Goal: Transaction & Acquisition: Purchase product/service

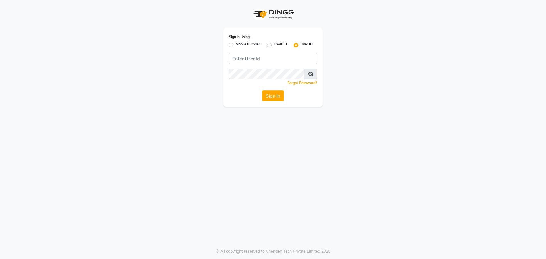
click at [236, 45] on label "Mobile Number" at bounding box center [248, 45] width 24 height 7
click at [236, 45] on input "Mobile Number" at bounding box center [238, 44] width 4 height 4
radio input "true"
radio input "false"
click at [273, 59] on input "Username" at bounding box center [282, 58] width 69 height 11
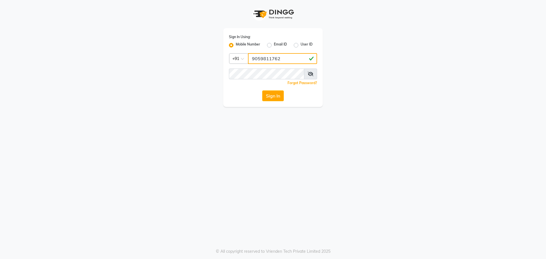
type input "9059811762"
click at [273, 96] on button "Sign In" at bounding box center [273, 95] width 22 height 11
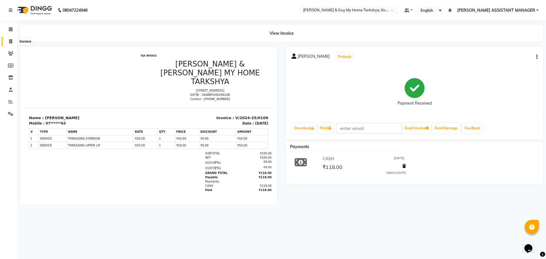
click at [9, 39] on icon at bounding box center [10, 41] width 3 height 4
select select "service"
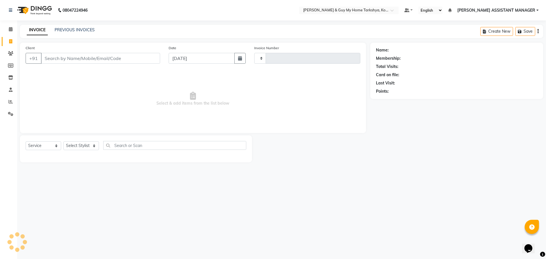
type input "2402"
select select "7902"
click at [76, 30] on link "PREVIOUS INVOICES" at bounding box center [75, 29] width 40 height 5
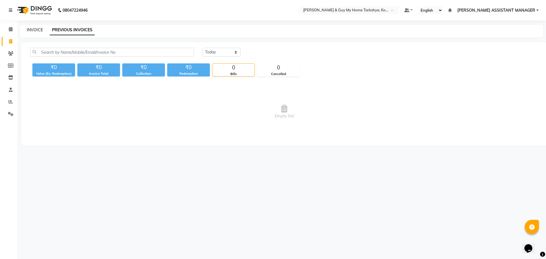
click at [41, 30] on link "INVOICE" at bounding box center [35, 29] width 16 height 5
select select "service"
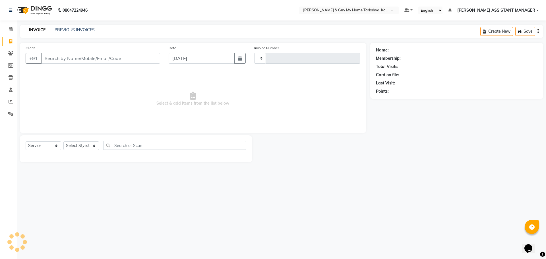
type input "2402"
select select "7902"
click at [10, 101] on icon at bounding box center [11, 101] width 4 height 4
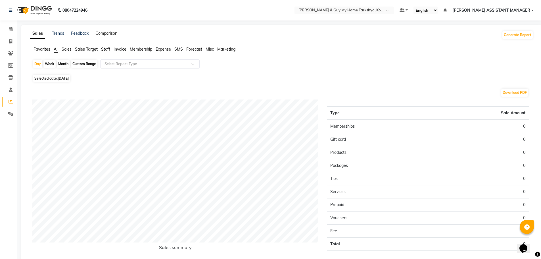
click at [105, 32] on link "Comparison" at bounding box center [106, 33] width 22 height 5
select select "single_date"
select select "single_date_dash"
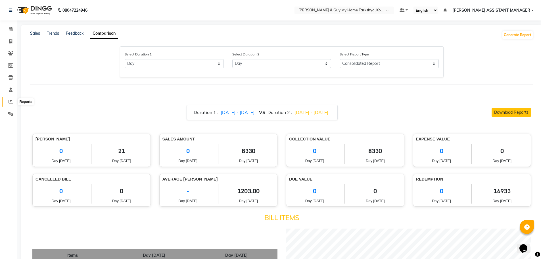
click at [12, 101] on icon at bounding box center [11, 101] width 4 height 4
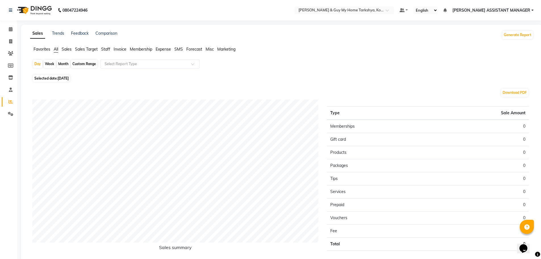
click at [105, 49] on span "Staff" at bounding box center [105, 49] width 9 height 5
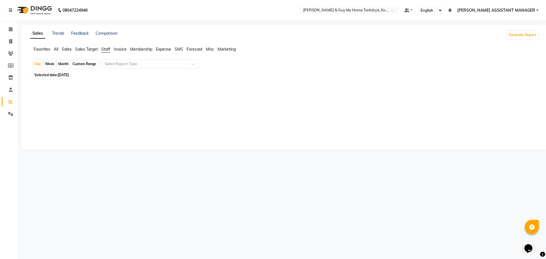
click at [65, 66] on div "Month" at bounding box center [63, 64] width 13 height 8
select select "9"
select select "2025"
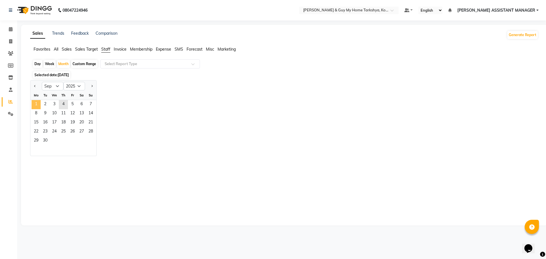
click at [39, 107] on span "1" at bounding box center [36, 104] width 9 height 9
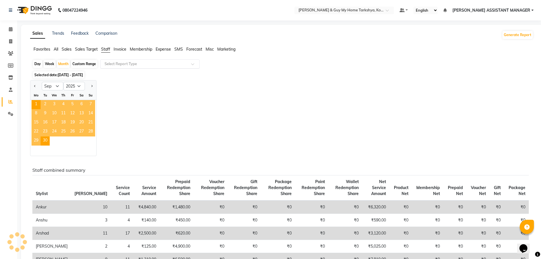
click at [165, 61] on div "Select Report Type" at bounding box center [149, 63] width 99 height 9
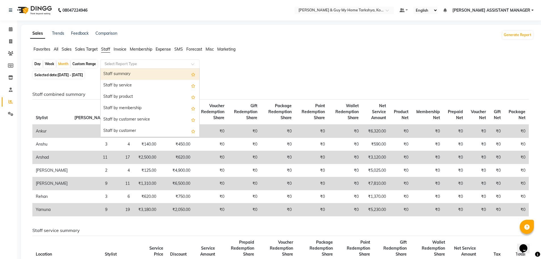
click at [124, 74] on div "Staff summary" at bounding box center [150, 73] width 99 height 11
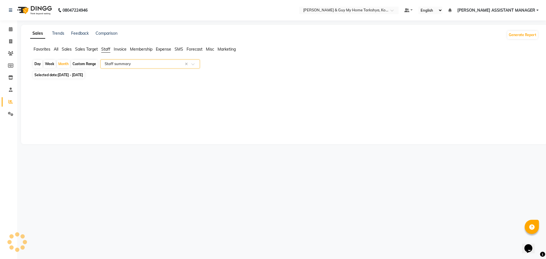
select select "full_report"
select select "pdf"
click at [14, 93] on link "Staff" at bounding box center [9, 89] width 14 height 9
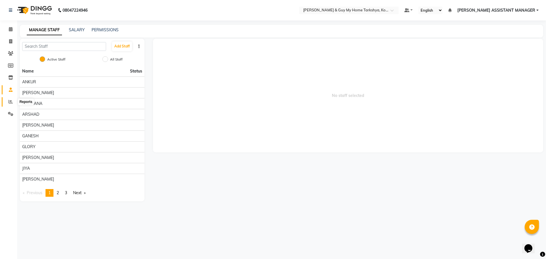
click at [14, 101] on span at bounding box center [11, 102] width 10 height 7
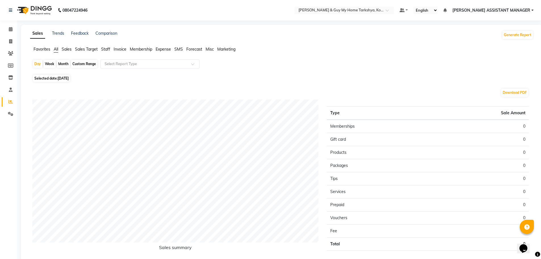
click at [105, 48] on span "Staff" at bounding box center [105, 49] width 9 height 5
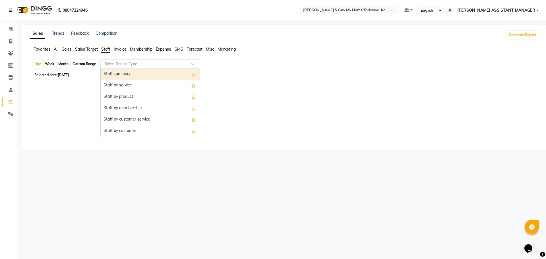
click at [131, 65] on input "text" at bounding box center [144, 64] width 82 height 6
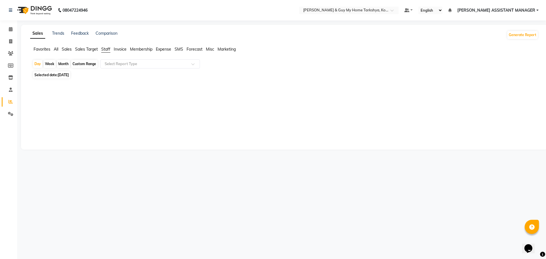
click at [277, 84] on div at bounding box center [283, 112] width 510 height 64
click at [5, 40] on link "Invoice" at bounding box center [9, 41] width 14 height 9
select select "7902"
select select "service"
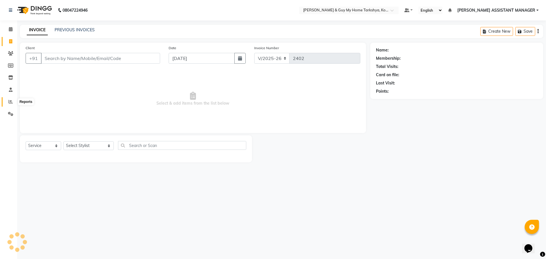
click at [10, 100] on icon at bounding box center [11, 101] width 4 height 4
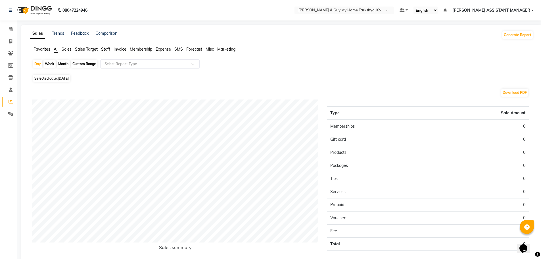
click at [101, 49] on span "Staff" at bounding box center [105, 49] width 9 height 5
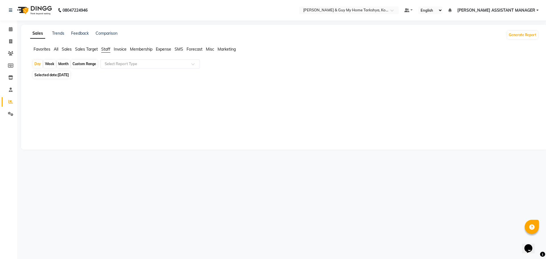
click at [61, 64] on div "Month" at bounding box center [63, 64] width 13 height 8
select select "9"
select select "2025"
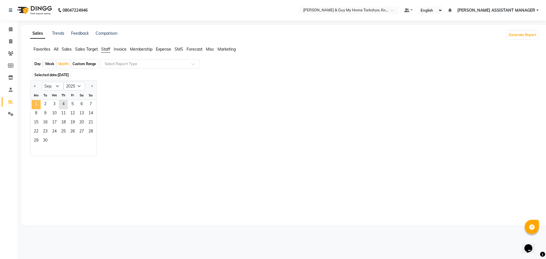
click at [40, 105] on span "1" at bounding box center [36, 104] width 9 height 9
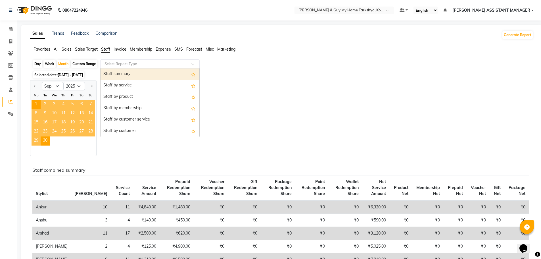
click at [178, 65] on input "text" at bounding box center [144, 64] width 82 height 6
click at [130, 75] on div "Staff summary" at bounding box center [150, 73] width 99 height 11
select select "full_report"
select select "pdf"
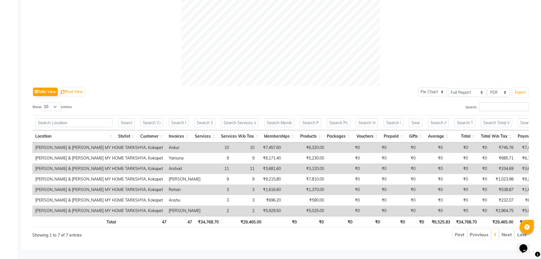
scroll to position [0, 4]
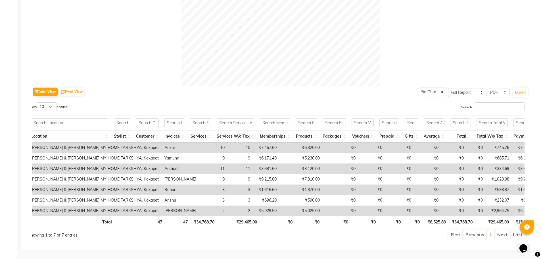
drag, startPoint x: 368, startPoint y: 242, endPoint x: 383, endPoint y: 238, distance: 15.9
click at [383, 238] on div "Table View Pivot View Pie Chart Bar Chart Select Full Report Filtered Report Se…" at bounding box center [281, 60] width 506 height 369
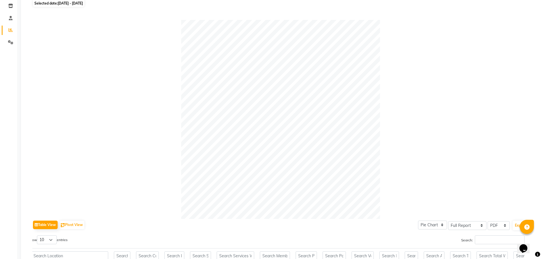
scroll to position [0, 0]
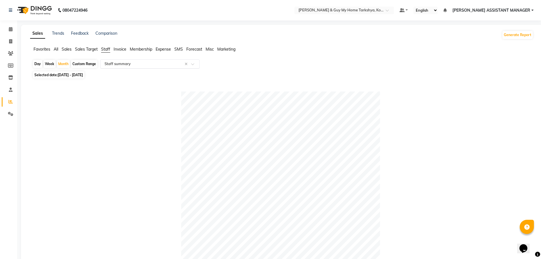
click at [153, 65] on input "text" at bounding box center [144, 64] width 82 height 6
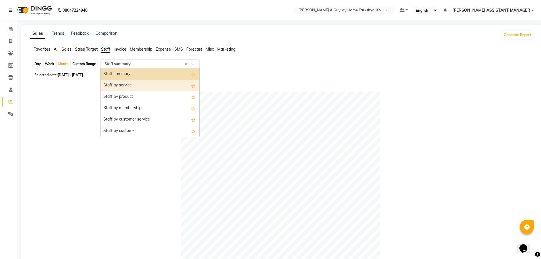
click at [127, 89] on div "Staff by service" at bounding box center [150, 85] width 99 height 11
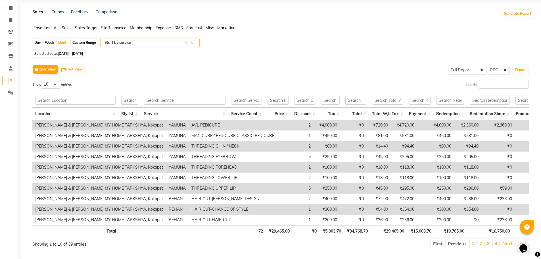
scroll to position [39, 0]
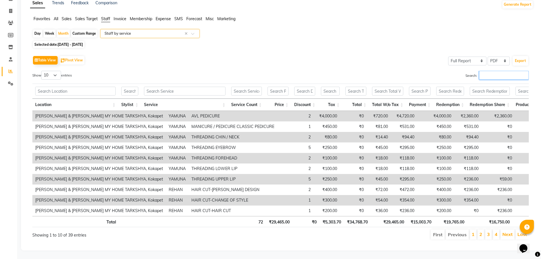
click at [492, 71] on input "Search:" at bounding box center [504, 75] width 50 height 9
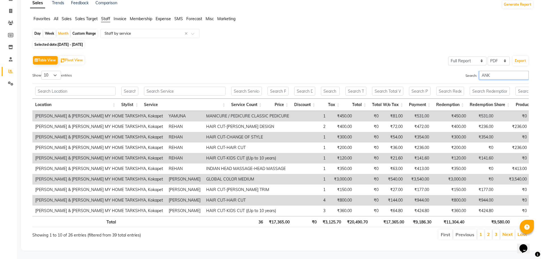
scroll to position [7, 0]
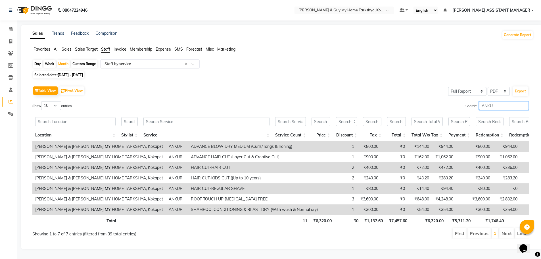
type input "ANKUR"
click at [524, 101] on input "ANKUR" at bounding box center [504, 105] width 50 height 9
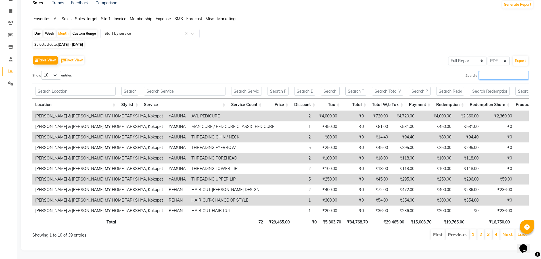
click at [490, 71] on input "Search:" at bounding box center [504, 75] width 50 height 9
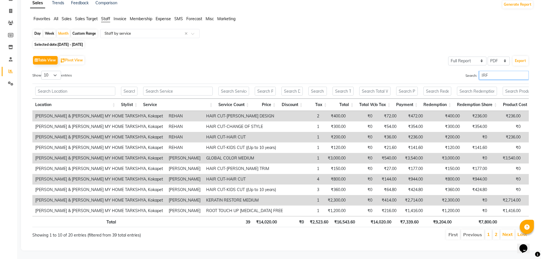
scroll to position [0, 0]
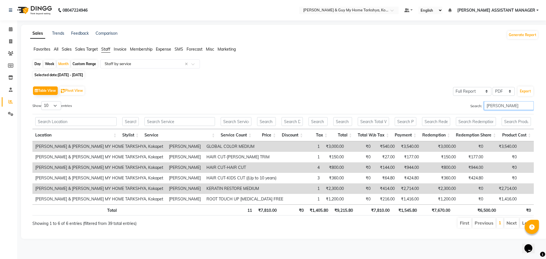
type input "[PERSON_NAME]"
click at [530, 105] on input "[PERSON_NAME]" at bounding box center [509, 105] width 50 height 9
click at [529, 105] on input "[PERSON_NAME]" at bounding box center [509, 105] width 50 height 9
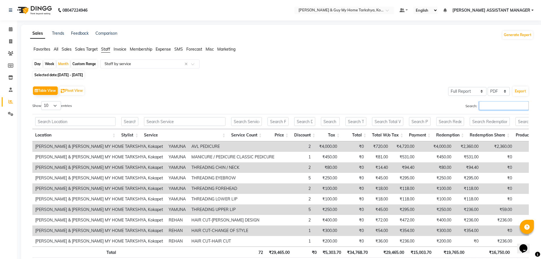
click at [502, 105] on input "Search:" at bounding box center [504, 105] width 50 height 9
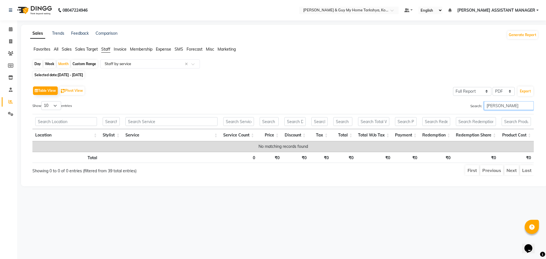
type input "AARSHAD"
click at [529, 107] on input "AARSHAD" at bounding box center [509, 105] width 50 height 9
click at [528, 105] on input "AARSHAD" at bounding box center [509, 105] width 50 height 9
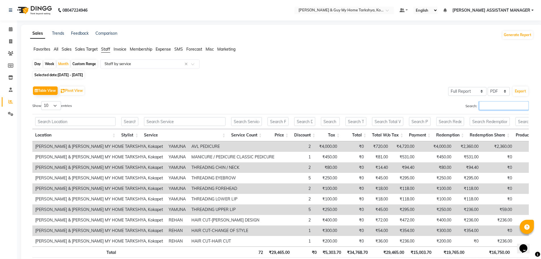
click at [510, 105] on input "Search:" at bounding box center [504, 105] width 50 height 9
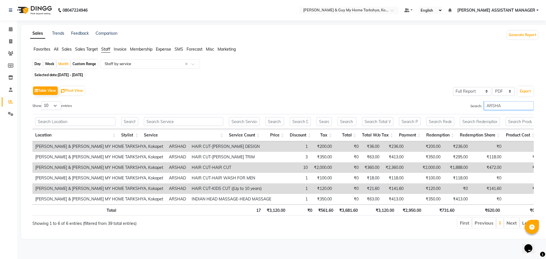
type input "ARSHAD"
click at [528, 107] on input "ARSHAD" at bounding box center [509, 105] width 50 height 9
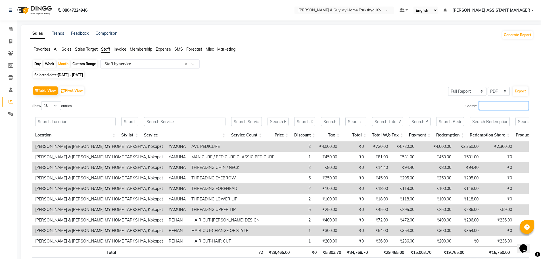
click at [506, 107] on input "Search:" at bounding box center [504, 105] width 50 height 9
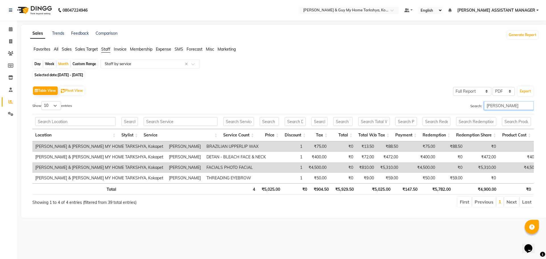
type input "ELVIN"
click at [299, 218] on div "Sales Trends Feedback Comparison Generate Report Favorites All Sales Sales Targ…" at bounding box center [284, 121] width 526 height 193
click at [527, 104] on input "ELVIN" at bounding box center [509, 105] width 50 height 9
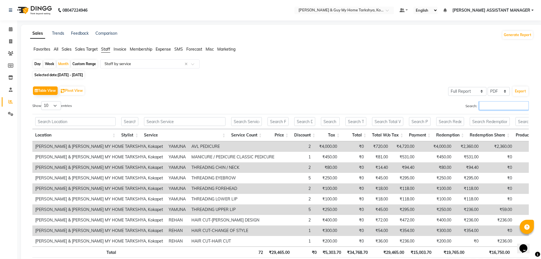
click at [501, 107] on input "Search:" at bounding box center [504, 105] width 50 height 9
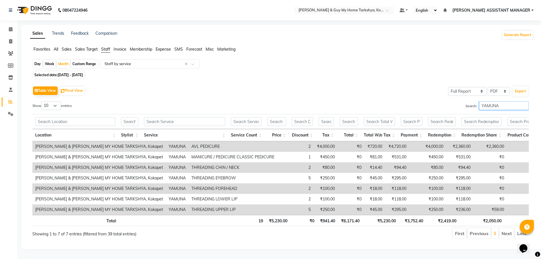
type input "YAMUNA"
click at [132, 66] on input "text" at bounding box center [144, 64] width 82 height 6
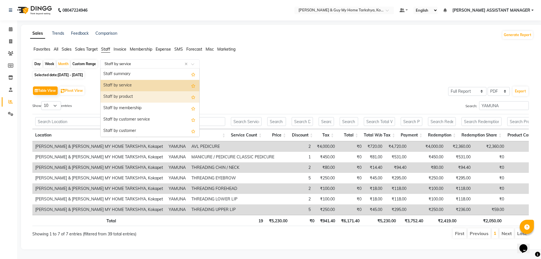
click at [127, 97] on div "Staff by product" at bounding box center [150, 96] width 99 height 11
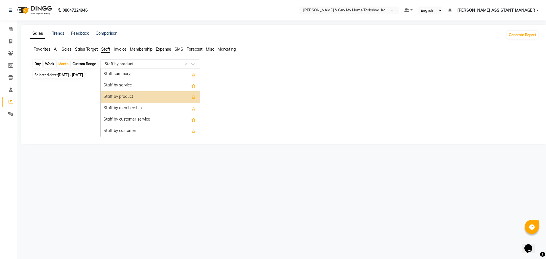
click at [161, 64] on input "text" at bounding box center [144, 64] width 82 height 6
click at [131, 86] on div "Staff by service" at bounding box center [150, 85] width 99 height 11
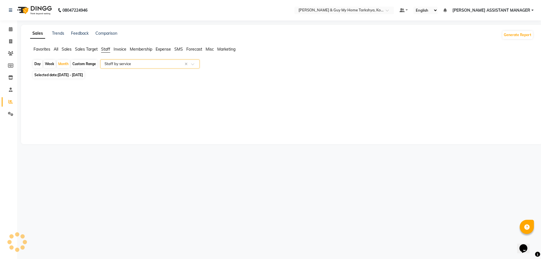
select select "full_report"
select select "pdf"
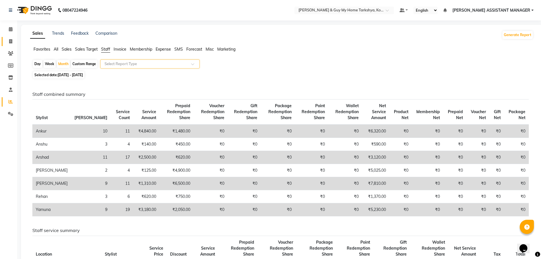
click at [10, 44] on span at bounding box center [11, 41] width 10 height 7
select select "service"
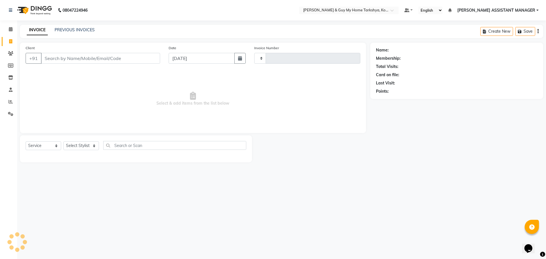
type input "2402"
select select "7902"
click at [66, 32] on link "PREVIOUS INVOICES" at bounding box center [75, 29] width 40 height 5
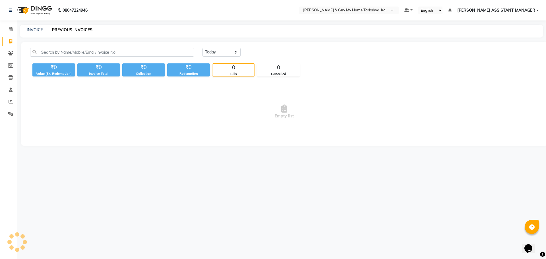
click at [72, 26] on link "PREVIOUS INVOICES" at bounding box center [72, 30] width 45 height 10
click at [223, 54] on select "Today Yesterday Custom Range" at bounding box center [221, 52] width 38 height 9
select select "yesterday"
click at [202, 48] on select "Today Yesterday Custom Range" at bounding box center [221, 52] width 38 height 9
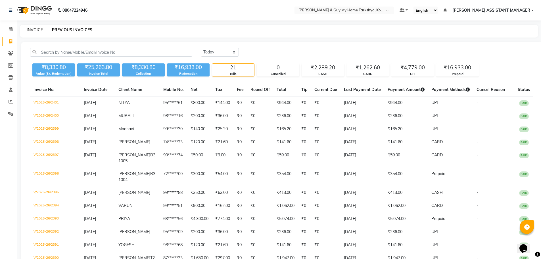
click at [37, 32] on link "INVOICE" at bounding box center [35, 29] width 16 height 5
select select "service"
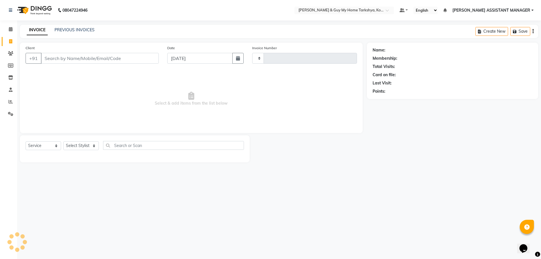
type input "2402"
select select "7902"
click at [9, 30] on icon at bounding box center [11, 29] width 4 height 4
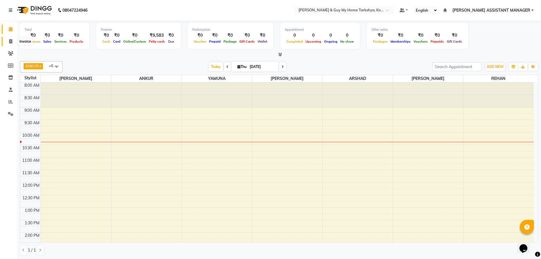
click at [11, 43] on icon at bounding box center [10, 41] width 3 height 4
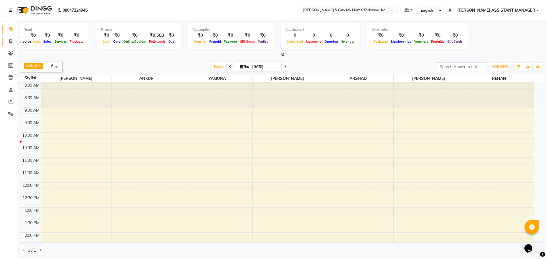
select select "7902"
select select "service"
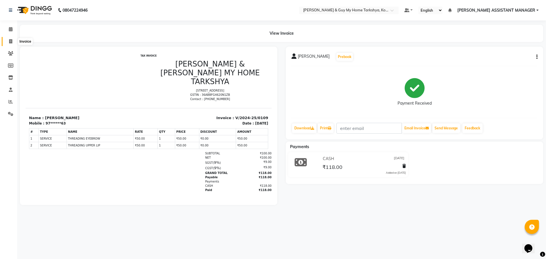
click at [9, 42] on icon at bounding box center [10, 41] width 3 height 4
select select "service"
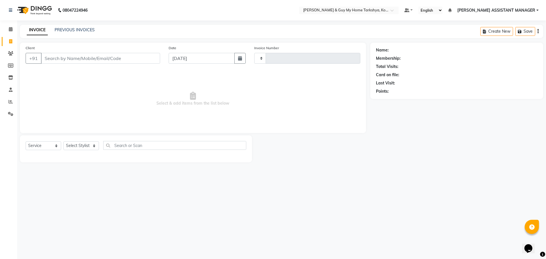
type input "2402"
select select "7902"
click at [75, 61] on input "Client" at bounding box center [100, 58] width 119 height 11
click at [80, 146] on select "Select Stylist ANKUR ANSHU ARCHANA ARSHAD ELVINA GANESH GLORY IRFAN JIYA KRISHN…" at bounding box center [88, 145] width 50 height 9
select select "90423"
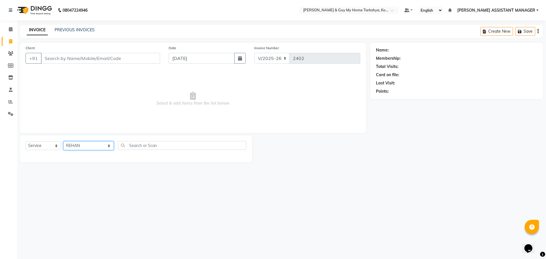
click at [63, 141] on select "Select Stylist ANKUR ANSHU ARCHANA ARSHAD ELVINA GANESH GLORY IRFAN JIYA KRISHN…" at bounding box center [88, 145] width 50 height 9
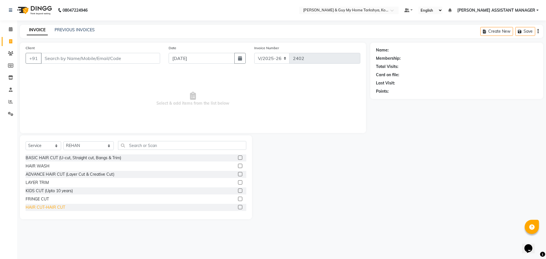
click at [46, 209] on div "HAIR CUT-HAIR CUT" at bounding box center [46, 207] width 40 height 6
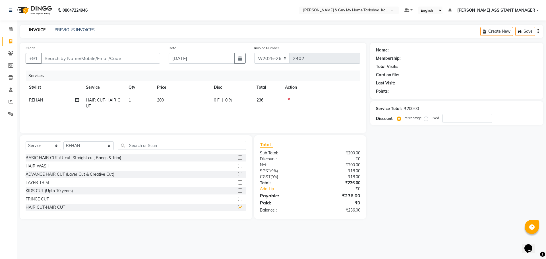
checkbox input "false"
click at [86, 60] on input "Client" at bounding box center [100, 58] width 119 height 11
click at [128, 62] on input "Client" at bounding box center [100, 58] width 119 height 11
click at [130, 57] on input "Client" at bounding box center [100, 58] width 119 height 11
type input "9"
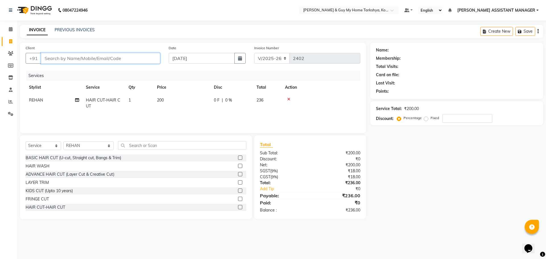
type input "0"
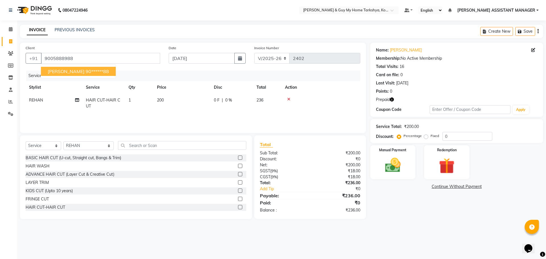
click at [87, 69] on ngb-highlight "90******88" at bounding box center [97, 71] width 23 height 6
type input "90******88"
click at [423, 156] on div "Manual Payment Redemption" at bounding box center [456, 162] width 181 height 34
click at [442, 167] on img at bounding box center [446, 166] width 26 height 20
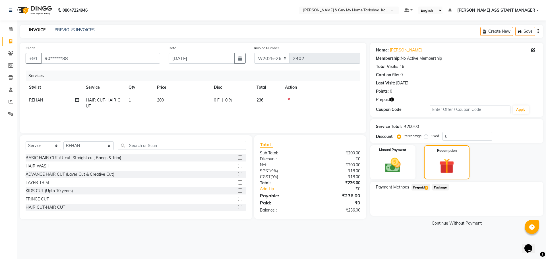
click at [416, 188] on span "Prepaid 1" at bounding box center [420, 187] width 18 height 7
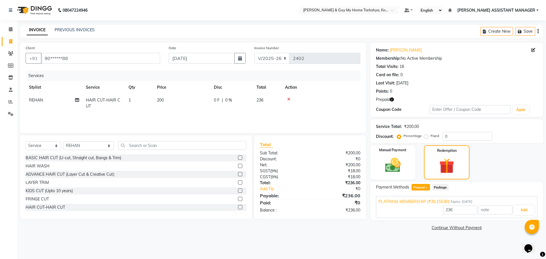
click at [523, 215] on div "236 Add" at bounding box center [456, 210] width 156 height 11
click at [525, 214] on button "Add" at bounding box center [523, 210] width 21 height 10
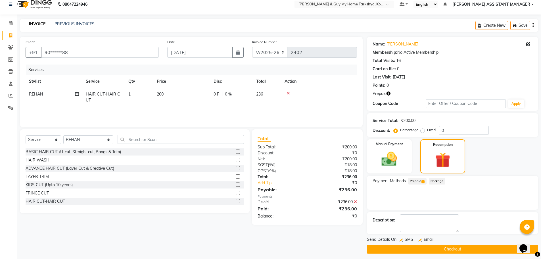
scroll to position [9, 0]
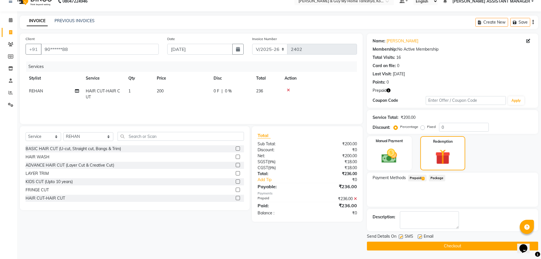
click at [453, 246] on button "Checkout" at bounding box center [452, 246] width 171 height 9
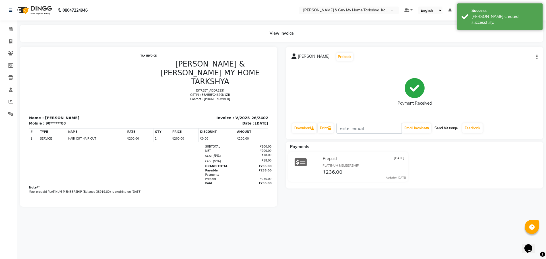
click at [450, 129] on button "Send Message" at bounding box center [446, 128] width 28 height 10
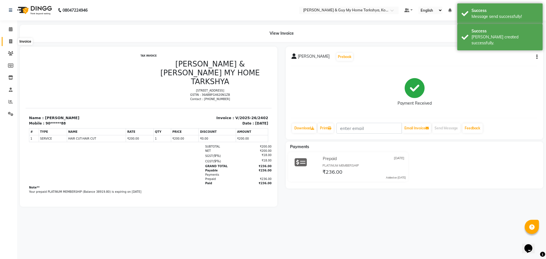
click at [9, 42] on icon at bounding box center [10, 41] width 3 height 4
select select "7902"
select select "service"
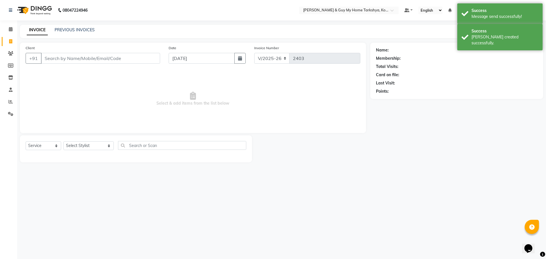
click at [124, 61] on input "Client" at bounding box center [100, 58] width 119 height 11
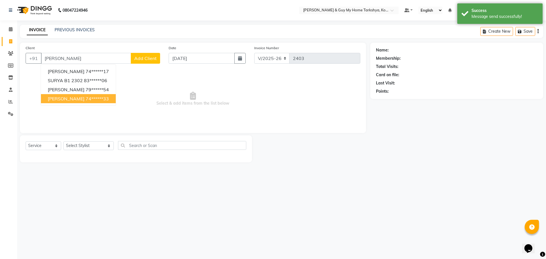
click at [86, 97] on ngb-highlight "74******33" at bounding box center [97, 99] width 23 height 6
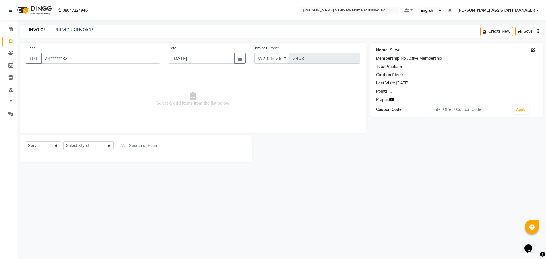
click at [396, 51] on link "Surya" at bounding box center [395, 50] width 11 height 6
drag, startPoint x: 78, startPoint y: 31, endPoint x: 319, endPoint y: 32, distance: 241.0
click at [78, 31] on link "PREVIOUS INVOICES" at bounding box center [75, 29] width 40 height 5
click at [144, 52] on div "Client +91 74******33" at bounding box center [92, 56] width 143 height 23
click at [143, 56] on input "74******33" at bounding box center [100, 58] width 119 height 11
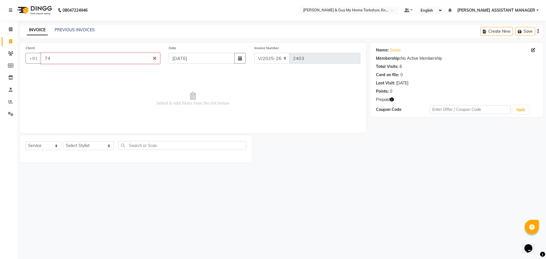
type input "7"
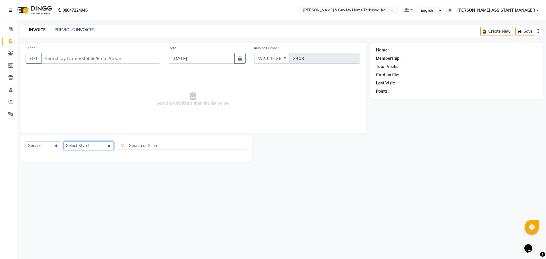
click at [84, 147] on select "Select Stylist [PERSON_NAME] [PERSON_NAME] [PERSON_NAME] GLORY [PERSON_NAME] JI…" at bounding box center [88, 145] width 50 height 9
click at [63, 141] on select "Select Stylist [PERSON_NAME] [PERSON_NAME] [PERSON_NAME] GLORY [PERSON_NAME] JI…" at bounding box center [88, 145] width 50 height 9
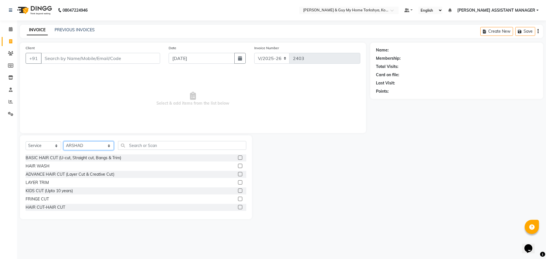
click at [91, 144] on select "Select Stylist [PERSON_NAME] [PERSON_NAME] [PERSON_NAME] GLORY [PERSON_NAME] JI…" at bounding box center [88, 145] width 50 height 9
select select "90423"
click at [63, 141] on select "Select Stylist [PERSON_NAME] [PERSON_NAME] [PERSON_NAME] GLORY [PERSON_NAME] JI…" at bounding box center [88, 145] width 50 height 9
click at [46, 210] on div "HAIR CUT-HAIR CUT" at bounding box center [136, 207] width 221 height 7
click at [48, 209] on div "HAIR CUT-HAIR CUT" at bounding box center [46, 207] width 40 height 6
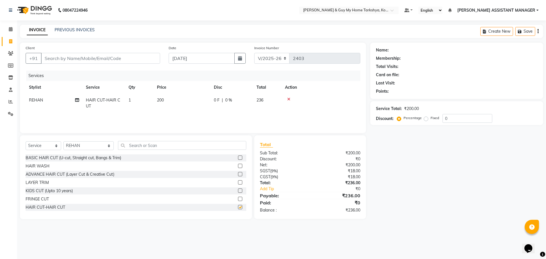
checkbox input "false"
click at [94, 56] on input "Client" at bounding box center [100, 58] width 119 height 11
click at [115, 60] on input "Client" at bounding box center [100, 58] width 119 height 11
paste input "9739818721"
type input "9739818721"
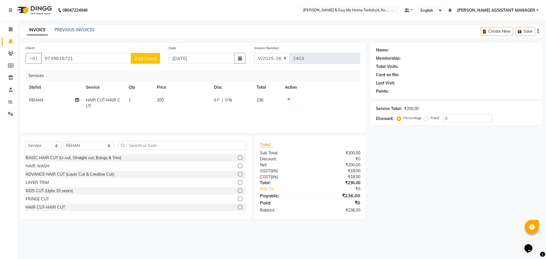
click at [156, 64] on div "Client +91 9739818721 Add Client" at bounding box center [92, 56] width 143 height 23
click at [150, 56] on span "Add Client" at bounding box center [145, 58] width 22 height 6
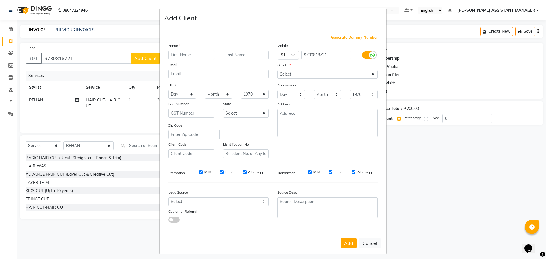
click at [186, 55] on input "text" at bounding box center [191, 55] width 46 height 9
type input "VISHAL"
click at [297, 73] on select "Select [DEMOGRAPHIC_DATA] [DEMOGRAPHIC_DATA] Other Prefer Not To Say" at bounding box center [327, 74] width 100 height 9
select select "[DEMOGRAPHIC_DATA]"
click at [277, 70] on select "Select [DEMOGRAPHIC_DATA] [DEMOGRAPHIC_DATA] Other Prefer Not To Say" at bounding box center [327, 74] width 100 height 9
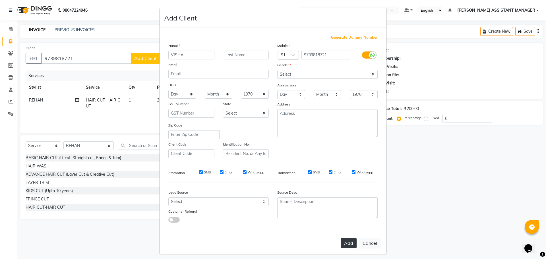
click at [348, 242] on button "Add" at bounding box center [348, 243] width 16 height 10
type input "97******21"
select select
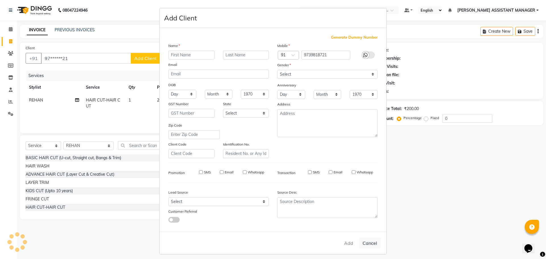
select select
checkbox input "false"
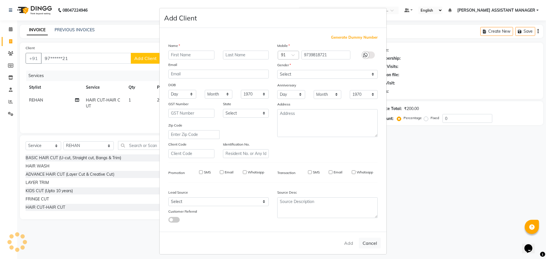
checkbox input "false"
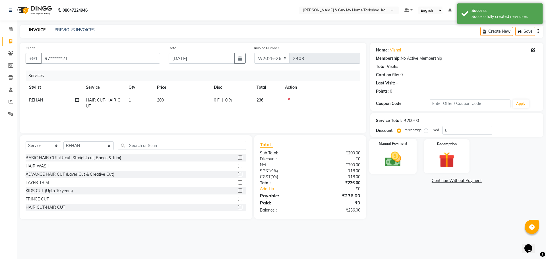
click at [400, 163] on img at bounding box center [392, 159] width 26 height 19
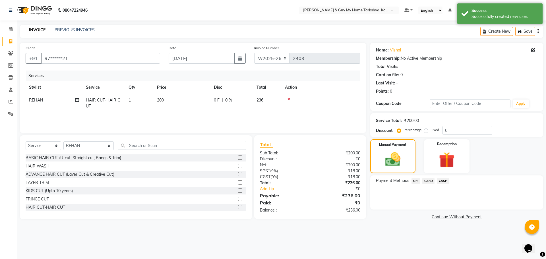
click at [417, 182] on span "UPI" at bounding box center [415, 181] width 9 height 7
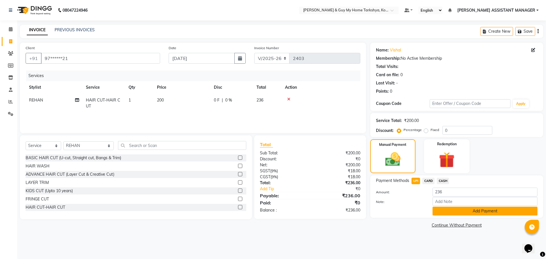
click at [470, 211] on button "Add Payment" at bounding box center [484, 211] width 105 height 9
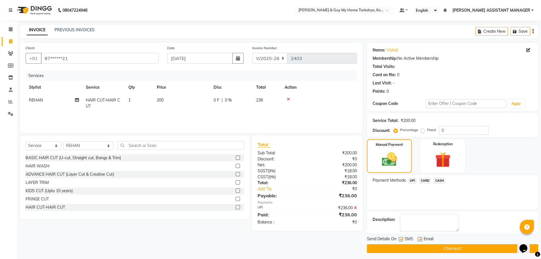
scroll to position [3, 0]
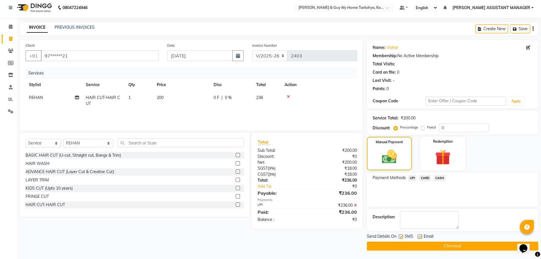
click at [455, 247] on button "Checkout" at bounding box center [452, 246] width 171 height 9
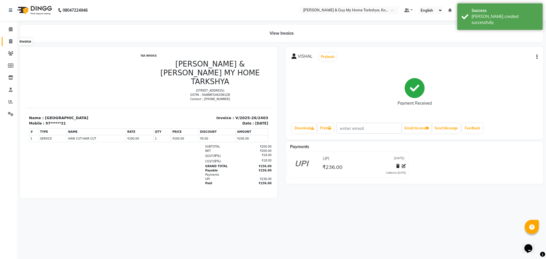
click at [12, 42] on icon at bounding box center [10, 41] width 3 height 4
select select "7902"
select select "service"
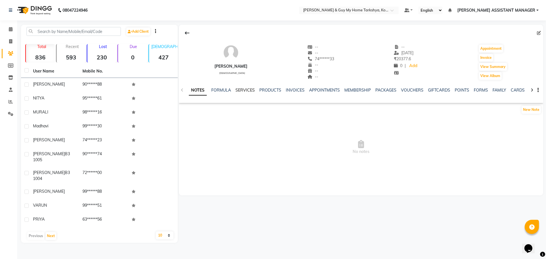
click at [251, 91] on link "SERVICES" at bounding box center [244, 90] width 19 height 5
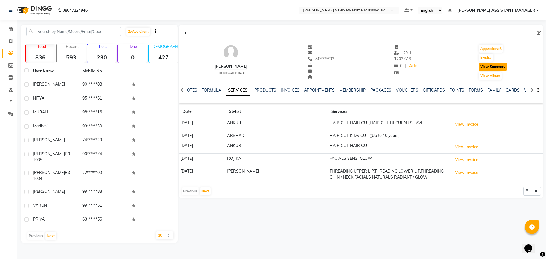
click at [498, 66] on button "View Summary" at bounding box center [493, 67] width 28 height 8
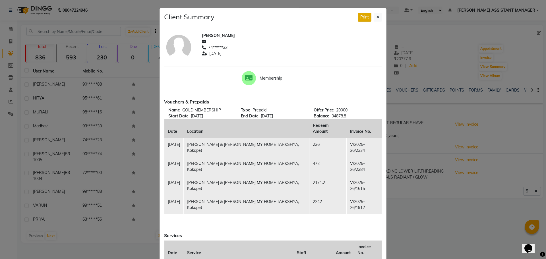
click at [361, 18] on button "Print" at bounding box center [365, 17] width 14 height 9
click at [373, 16] on button at bounding box center [377, 17] width 8 height 9
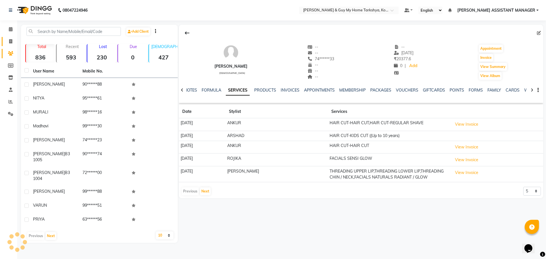
click at [10, 43] on icon at bounding box center [10, 41] width 3 height 4
select select "service"
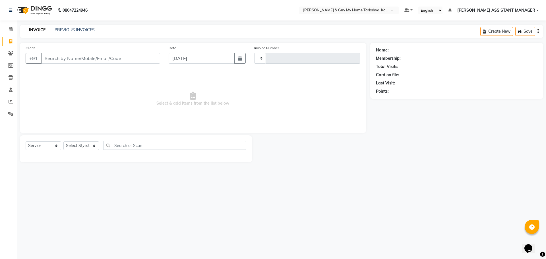
type input "2403"
select select "7902"
click at [121, 59] on input "Client" at bounding box center [100, 58] width 119 height 11
type input "9739818721"
click at [150, 60] on span "Add Client" at bounding box center [145, 58] width 22 height 6
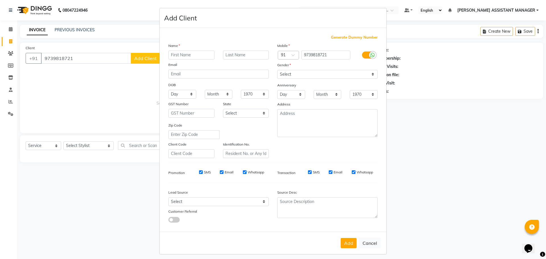
click at [472, 151] on ngb-modal-window "Add Client Generate Dummy Number Name Email DOB Day 01 02 03 04 05 06 07 08 09 …" at bounding box center [273, 129] width 546 height 259
click at [185, 57] on input "text" at bounding box center [191, 55] width 46 height 9
click at [372, 244] on button "Cancel" at bounding box center [370, 243] width 22 height 11
select select
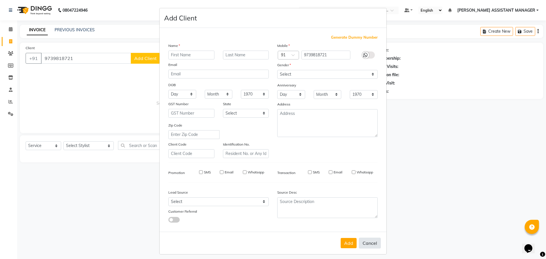
select select
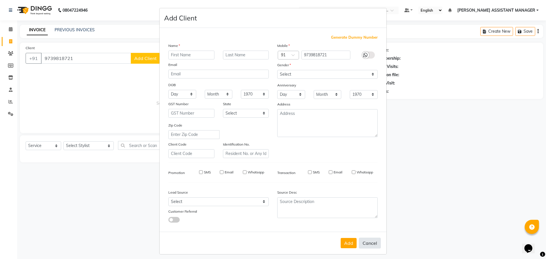
checkbox input "false"
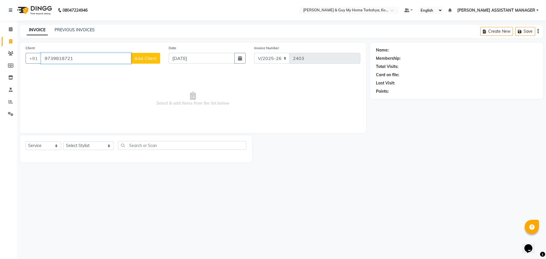
drag, startPoint x: 82, startPoint y: 59, endPoint x: 19, endPoint y: 55, distance: 62.7
click at [20, 55] on div "Client +91 9739818721 Add Client Date 04-09-2025 Invoice Number V/2025 V/2025-2…" at bounding box center [193, 88] width 346 height 90
click at [123, 55] on input "9739818721" at bounding box center [86, 58] width 90 height 11
click at [84, 30] on link "PREVIOUS INVOICES" at bounding box center [75, 29] width 40 height 5
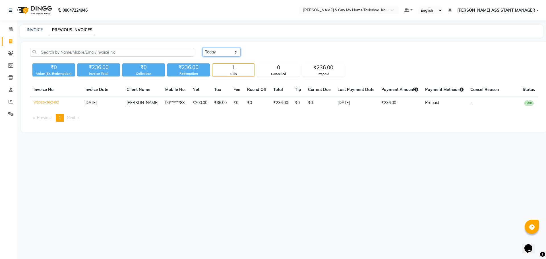
click at [217, 52] on select "Today Yesterday Custom Range" at bounding box center [221, 52] width 38 height 9
select select "yesterday"
click at [202, 48] on select "Today Yesterday Custom Range" at bounding box center [221, 52] width 38 height 9
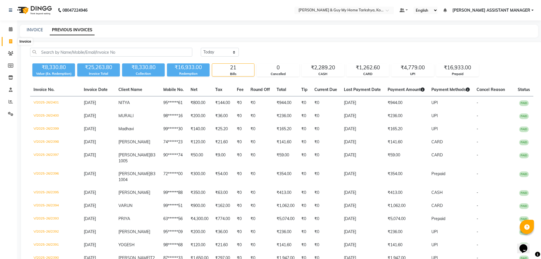
click at [9, 43] on icon at bounding box center [10, 41] width 3 height 4
select select "7902"
select select "service"
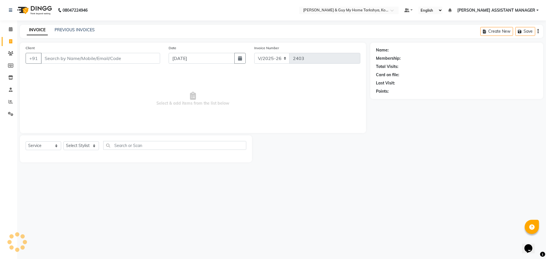
click at [93, 61] on input "Client" at bounding box center [100, 58] width 119 height 11
type input "9100946658"
click at [400, 47] on link "Ravali" at bounding box center [395, 50] width 11 height 6
click at [57, 28] on link "PREVIOUS INVOICES" at bounding box center [75, 29] width 40 height 5
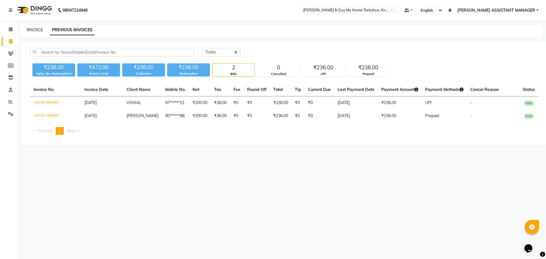
click at [30, 30] on link "INVOICE" at bounding box center [35, 29] width 16 height 5
select select "service"
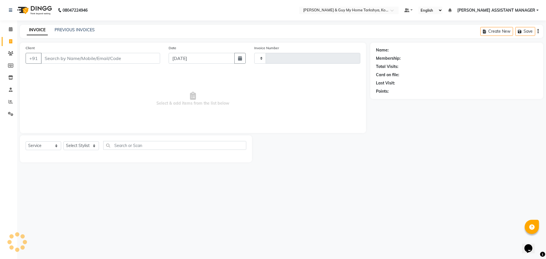
type input "2404"
select select "7902"
click at [81, 34] on div "INVOICE PREVIOUS INVOICES Create New Save" at bounding box center [281, 31] width 523 height 13
click at [81, 31] on link "PREVIOUS INVOICES" at bounding box center [75, 29] width 40 height 5
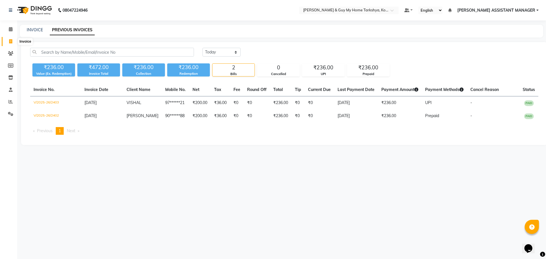
click at [10, 39] on icon at bounding box center [10, 41] width 3 height 4
select select "7902"
select select "service"
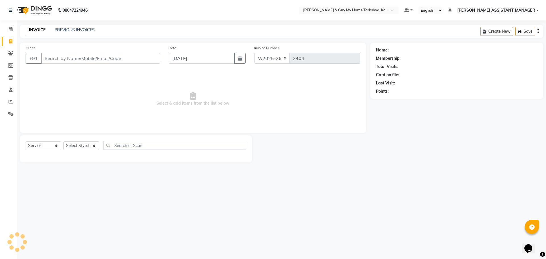
click at [78, 154] on div "Select Service Product Membership Package Voucher Prepaid Gift Card Select Styl…" at bounding box center [136, 147] width 221 height 13
click at [77, 146] on select "Select Stylist ANKUR ANSHU ARCHANA ARSHAD ELVINA GANESH GLORY IRFAN JIYA KRISHN…" at bounding box center [88, 145] width 50 height 9
select select "71411"
click at [63, 141] on select "Select Stylist ANKUR ANSHU ARCHANA ARSHAD ELVINA GANESH GLORY IRFAN JIYA KRISHN…" at bounding box center [88, 145] width 50 height 9
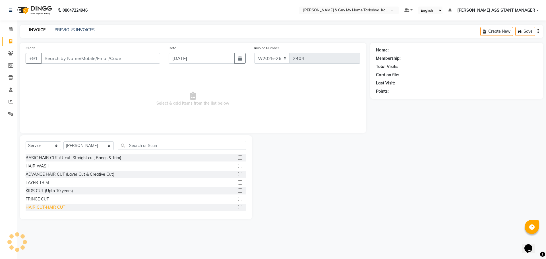
click at [48, 207] on div "HAIR CUT-HAIR CUT" at bounding box center [46, 207] width 40 height 6
checkbox input "false"
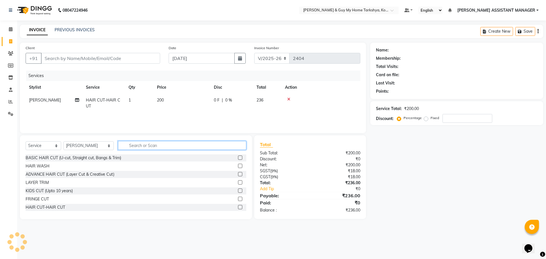
click at [155, 144] on input "text" at bounding box center [182, 145] width 128 height 9
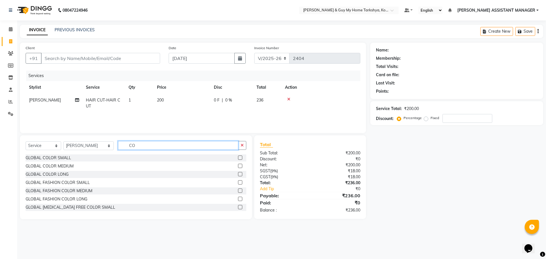
type input "C"
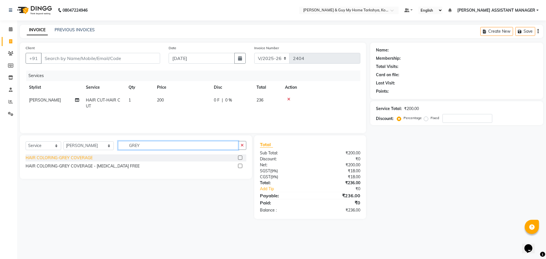
type input "GREY"
click at [82, 156] on div "HAIR COLORING-GREY COVERAGE" at bounding box center [59, 158] width 67 height 6
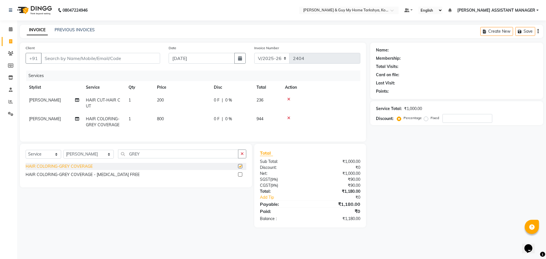
checkbox input "false"
click at [242, 156] on icon "button" at bounding box center [241, 154] width 3 height 4
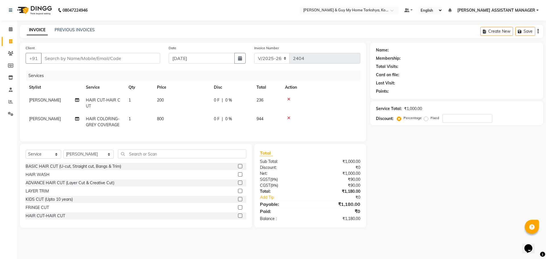
click at [288, 119] on icon at bounding box center [288, 118] width 3 height 4
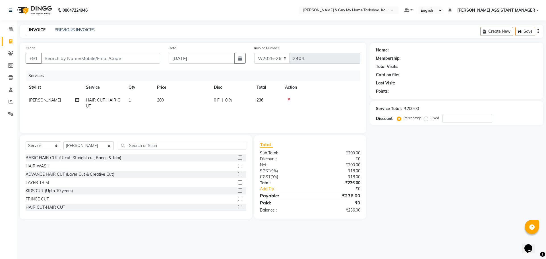
click at [289, 100] on icon at bounding box center [288, 99] width 3 height 4
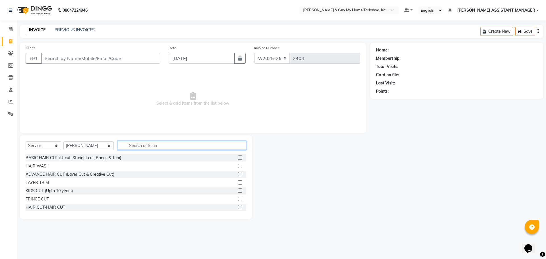
click at [171, 145] on input "text" at bounding box center [182, 145] width 128 height 9
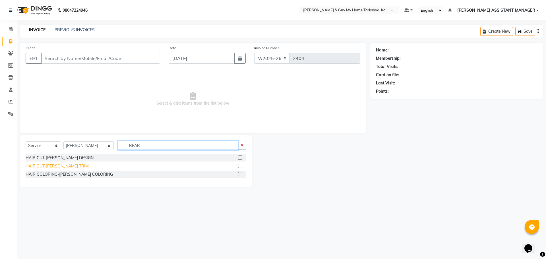
type input "BEAR"
click at [65, 165] on div "HAIR CUT-[PERSON_NAME] TRIM" at bounding box center [57, 166] width 63 height 6
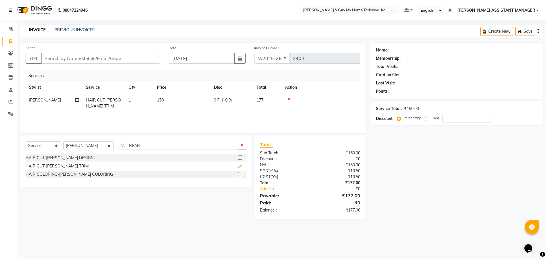
checkbox input "false"
click at [104, 56] on input "Client" at bounding box center [100, 58] width 119 height 11
type input "8"
type input "0"
click at [78, 69] on ngb-highlight "81******02" at bounding box center [70, 71] width 23 height 6
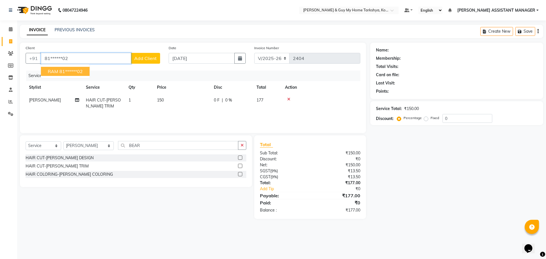
type input "81******02"
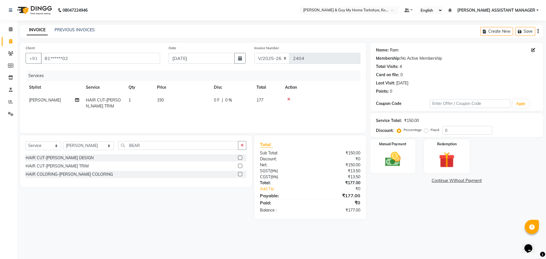
click at [392, 49] on link "Ram" at bounding box center [394, 50] width 9 height 6
click at [170, 101] on td "150" at bounding box center [181, 103] width 57 height 19
select select "71411"
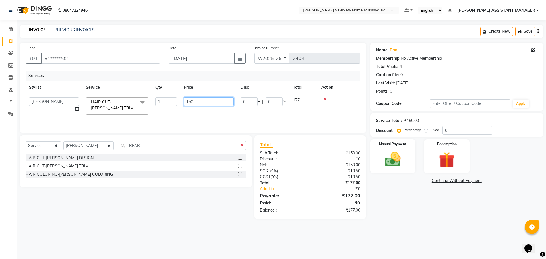
drag, startPoint x: 176, startPoint y: 109, endPoint x: 170, endPoint y: 109, distance: 6.6
click at [170, 109] on tr "ANKUR ANSHU ARCHANA ARSHAD ELVINA GANESH GLORY IRFAN JIYA KRISHNA MARIYA MOUNIK…" at bounding box center [193, 106] width 335 height 24
type input "100"
click at [333, 106] on td at bounding box center [339, 106] width 42 height 24
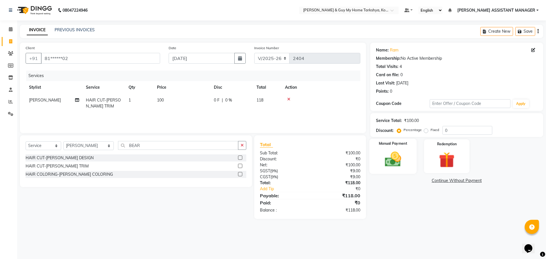
click at [397, 154] on img at bounding box center [392, 159] width 26 height 19
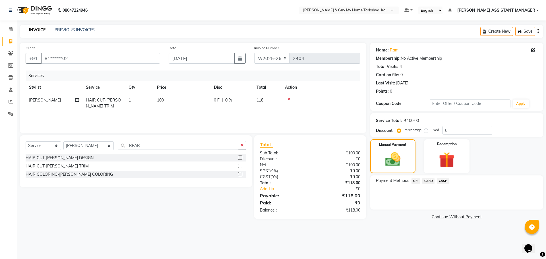
click at [435, 181] on div "CASH" at bounding box center [441, 182] width 14 height 8
click at [426, 181] on span "CARD" at bounding box center [428, 181] width 12 height 7
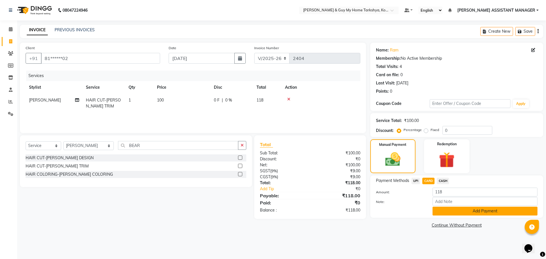
click at [468, 209] on button "Add Payment" at bounding box center [484, 211] width 105 height 9
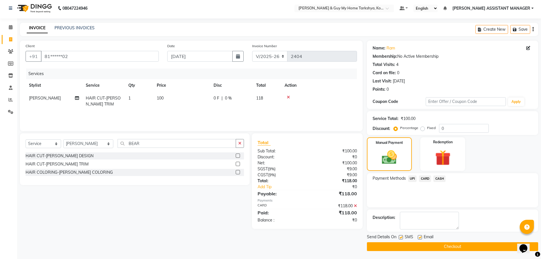
scroll to position [3, 0]
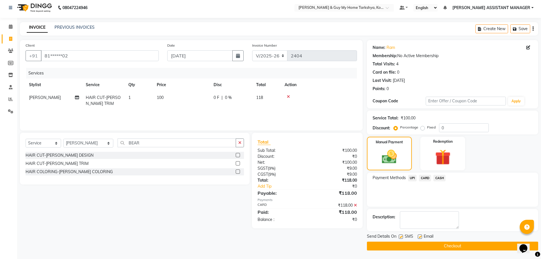
click at [448, 248] on button "Checkout" at bounding box center [452, 246] width 171 height 9
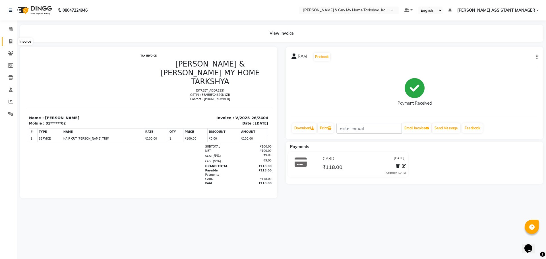
click at [8, 41] on span at bounding box center [11, 41] width 10 height 7
select select "7902"
select select "service"
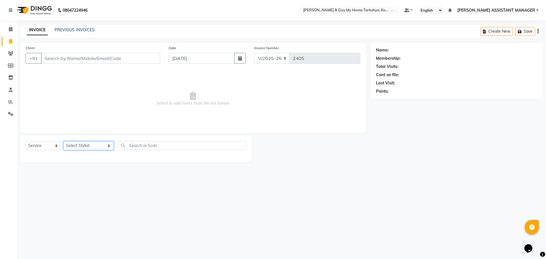
click at [87, 144] on select "Select Stylist ANKUR ANSHU ARCHANA ARSHAD ELVINA GANESH GLORY IRFAN JIYA KRISHN…" at bounding box center [88, 145] width 50 height 9
click at [154, 170] on main "INVOICE PREVIOUS INVOICES Create New Save Client +91 Date 04-09-2025 Invoice Nu…" at bounding box center [281, 98] width 529 height 146
click at [94, 146] on select "Select Stylist ANKUR ANSHU ARCHANA ARSHAD ELVINA GANESH GLORY IRFAN JIYA KRISHN…" at bounding box center [88, 145] width 50 height 9
select select "90423"
click at [63, 141] on select "Select Stylist ANKUR ANSHU ARCHANA ARSHAD ELVINA GANESH GLORY IRFAN JIYA KRISHN…" at bounding box center [88, 145] width 50 height 9
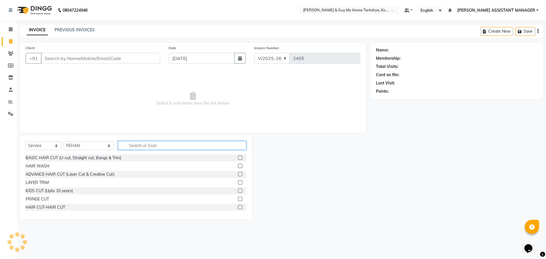
click at [160, 144] on input "text" at bounding box center [182, 145] width 128 height 9
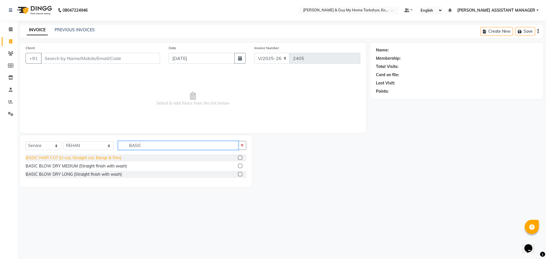
type input "BASIC"
click at [70, 156] on div "BASIC HAIR CUT (U-cut, Straight cut, Bangs & Trim)" at bounding box center [73, 158] width 95 height 6
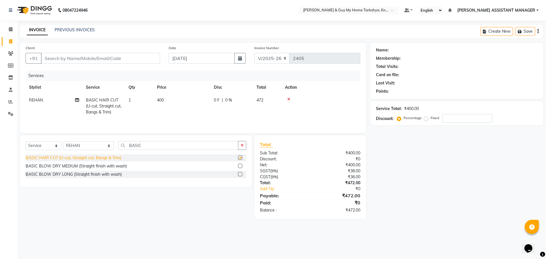
checkbox input "false"
click at [86, 146] on select "Select Stylist ANKUR ANSHU ARCHANA ARSHAD ELVINA GANESH GLORY IRFAN JIYA KRISHN…" at bounding box center [88, 145] width 50 height 9
select select "89496"
click at [63, 141] on select "Select Stylist ANKUR ANSHU ARCHANA ARSHAD ELVINA GANESH GLORY IRFAN JIYA KRISHN…" at bounding box center [88, 145] width 50 height 9
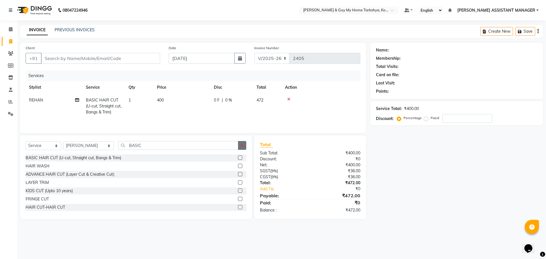
click at [243, 143] on icon "button" at bounding box center [241, 145] width 3 height 4
click at [184, 149] on input "text" at bounding box center [182, 145] width 128 height 9
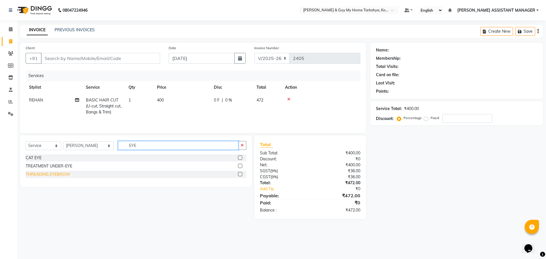
type input "EYE"
click at [45, 174] on div "THREADING EYEBROW" at bounding box center [48, 174] width 45 height 6
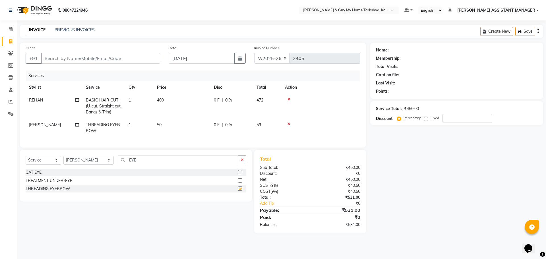
checkbox input "false"
click at [240, 164] on button "button" at bounding box center [242, 159] width 8 height 9
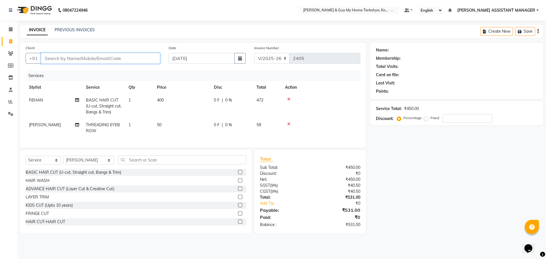
click at [103, 62] on input "Client" at bounding box center [100, 58] width 119 height 11
type input "7"
type input "0"
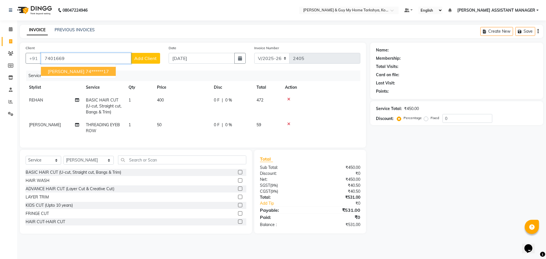
click at [91, 71] on button "SURYA 74******17" at bounding box center [78, 71] width 75 height 9
type input "74******17"
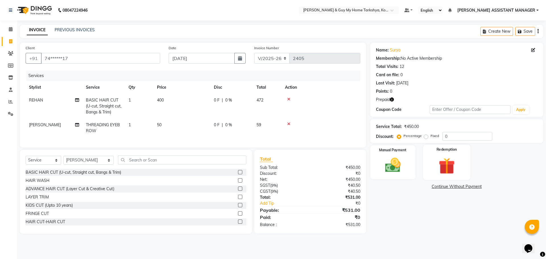
click at [450, 157] on img at bounding box center [446, 166] width 26 height 20
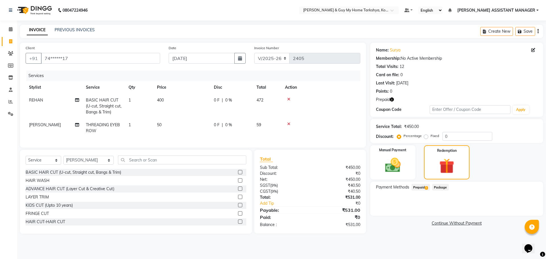
click at [424, 188] on span "Prepaid 1" at bounding box center [420, 187] width 18 height 7
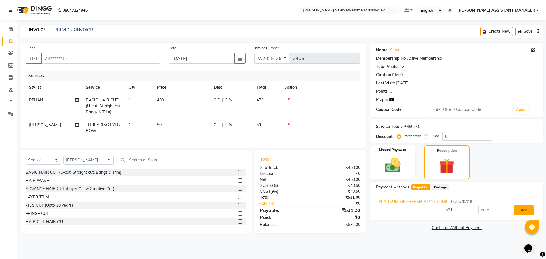
click at [523, 212] on button "Add" at bounding box center [523, 210] width 21 height 10
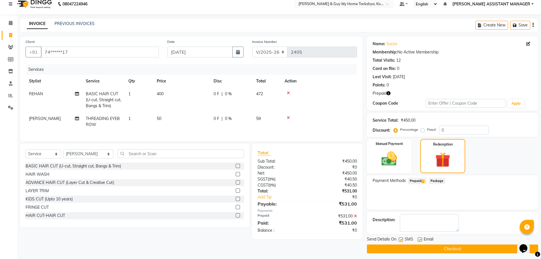
scroll to position [9, 0]
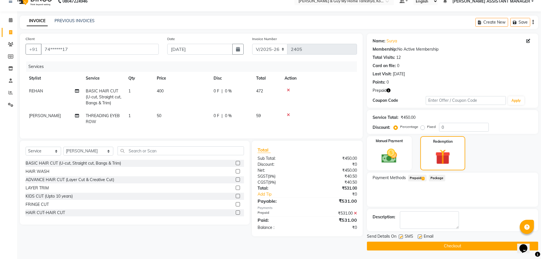
drag, startPoint x: 451, startPoint y: 243, endPoint x: 454, endPoint y: 240, distance: 3.6
click at [451, 243] on button "Checkout" at bounding box center [452, 246] width 171 height 9
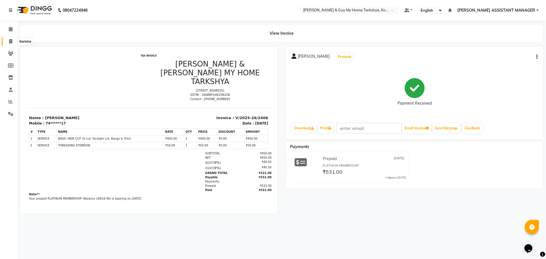
click at [11, 44] on span at bounding box center [11, 41] width 10 height 7
select select "service"
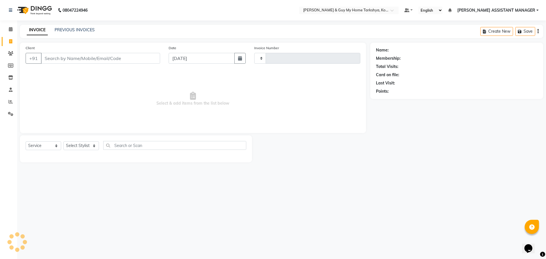
type input "2407"
select select "7902"
click at [94, 142] on select "Select Stylist ANKUR ANSHU ARCHANA ARSHAD ELVINA GANESH GLORY IRFAN JIYA KRISHN…" at bounding box center [88, 145] width 50 height 9
select select "71412"
click at [63, 141] on select "Select Stylist ANKUR ANSHU ARCHANA ARSHAD ELVINA GANESH GLORY IRFAN JIYA KRISHN…" at bounding box center [88, 145] width 50 height 9
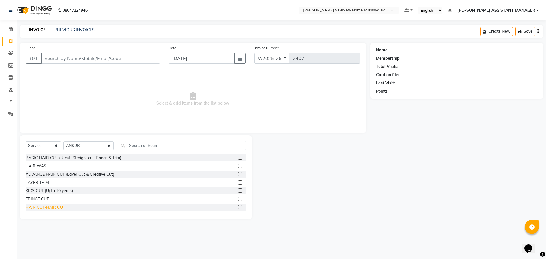
click at [52, 208] on div "HAIR CUT-HAIR CUT" at bounding box center [46, 207] width 40 height 6
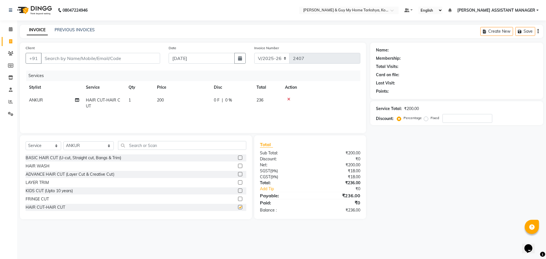
checkbox input "false"
click at [166, 143] on input "text" at bounding box center [182, 145] width 128 height 9
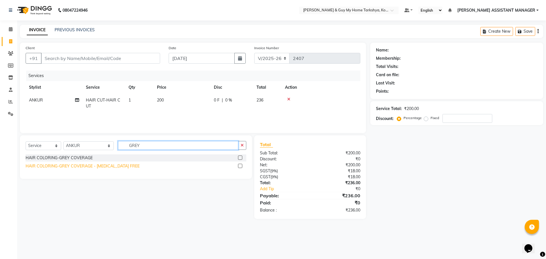
type input "GREY"
click at [108, 167] on div "HAIR COLORING-GREY COVERAGE - [MEDICAL_DATA] FREE" at bounding box center [83, 166] width 114 height 6
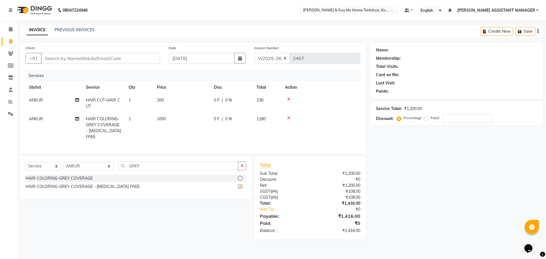
checkbox input "false"
click at [242, 164] on icon "button" at bounding box center [241, 166] width 3 height 4
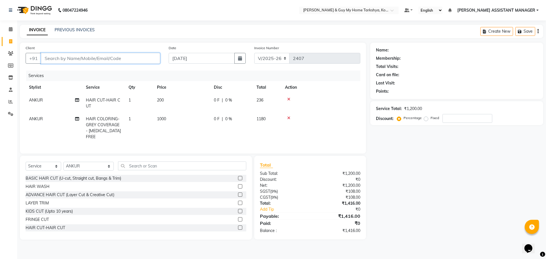
click at [96, 59] on input "Client" at bounding box center [100, 58] width 119 height 11
click at [138, 59] on input "Client" at bounding box center [100, 58] width 119 height 11
type input "9"
type input "0"
type input "9"
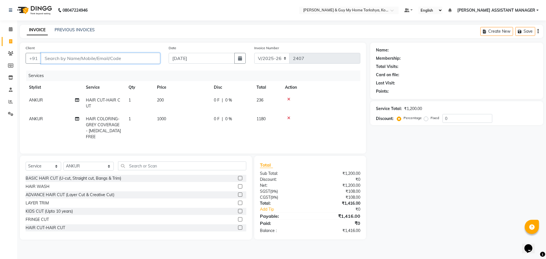
click at [141, 59] on input "Client" at bounding box center [100, 58] width 119 height 11
type input "9"
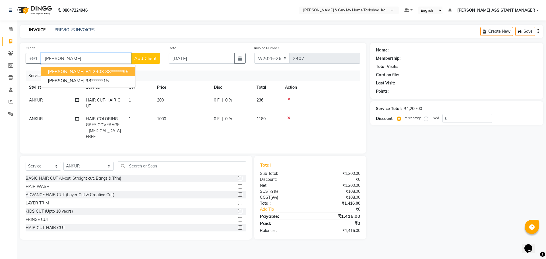
click at [105, 71] on ngb-highlight "88******95" at bounding box center [116, 71] width 23 height 6
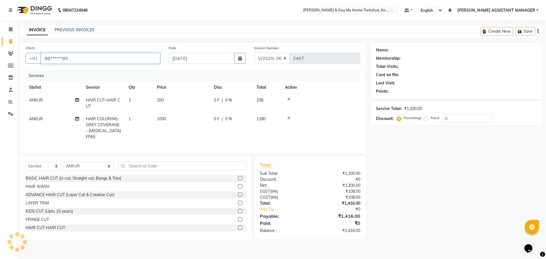
type input "88******95"
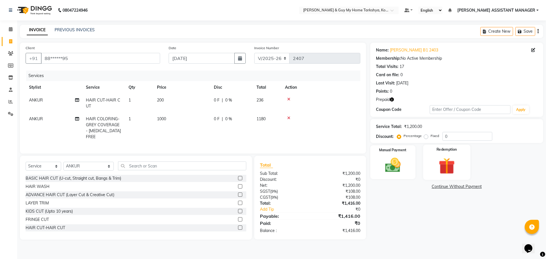
drag, startPoint x: 440, startPoint y: 151, endPoint x: 431, endPoint y: 170, distance: 20.7
click at [440, 151] on label "Redemption" at bounding box center [446, 149] width 20 height 5
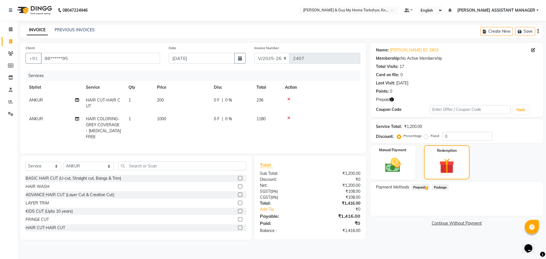
click at [420, 186] on span "Prepaid 1" at bounding box center [420, 187] width 18 height 7
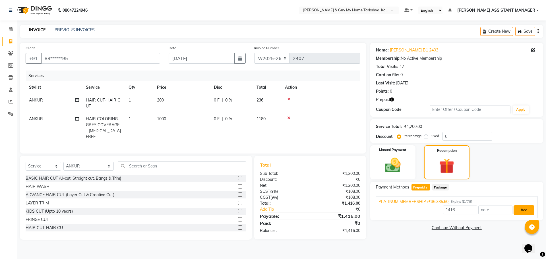
click at [523, 212] on button "Add" at bounding box center [523, 210] width 21 height 10
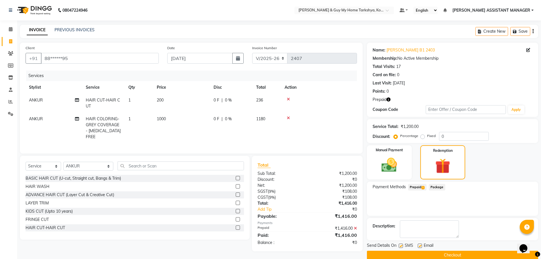
click at [449, 256] on button "Checkout" at bounding box center [452, 255] width 171 height 9
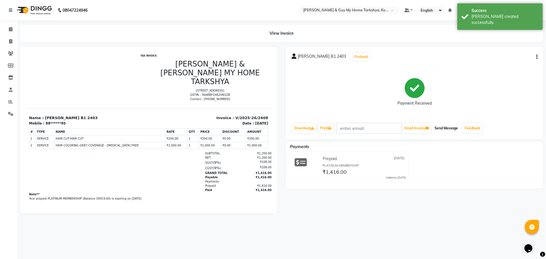
click at [453, 130] on button "Send Message" at bounding box center [446, 128] width 28 height 10
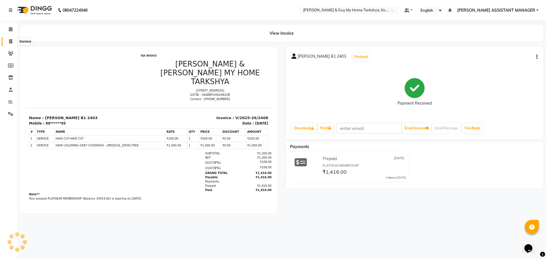
click at [7, 43] on span at bounding box center [11, 41] width 10 height 7
select select "7902"
select select "service"
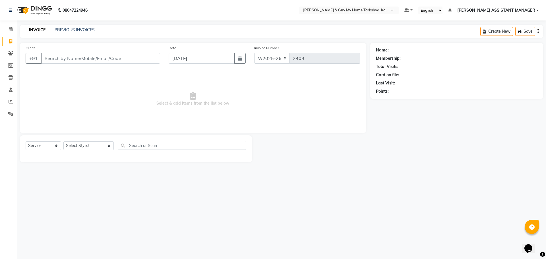
click at [85, 140] on div "Select Service Product Membership Package Voucher Prepaid Gift Card Select Styl…" at bounding box center [136, 148] width 232 height 27
click at [86, 146] on select "Select Stylist ANKUR ANSHU ARCHANA ARSHAD ELVINA GANESH GLORY IRFAN JIYA KRISHN…" at bounding box center [88, 145] width 50 height 9
select select "71412"
click at [63, 141] on select "Select Stylist ANKUR ANSHU ARCHANA ARSHAD ELVINA GANESH GLORY IRFAN JIYA KRISHN…" at bounding box center [88, 145] width 50 height 9
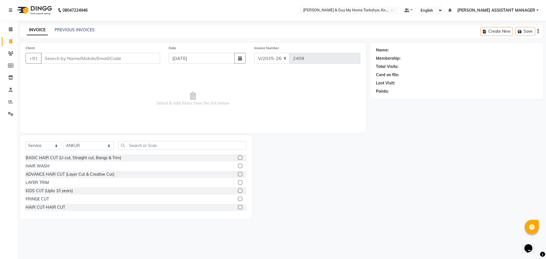
click at [354, 177] on div at bounding box center [311, 177] width 118 height 84
click at [64, 30] on link "PREVIOUS INVOICES" at bounding box center [75, 29] width 40 height 5
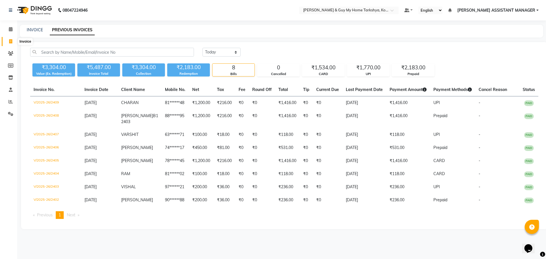
click at [13, 41] on span at bounding box center [11, 41] width 10 height 7
select select "7902"
select select "service"
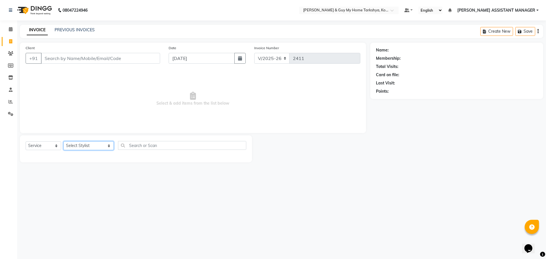
click at [89, 146] on select "Select Stylist ANKUR ANSHU ARCHANA ARSHAD ELVINA GANESH GLORY IRFAN JIYA KRISHN…" at bounding box center [88, 145] width 50 height 9
select select "90423"
click at [63, 141] on select "Select Stylist ANKUR ANSHU ARCHANA ARSHAD ELVINA GANESH GLORY IRFAN JIYA KRISHN…" at bounding box center [88, 145] width 50 height 9
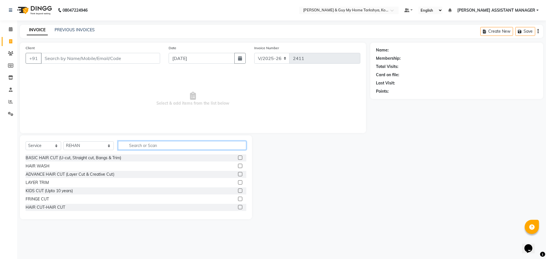
click at [132, 146] on input "text" at bounding box center [182, 145] width 128 height 9
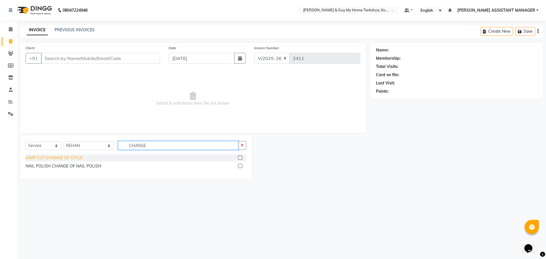
type input "CHANGE"
click at [58, 158] on div "HAIR CUT-CHANGE OF STYLE" at bounding box center [54, 158] width 57 height 6
checkbox input "false"
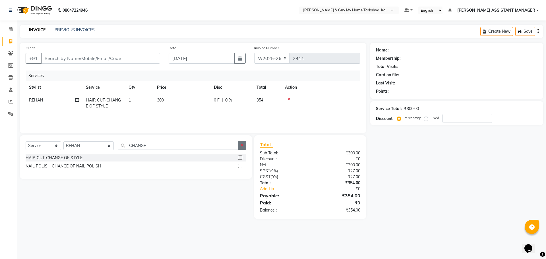
click at [241, 144] on icon "button" at bounding box center [241, 145] width 3 height 4
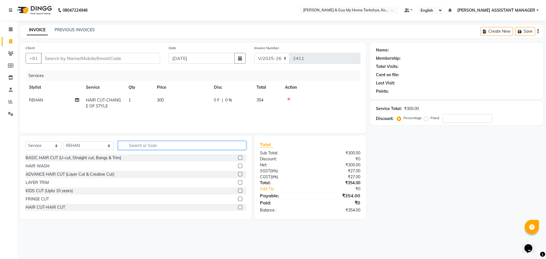
click at [180, 147] on input "text" at bounding box center [182, 145] width 128 height 9
click at [130, 148] on input "text" at bounding box center [182, 145] width 128 height 9
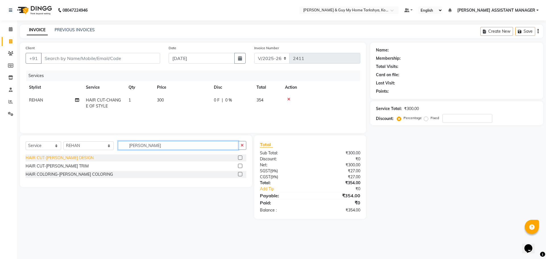
type input "BEARD"
click at [62, 157] on div "HAIR CUT-[PERSON_NAME] DESIGN" at bounding box center [60, 158] width 68 height 6
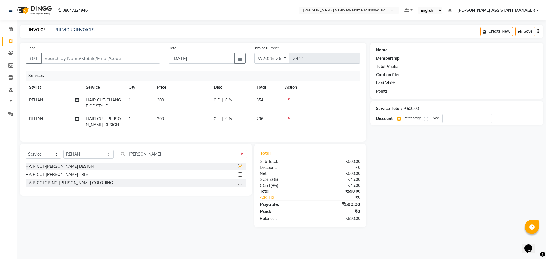
checkbox input "false"
click at [240, 156] on button "button" at bounding box center [242, 153] width 8 height 9
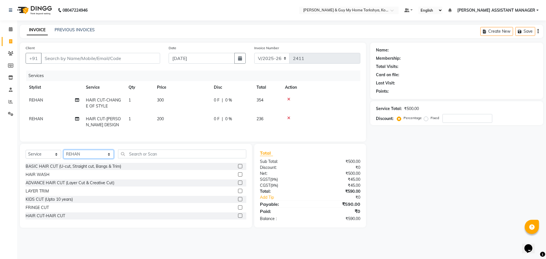
click at [86, 158] on select "Select Stylist ANKUR ANSHU ARCHANA ARSHAD ELVINA GANESH GLORY IRFAN JIYA KRISHN…" at bounding box center [88, 154] width 50 height 9
select select "71872"
click at [63, 154] on select "Select Stylist ANKUR ANSHU ARCHANA ARSHAD ELVINA GANESH GLORY IRFAN JIYA KRISHN…" at bounding box center [88, 154] width 50 height 9
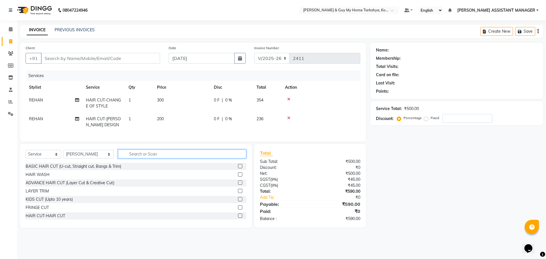
click at [131, 158] on input "text" at bounding box center [182, 153] width 128 height 9
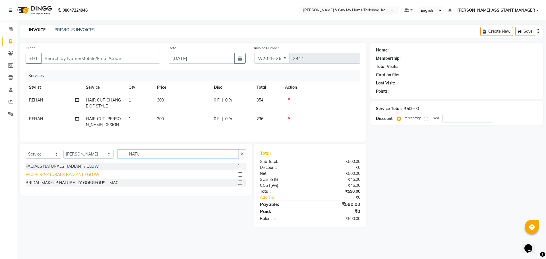
type input "NATU"
click at [72, 177] on div "FACIALS-NATURALS RADIANT / GLOW" at bounding box center [63, 175] width 74 height 6
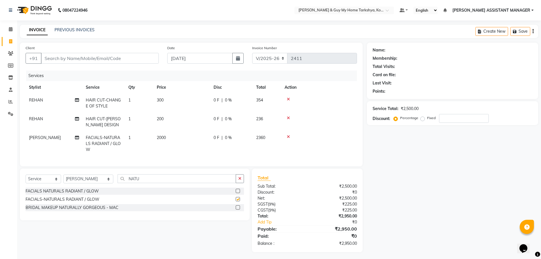
checkbox input "false"
click at [238, 180] on icon "button" at bounding box center [239, 178] width 3 height 4
click at [288, 136] on icon at bounding box center [288, 137] width 3 height 4
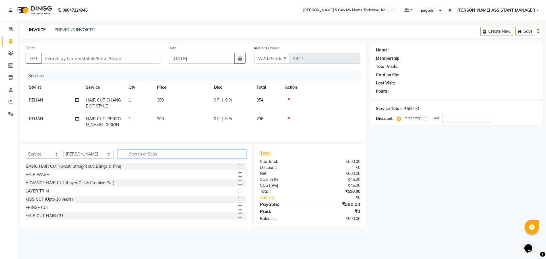
click at [141, 158] on input "text" at bounding box center [182, 153] width 128 height 9
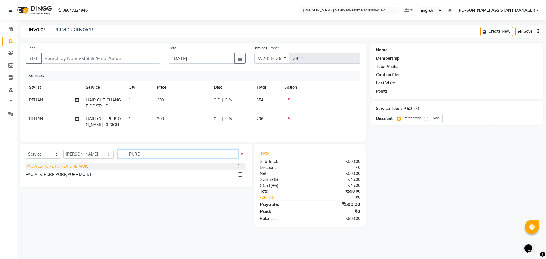
type input "PURE"
click at [60, 169] on div "FACIALS PURE PORE/PURE MOIST" at bounding box center [58, 166] width 65 height 6
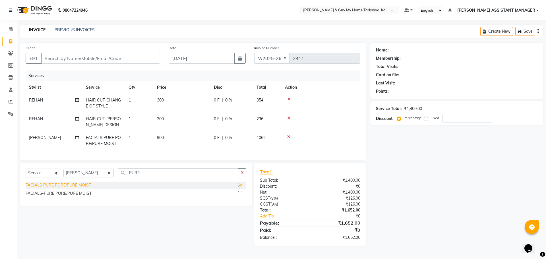
checkbox input "false"
click at [80, 196] on div "FACIALS-PURE PORE/PURE MOIST" at bounding box center [59, 193] width 66 height 6
checkbox input "false"
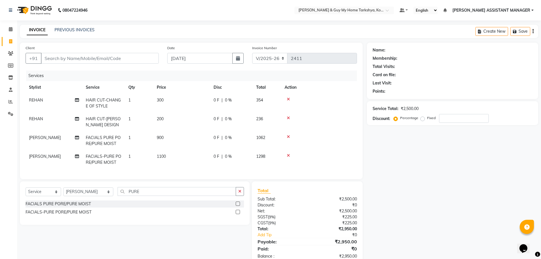
click at [165, 156] on span "1100" at bounding box center [161, 156] width 9 height 5
select select "71872"
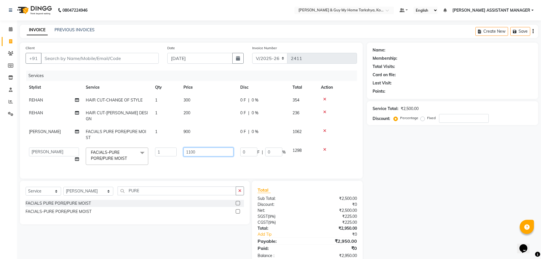
drag, startPoint x: 182, startPoint y: 149, endPoint x: 161, endPoint y: 121, distance: 35.2
click at [155, 137] on tbody "REHAN HAIR CUT-CHANGE OF STYLE 1 300 0 F | 0 % 354 REHAN HAIR CUT-BEARD DESIGN …" at bounding box center [192, 131] width 332 height 74
type input "800"
click at [224, 101] on tr "REHAN HAIR CUT-CHANGE OF STYLE 1 300 0 F | 0 % 354" at bounding box center [192, 100] width 332 height 13
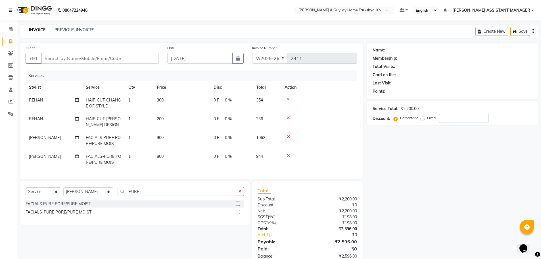
click at [338, 132] on td at bounding box center [319, 140] width 76 height 19
click at [115, 59] on input "Client" at bounding box center [100, 58] width 118 height 11
click at [79, 60] on input "Client" at bounding box center [100, 58] width 118 height 11
click at [289, 136] on icon at bounding box center [288, 137] width 3 height 4
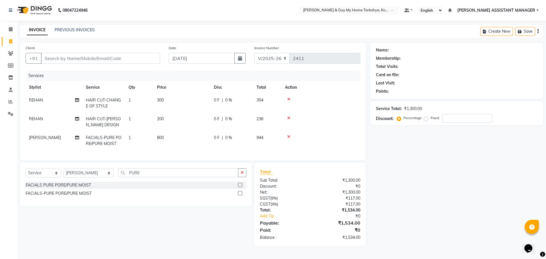
click at [98, 52] on div "Client +91" at bounding box center [92, 56] width 143 height 23
click at [95, 57] on input "Client" at bounding box center [100, 58] width 119 height 11
type input "9"
type input "0"
type input "9966487543"
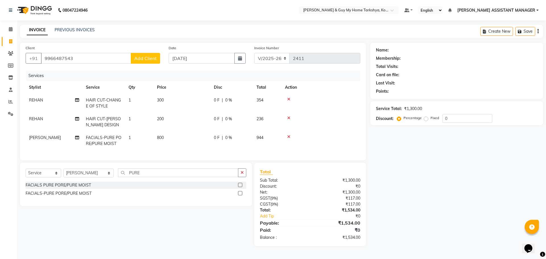
click at [137, 57] on span "Add Client" at bounding box center [145, 58] width 22 height 6
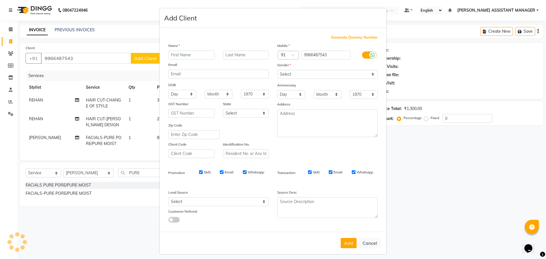
click at [170, 55] on input "text" at bounding box center [191, 55] width 46 height 9
type input "[PERSON_NAME]"
click at [309, 74] on select "Select Male Female Other Prefer Not To Say" at bounding box center [327, 74] width 100 height 9
select select "male"
click at [277, 70] on select "Select Male Female Other Prefer Not To Say" at bounding box center [327, 74] width 100 height 9
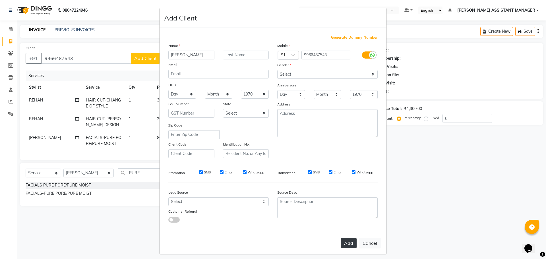
click at [345, 239] on button "Add" at bounding box center [348, 243] width 16 height 10
type input "99******43"
select select
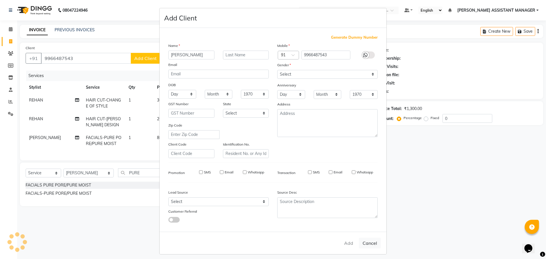
select select
checkbox input "false"
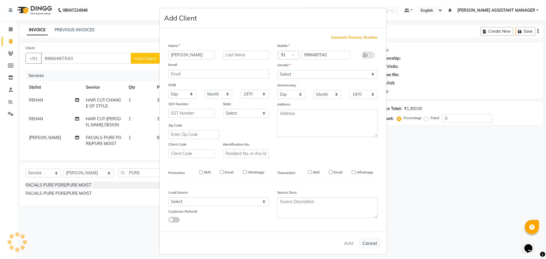
checkbox input "false"
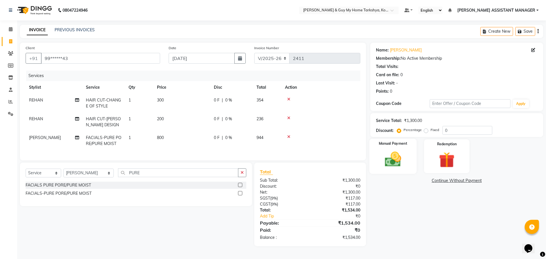
click at [396, 157] on img at bounding box center [392, 159] width 26 height 19
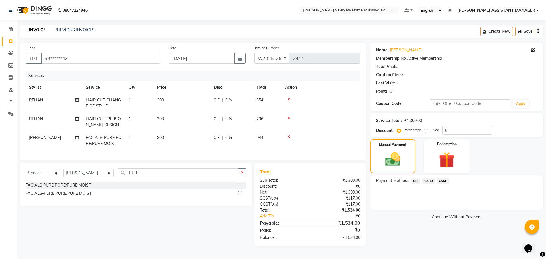
click at [415, 182] on span "UPI" at bounding box center [415, 181] width 9 height 7
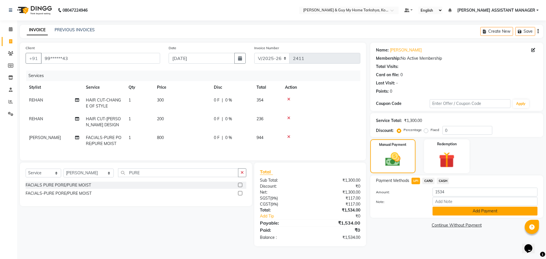
click at [476, 214] on button "Add Payment" at bounding box center [484, 211] width 105 height 9
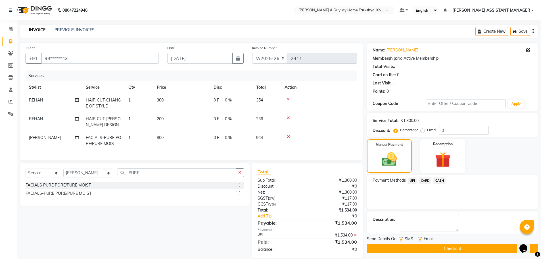
click at [478, 250] on button "Checkout" at bounding box center [452, 248] width 171 height 9
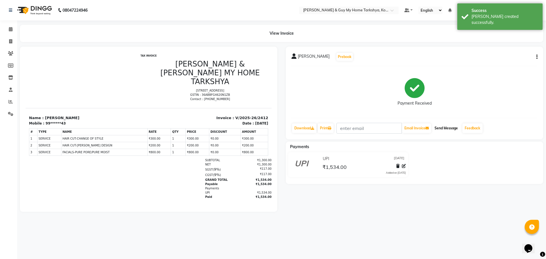
click at [451, 126] on button "Send Message" at bounding box center [446, 128] width 28 height 10
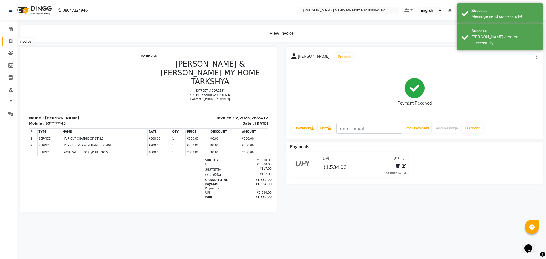
click at [10, 41] on icon at bounding box center [10, 41] width 3 height 4
select select "7902"
select select "service"
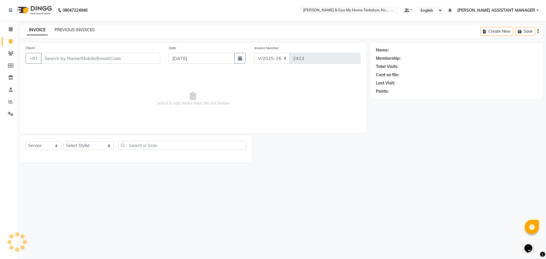
click at [84, 32] on link "PREVIOUS INVOICES" at bounding box center [75, 29] width 40 height 5
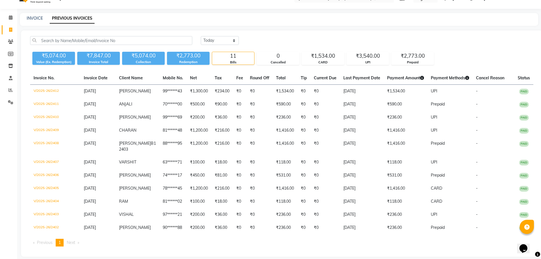
scroll to position [18, 0]
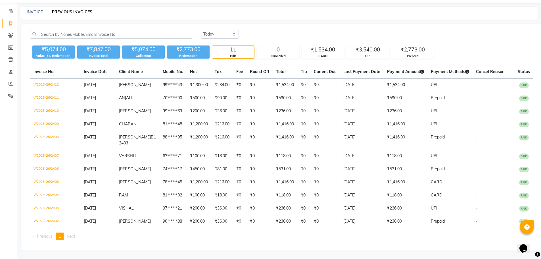
click at [398, 51] on div "₹2,773.00" at bounding box center [413, 50] width 42 height 8
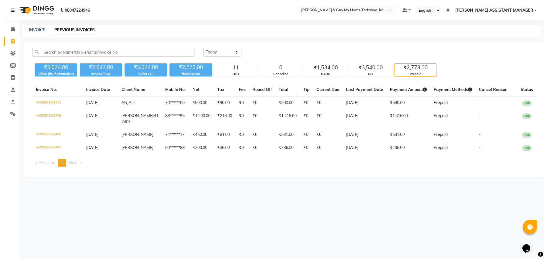
scroll to position [0, 0]
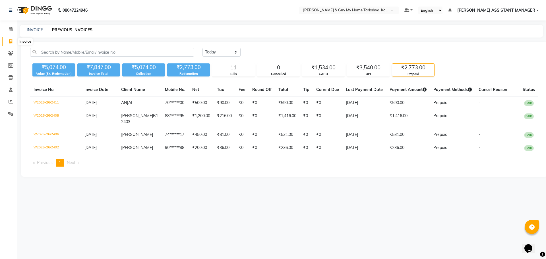
click at [12, 43] on icon at bounding box center [10, 41] width 3 height 4
select select "7902"
select select "service"
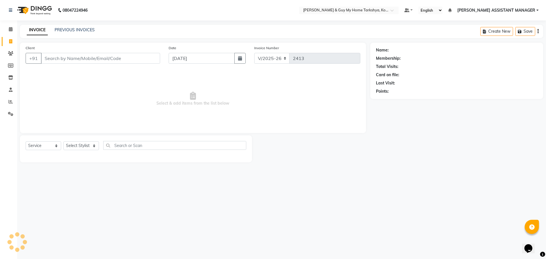
click at [80, 26] on div "INVOICE PREVIOUS INVOICES Create New Save" at bounding box center [281, 31] width 523 height 13
click at [80, 29] on link "PREVIOUS INVOICES" at bounding box center [75, 29] width 40 height 5
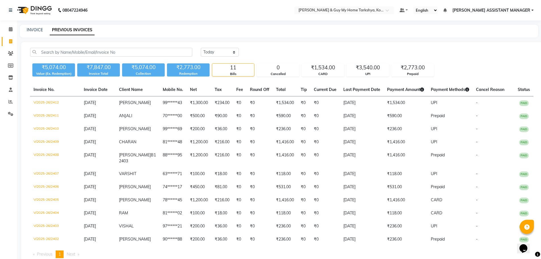
click at [11, 45] on link "Invoice" at bounding box center [9, 41] width 14 height 9
select select "service"
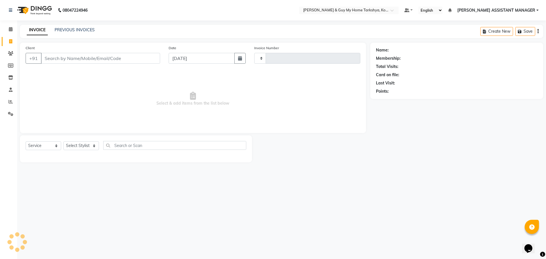
type input "2413"
select select "7902"
click at [76, 150] on select "Select Stylist ANKUR ANSHU ARCHANA ARSHAD ELVINA GANESH GLORY IRFAN JIYA KRISHN…" at bounding box center [88, 145] width 50 height 9
select select "90423"
click at [63, 141] on select "Select Stylist ANKUR ANSHU ARCHANA ARSHAD ELVINA GANESH GLORY IRFAN JIYA KRISHN…" at bounding box center [88, 145] width 50 height 9
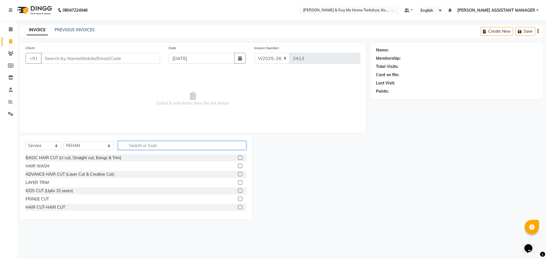
click at [142, 142] on input "text" at bounding box center [182, 145] width 128 height 9
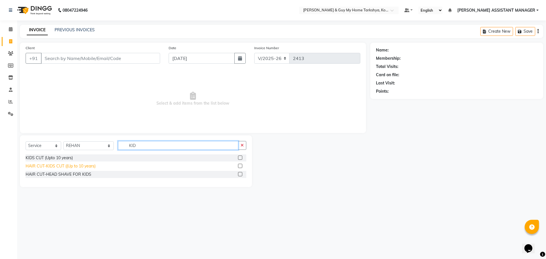
type input "KID"
click at [83, 167] on div "HAIR CUT-KIDS CUT ((Up to 10 years)" at bounding box center [61, 166] width 70 height 6
checkbox input "false"
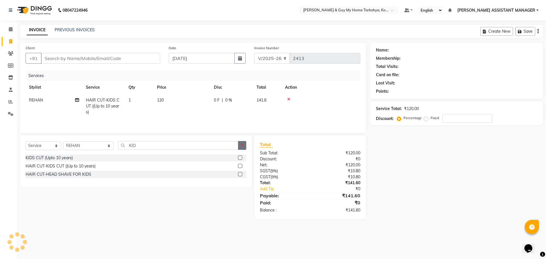
click at [240, 146] on icon "button" at bounding box center [241, 145] width 3 height 4
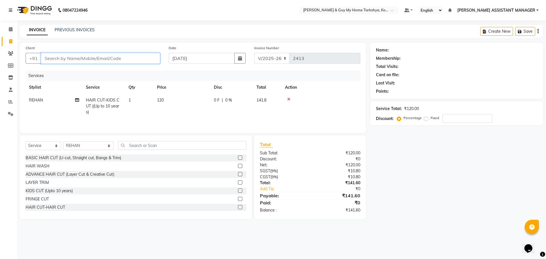
click at [130, 59] on input "Client" at bounding box center [100, 58] width 119 height 11
click at [11, 99] on span at bounding box center [11, 102] width 10 height 7
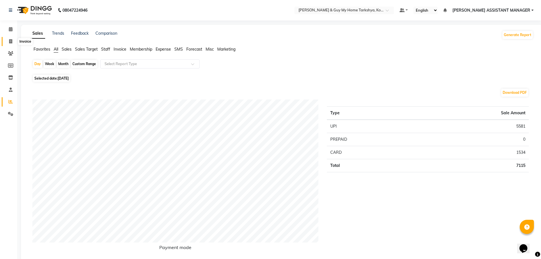
click at [13, 44] on span at bounding box center [11, 41] width 10 height 7
select select "service"
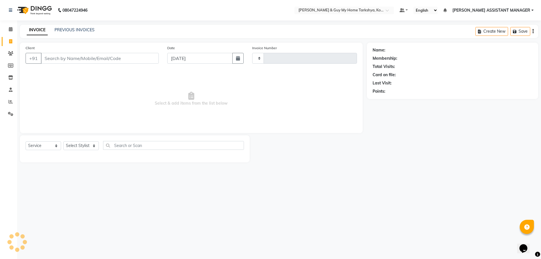
type input "2414"
select select "7902"
click at [76, 29] on link "PREVIOUS INVOICES" at bounding box center [75, 29] width 40 height 5
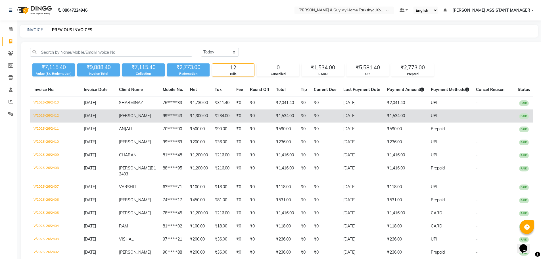
click at [41, 114] on td "V/2025-26/2412" at bounding box center [55, 115] width 50 height 13
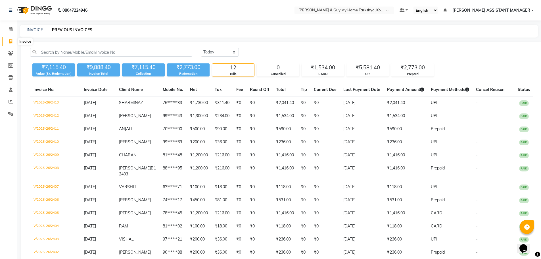
click at [10, 40] on icon at bounding box center [10, 41] width 3 height 4
select select "service"
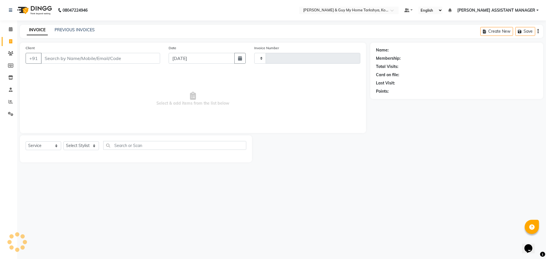
type input "2414"
select select "7902"
click at [97, 59] on input "Client" at bounding box center [100, 58] width 119 height 11
type input "9966487543"
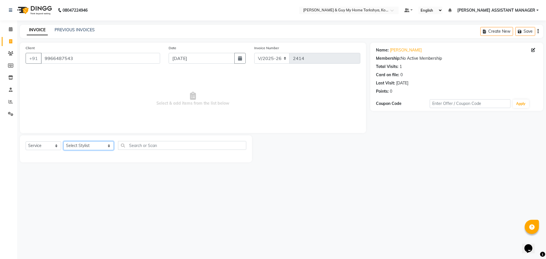
click at [85, 146] on select "Select Stylist ANKUR ANSHU ARCHANA ARSHAD ELVINA GANESH GLORY IRFAN JIYA KRISHN…" at bounding box center [88, 145] width 50 height 9
select select "90423"
click at [63, 141] on select "Select Stylist ANKUR ANSHU ARCHANA ARSHAD ELVINA GANESH GLORY IRFAN JIYA KRISHN…" at bounding box center [88, 145] width 50 height 9
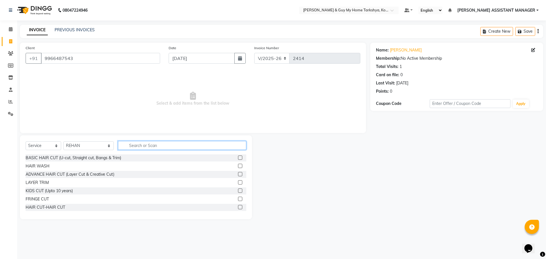
click at [174, 143] on input "text" at bounding box center [182, 145] width 128 height 9
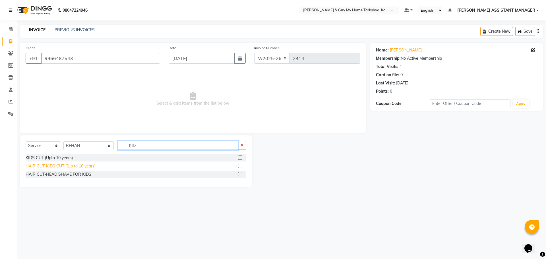
type input "KID"
click at [70, 166] on div "HAIR CUT-KIDS CUT ((Up to 10 years)" at bounding box center [61, 166] width 70 height 6
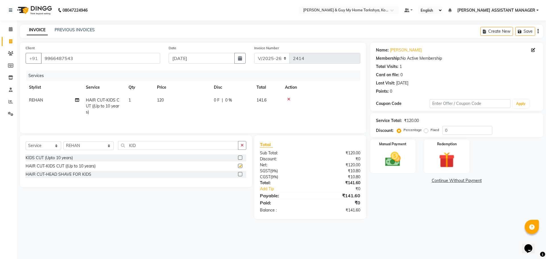
checkbox input "false"
click at [397, 165] on img at bounding box center [392, 159] width 26 height 19
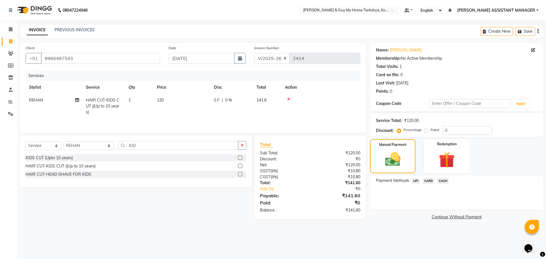
click at [414, 181] on span "UPI" at bounding box center [415, 181] width 9 height 7
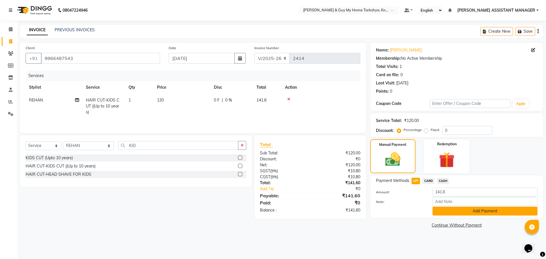
click at [467, 209] on button "Add Payment" at bounding box center [484, 211] width 105 height 9
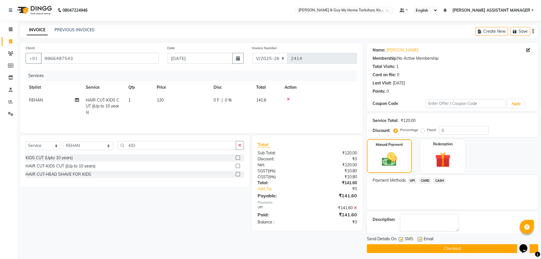
click at [456, 247] on button "Checkout" at bounding box center [452, 248] width 171 height 9
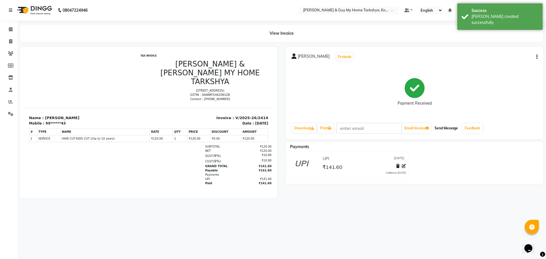
click at [448, 131] on button "Send Message" at bounding box center [446, 128] width 28 height 10
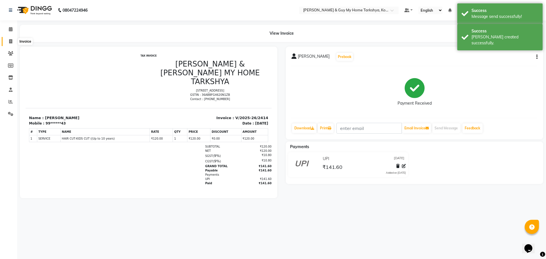
click at [14, 40] on span at bounding box center [11, 41] width 10 height 7
select select "service"
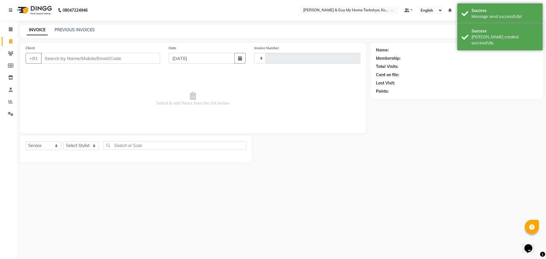
type input "2415"
select select "7902"
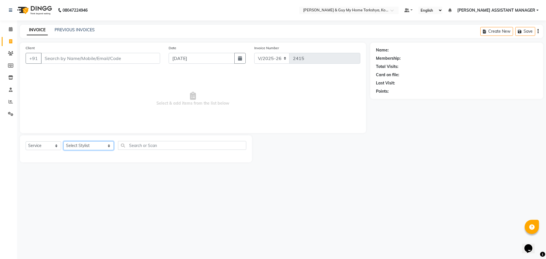
click at [101, 146] on select "Select Stylist ANKUR ANSHU ARCHANA ARSHAD ELVINA GANESH GLORY IRFAN JIYA KRISHN…" at bounding box center [88, 145] width 50 height 9
click at [193, 90] on span "Select & add items from the list below" at bounding box center [193, 98] width 335 height 57
click at [95, 57] on input "Client" at bounding box center [100, 58] width 119 height 11
click at [103, 62] on input "Client" at bounding box center [100, 58] width 119 height 11
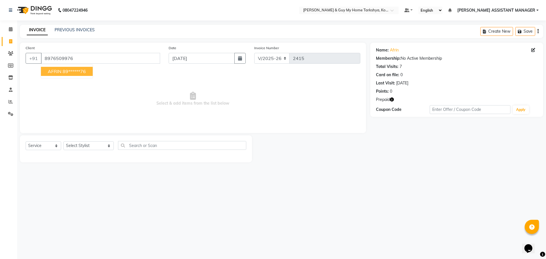
click at [68, 70] on ngb-highlight "89******76" at bounding box center [74, 71] width 23 height 6
type input "89******76"
click at [86, 147] on select "Select Stylist ANKUR ANSHU ARCHANA ARSHAD ELVINA GANESH GLORY IRFAN JIYA KRISHN…" at bounding box center [88, 145] width 50 height 9
click at [232, 92] on span "Select & add items from the list below" at bounding box center [193, 98] width 335 height 57
click at [86, 147] on select "Select Stylist ANKUR ANSHU ARCHANA ARSHAD ELVINA GANESH GLORY IRFAN JIYA KRISHN…" at bounding box center [88, 145] width 50 height 9
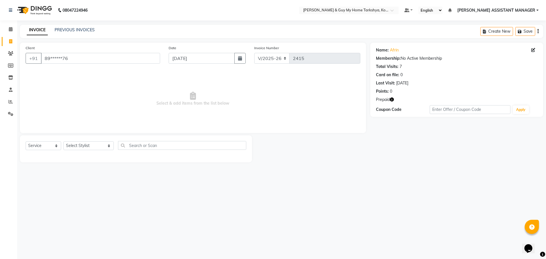
click at [247, 113] on span "Select & add items from the list below" at bounding box center [193, 98] width 335 height 57
click at [81, 144] on select "Select Stylist ANKUR ANSHU ARCHANA ARSHAD ELVINA GANESH GLORY IRFAN JIYA KRISHN…" at bounding box center [88, 145] width 50 height 9
click at [169, 122] on span "Select & add items from the list below" at bounding box center [193, 98] width 335 height 57
click at [96, 147] on select "Select Stylist ANKUR ANSHU ARCHANA ARSHAD ELVINA GANESH GLORY IRFAN JIYA KRISHN…" at bounding box center [88, 145] width 50 height 9
select select "71411"
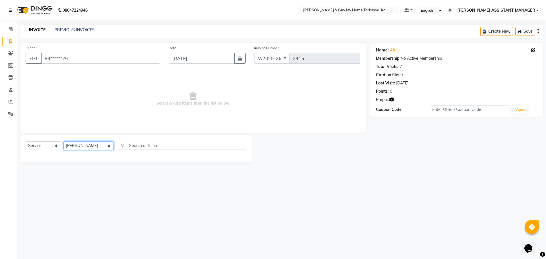
click at [63, 141] on select "Select Stylist ANKUR ANSHU ARCHANA ARSHAD ELVINA GANESH GLORY IRFAN JIYA KRISHN…" at bounding box center [88, 145] width 50 height 9
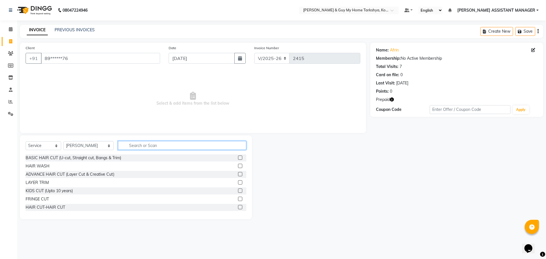
click at [133, 143] on input "text" at bounding box center [182, 145] width 128 height 9
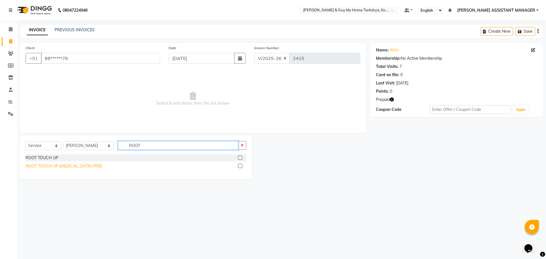
type input "ROOT"
click at [68, 169] on div "ROOT TOUCH UP [MEDICAL_DATA] FREE" at bounding box center [64, 166] width 77 height 6
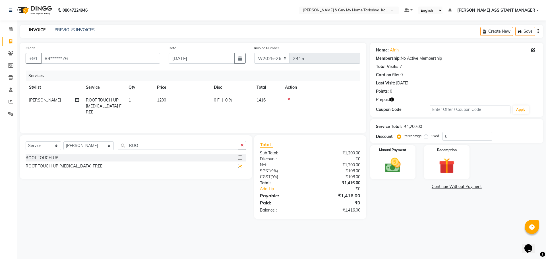
checkbox input "false"
click at [242, 147] on icon "button" at bounding box center [241, 145] width 3 height 4
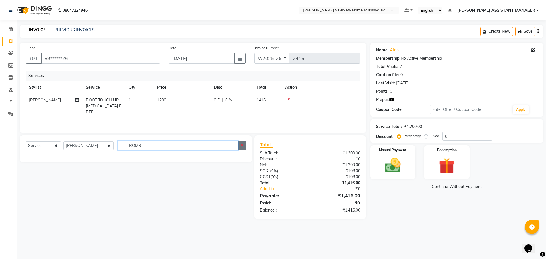
type input "BOMBI"
click at [243, 144] on icon "button" at bounding box center [241, 145] width 3 height 4
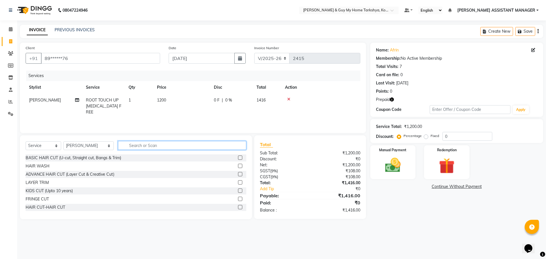
click at [172, 146] on input "text" at bounding box center [182, 145] width 128 height 9
click at [133, 144] on input "text" at bounding box center [182, 145] width 128 height 9
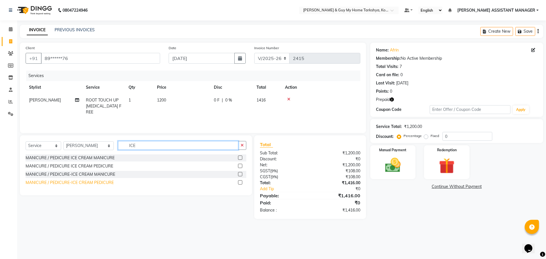
type input "ICE"
click at [96, 182] on div "MANICURE / PEDICURE-ICE CREAM PEDICURE" at bounding box center [70, 183] width 88 height 6
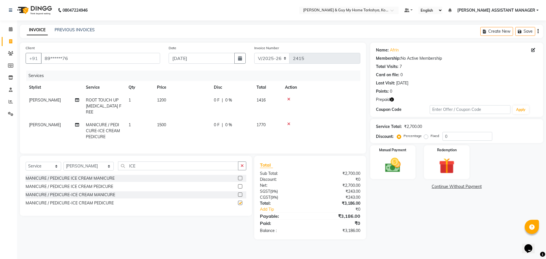
checkbox input "false"
click at [242, 161] on button "button" at bounding box center [242, 165] width 8 height 9
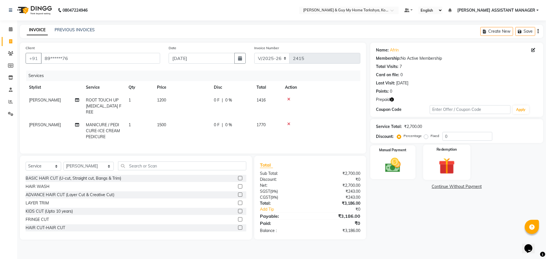
click at [441, 158] on img at bounding box center [446, 166] width 26 height 20
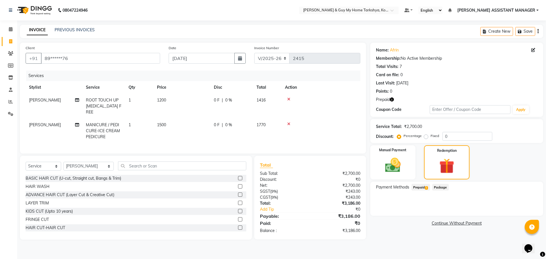
click at [423, 186] on span "Prepaid 1" at bounding box center [420, 187] width 18 height 7
click at [518, 211] on button "Add" at bounding box center [523, 210] width 21 height 10
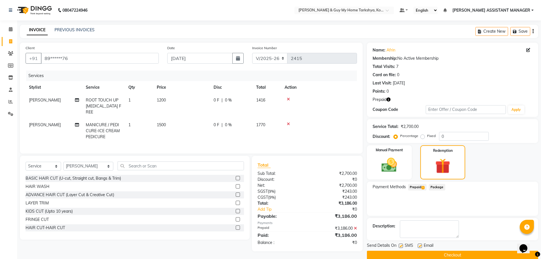
click at [463, 254] on button "Checkout" at bounding box center [452, 255] width 171 height 9
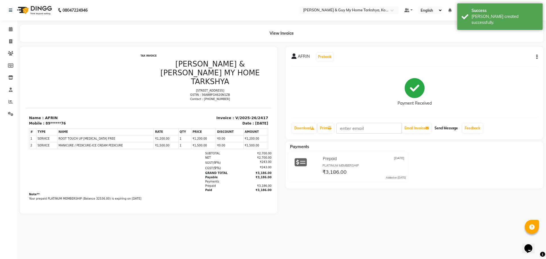
click at [450, 128] on button "Send Message" at bounding box center [446, 128] width 28 height 10
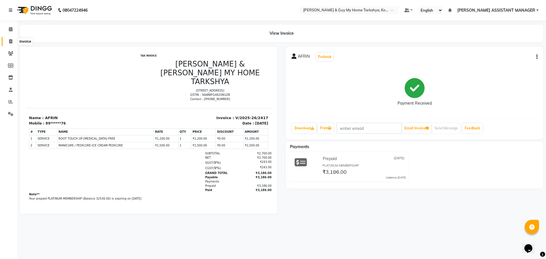
click at [12, 41] on icon at bounding box center [10, 41] width 3 height 4
select select "service"
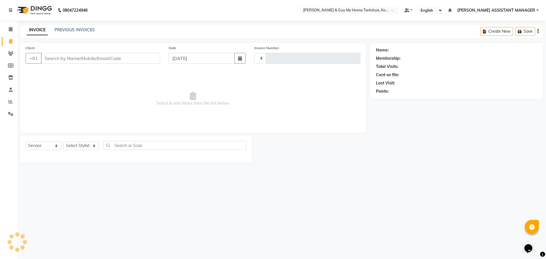
type input "2418"
select select "7902"
click at [489, 231] on div "08047224946 Select Location × Toni & Guy My Home Tarkshya, Kokapet Default Pane…" at bounding box center [273, 129] width 546 height 259
click at [71, 30] on link "PREVIOUS INVOICES" at bounding box center [75, 29] width 40 height 5
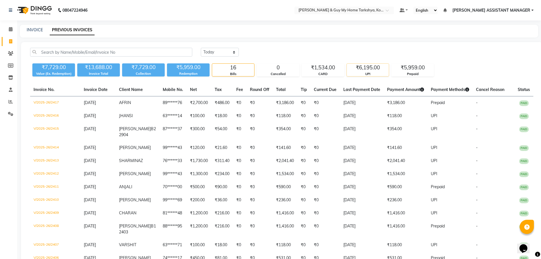
click at [363, 72] on div "UPI" at bounding box center [368, 74] width 42 height 5
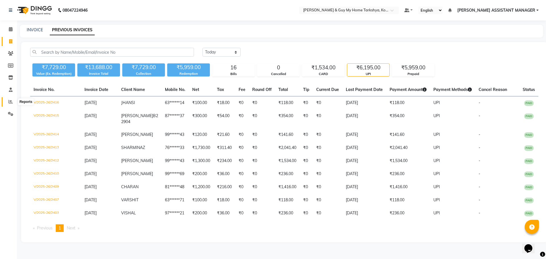
click at [8, 100] on span at bounding box center [11, 102] width 10 height 7
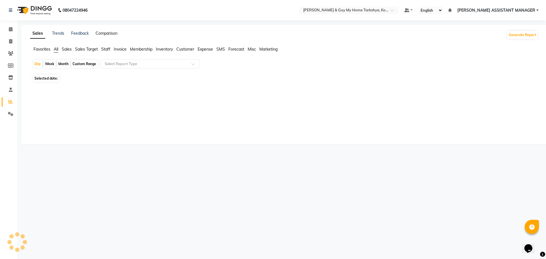
click at [110, 34] on link "Comparison" at bounding box center [106, 33] width 22 height 5
select select "single_date"
select select "single_date_dash"
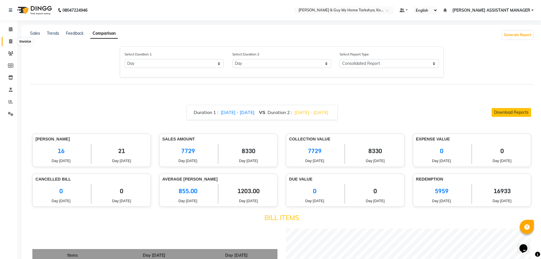
click at [11, 41] on icon at bounding box center [10, 41] width 3 height 4
select select "service"
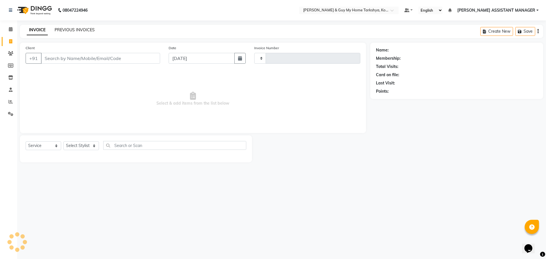
type input "2418"
select select "7902"
click at [74, 29] on link "PREVIOUS INVOICES" at bounding box center [75, 29] width 40 height 5
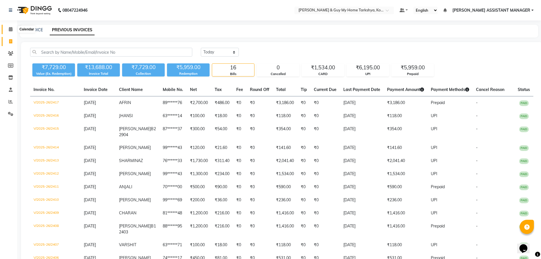
click at [9, 28] on icon at bounding box center [11, 29] width 4 height 4
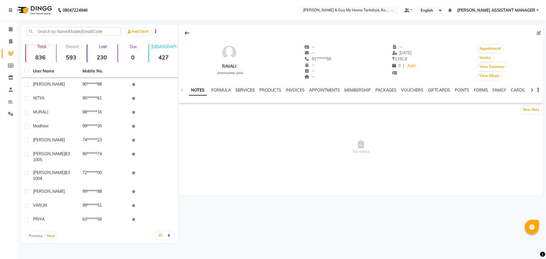
click at [242, 90] on link "SERVICES" at bounding box center [244, 90] width 19 height 5
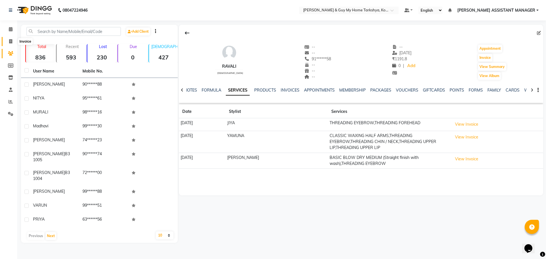
click at [8, 44] on span at bounding box center [11, 41] width 10 height 7
select select "service"
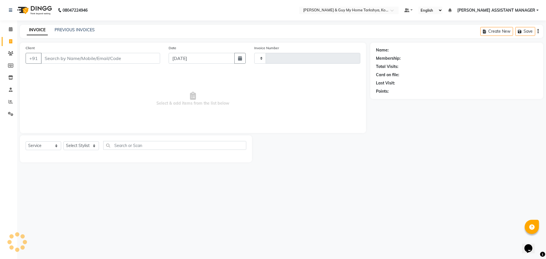
type input "2403"
select select "7902"
click at [76, 29] on link "PREVIOUS INVOICES" at bounding box center [75, 29] width 40 height 5
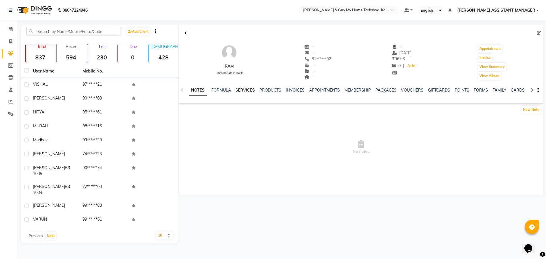
click at [241, 89] on link "SERVICES" at bounding box center [244, 90] width 19 height 5
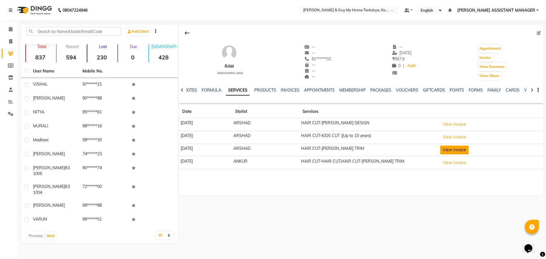
click at [460, 147] on button "View Invoice" at bounding box center [454, 150] width 28 height 9
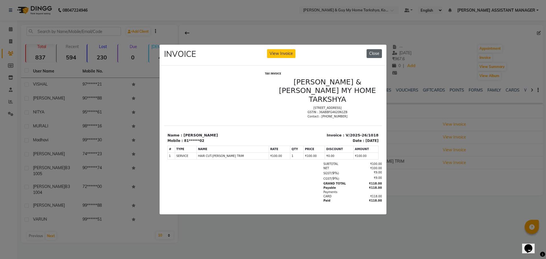
click at [375, 51] on button "Close" at bounding box center [373, 53] width 15 height 9
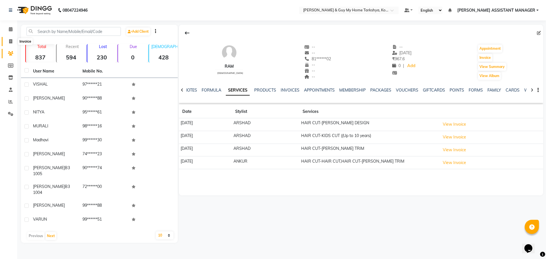
click at [9, 40] on icon at bounding box center [10, 41] width 3 height 4
select select "7902"
select select "service"
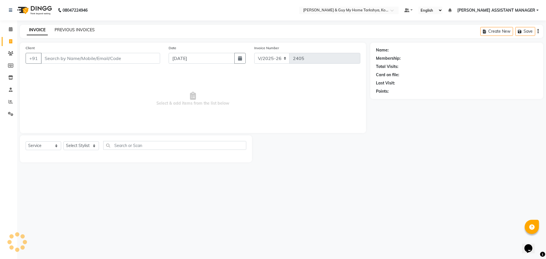
click at [67, 32] on link "PREVIOUS INVOICES" at bounding box center [75, 29] width 40 height 5
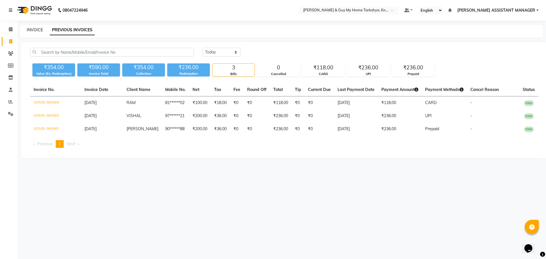
click at [38, 31] on link "INVOICE" at bounding box center [35, 29] width 16 height 5
select select "7902"
select select "service"
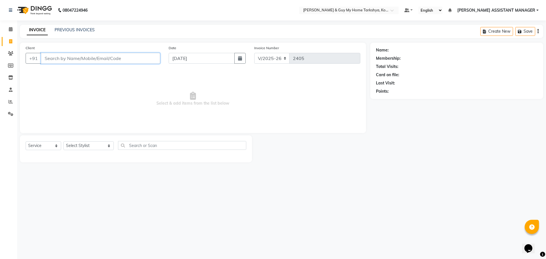
click at [111, 60] on input "Client" at bounding box center [100, 58] width 119 height 11
click at [88, 147] on select "Select Stylist [PERSON_NAME] [PERSON_NAME] [PERSON_NAME] GLORY [PERSON_NAME] JI…" at bounding box center [88, 145] width 50 height 9
select select "71411"
click at [63, 141] on select "Select Stylist [PERSON_NAME] [PERSON_NAME] [PERSON_NAME] GLORY [PERSON_NAME] JI…" at bounding box center [88, 145] width 50 height 9
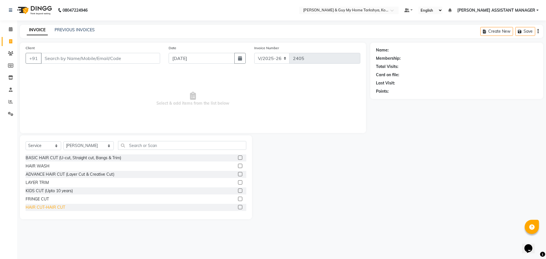
click at [38, 210] on div "HAIR CUT-HAIR CUT" at bounding box center [46, 207] width 40 height 6
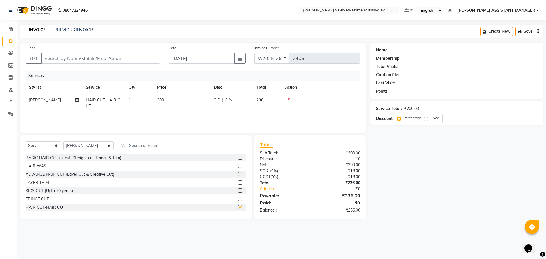
checkbox input "false"
click at [173, 145] on input "text" at bounding box center [182, 145] width 128 height 9
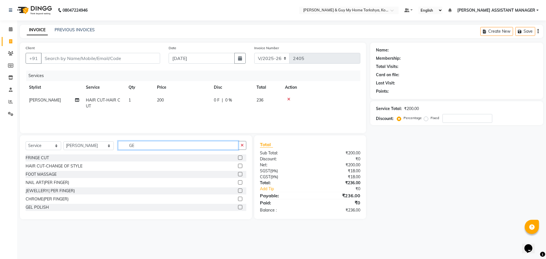
type input "G"
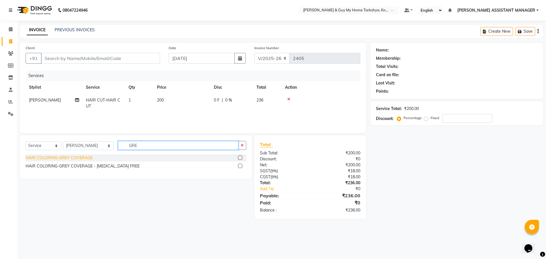
type input "GRE"
click at [74, 158] on div "HAIR COLORING-GREY COVERAGE" at bounding box center [59, 158] width 67 height 6
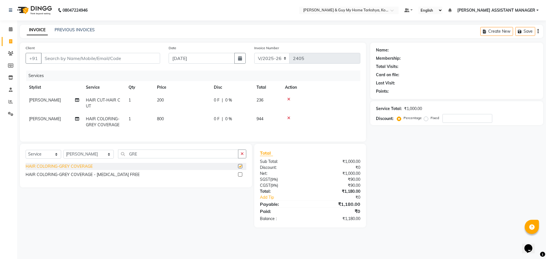
checkbox input "false"
click at [115, 178] on div "HAIR COLORING-GREY COVERAGE - [MEDICAL_DATA] FREE" at bounding box center [83, 175] width 114 height 6
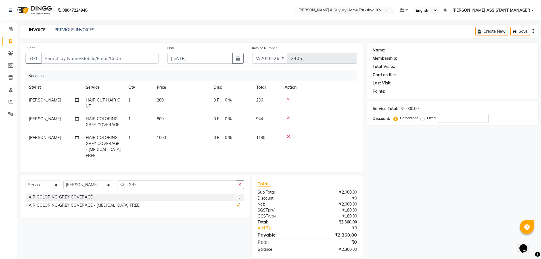
checkbox input "false"
click at [287, 119] on div at bounding box center [319, 118] width 69 height 4
click at [288, 117] on icon at bounding box center [288, 118] width 3 height 4
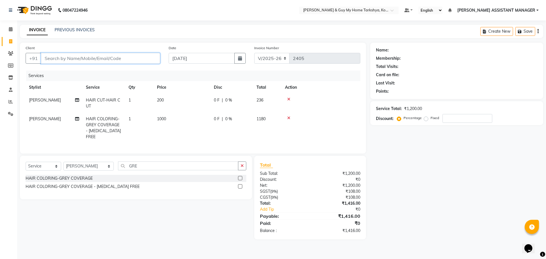
click at [134, 62] on input "Client" at bounding box center [100, 58] width 119 height 11
type input "7"
type input "0"
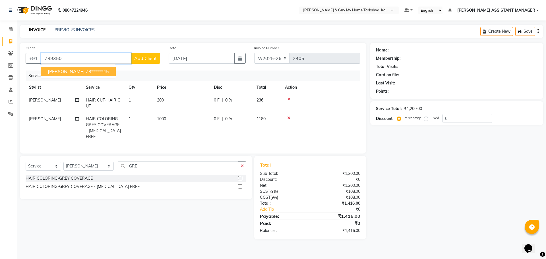
click at [88, 70] on ngb-highlight "78******45" at bounding box center [97, 71] width 23 height 6
type input "78******45"
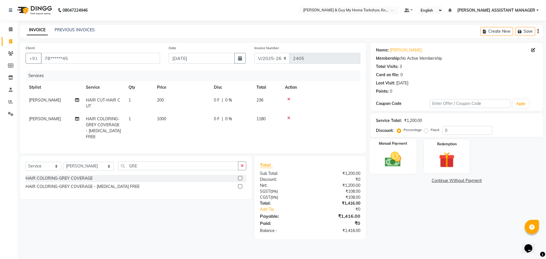
click at [389, 151] on img at bounding box center [392, 159] width 26 height 19
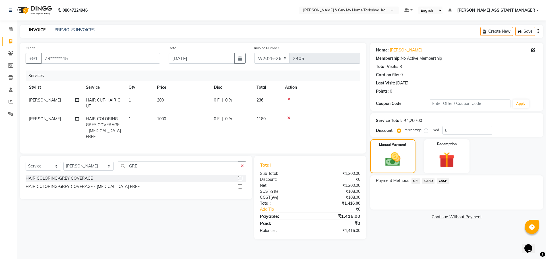
click at [429, 179] on span "CARD" at bounding box center [428, 181] width 12 height 7
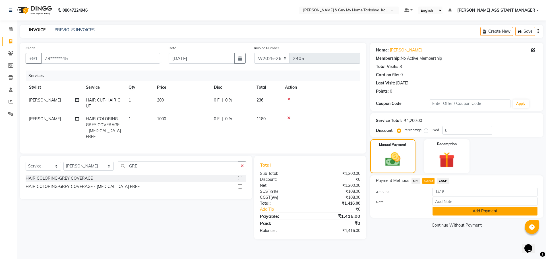
click at [478, 212] on button "Add Payment" at bounding box center [484, 211] width 105 height 9
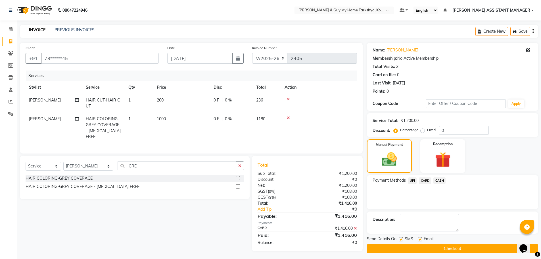
click at [468, 247] on button "Checkout" at bounding box center [452, 248] width 171 height 9
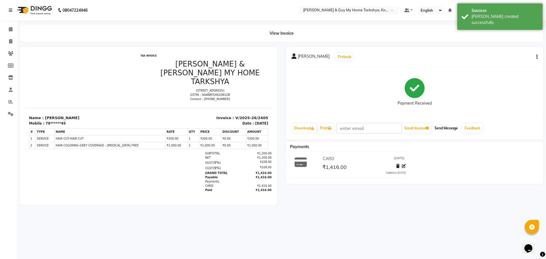
click at [450, 128] on button "Send Message" at bounding box center [446, 128] width 28 height 10
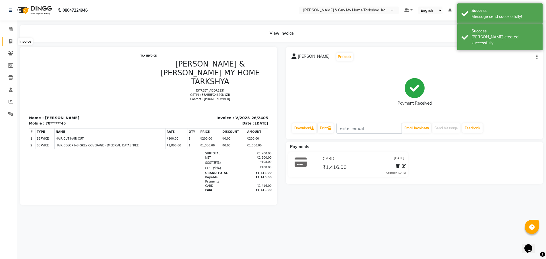
click at [10, 40] on icon at bounding box center [10, 41] width 3 height 4
select select "7902"
select select "service"
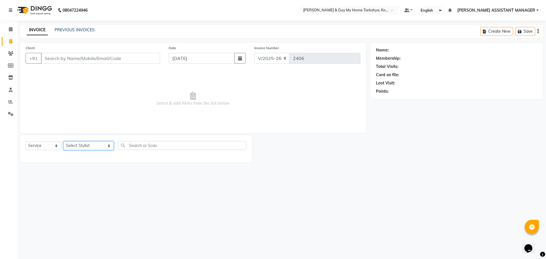
click at [83, 146] on select "Select Stylist [PERSON_NAME] [PERSON_NAME] [PERSON_NAME] GLORY [PERSON_NAME] JI…" at bounding box center [88, 145] width 50 height 9
select select "78699"
click at [63, 141] on select "Select Stylist [PERSON_NAME] [PERSON_NAME] [PERSON_NAME] GLORY [PERSON_NAME] JI…" at bounding box center [88, 145] width 50 height 9
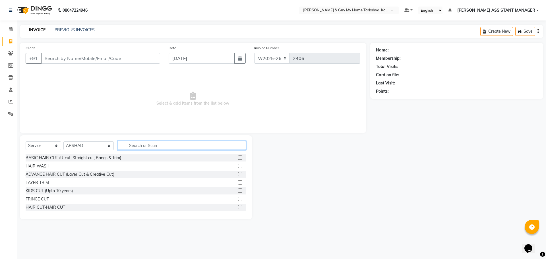
click at [141, 145] on input "text" at bounding box center [182, 145] width 128 height 9
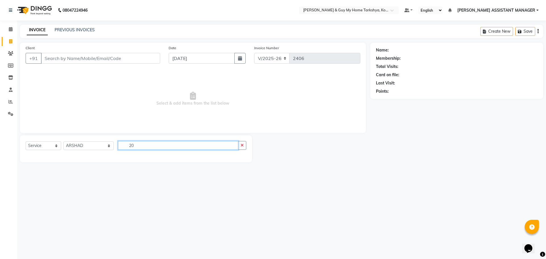
type input "2"
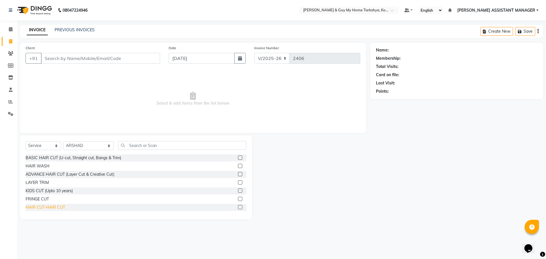
click at [48, 207] on div "HAIR CUT-HAIR CUT" at bounding box center [46, 207] width 40 height 6
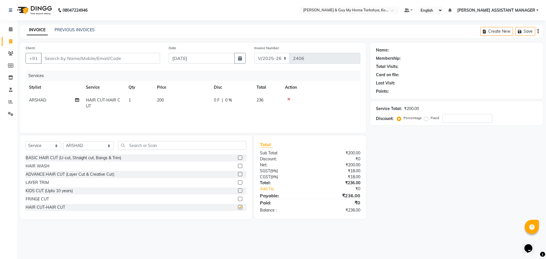
checkbox input "false"
click at [229, 97] on span "0 %" at bounding box center [228, 100] width 7 height 6
select select "78699"
click at [228, 100] on input "200" at bounding box center [209, 101] width 50 height 9
click at [255, 100] on td "236" at bounding box center [267, 103] width 28 height 19
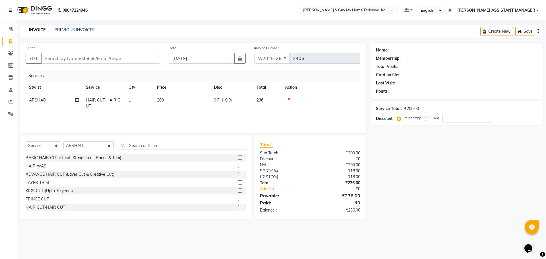
select select "78699"
click at [86, 31] on link "PREVIOUS INVOICES" at bounding box center [75, 29] width 40 height 5
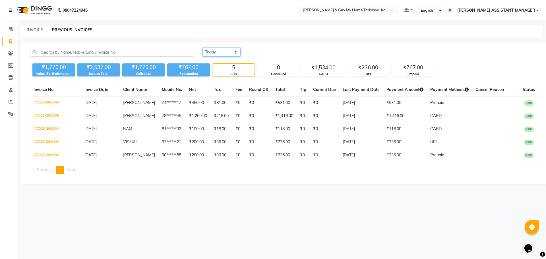
click at [226, 52] on select "[DATE] [DATE] Custom Range" at bounding box center [221, 52] width 38 height 9
click at [401, 69] on div "₹767.00" at bounding box center [413, 68] width 42 height 8
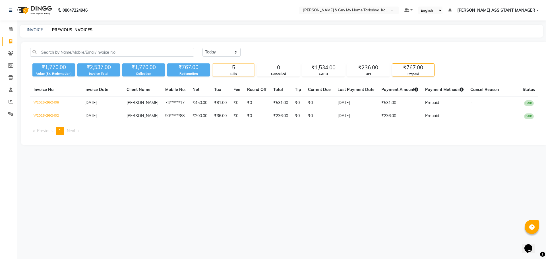
click at [246, 72] on div "Bills" at bounding box center [233, 74] width 42 height 5
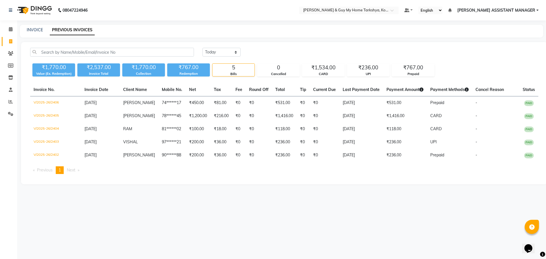
click at [24, 26] on div "INVOICE PREVIOUS INVOICES" at bounding box center [281, 31] width 523 height 13
click at [25, 29] on div "INVOICE PREVIOUS INVOICES" at bounding box center [278, 30] width 516 height 6
click at [28, 29] on link "INVOICE" at bounding box center [35, 29] width 16 height 5
select select "7902"
select select "service"
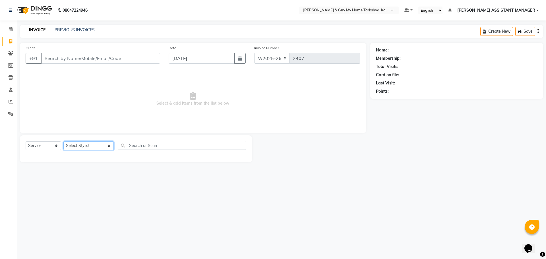
click at [95, 149] on select "Select Stylist [PERSON_NAME] [PERSON_NAME] [PERSON_NAME] GLORY [PERSON_NAME] JI…" at bounding box center [88, 145] width 50 height 9
click at [63, 141] on select "Select Stylist [PERSON_NAME] [PERSON_NAME] [PERSON_NAME] GLORY [PERSON_NAME] JI…" at bounding box center [88, 145] width 50 height 9
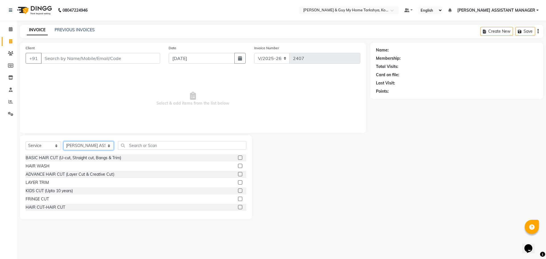
click at [99, 149] on select "Select Stylist [PERSON_NAME] [PERSON_NAME] [PERSON_NAME] GLORY [PERSON_NAME] JI…" at bounding box center [88, 145] width 50 height 9
click at [80, 145] on select "Select Stylist [PERSON_NAME] [PERSON_NAME] [PERSON_NAME] GLORY [PERSON_NAME] JI…" at bounding box center [88, 145] width 50 height 9
select select "78699"
click at [63, 141] on select "Select Stylist [PERSON_NAME] [PERSON_NAME] [PERSON_NAME] GLORY [PERSON_NAME] JI…" at bounding box center [88, 145] width 50 height 9
click at [144, 148] on input "text" at bounding box center [182, 145] width 128 height 9
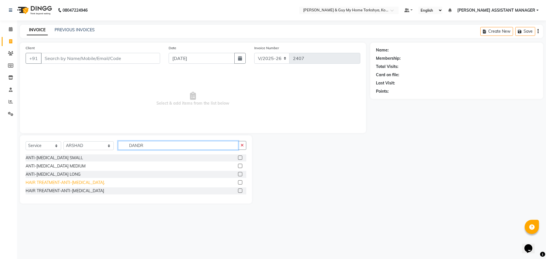
type input "DANDR"
click at [70, 185] on div "HAIR TREATMENT-ANTI-[MEDICAL_DATA]." at bounding box center [65, 183] width 79 height 6
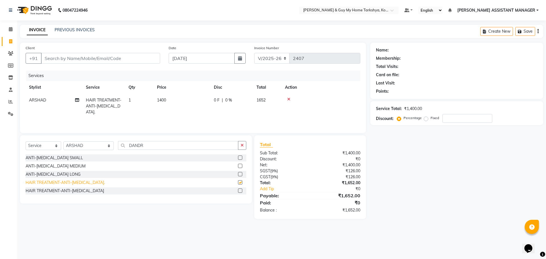
checkbox input "false"
click at [81, 192] on div "HAIR TREATMENT-ANTI-[MEDICAL_DATA]" at bounding box center [65, 191] width 78 height 6
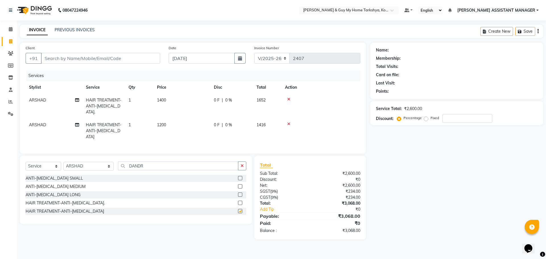
checkbox input "false"
click at [289, 100] on icon at bounding box center [288, 99] width 3 height 4
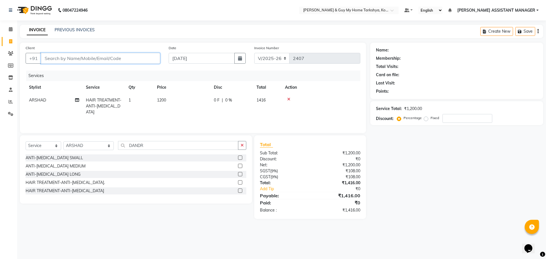
click at [122, 53] on input "Client" at bounding box center [100, 58] width 119 height 11
type input "C"
type input "0"
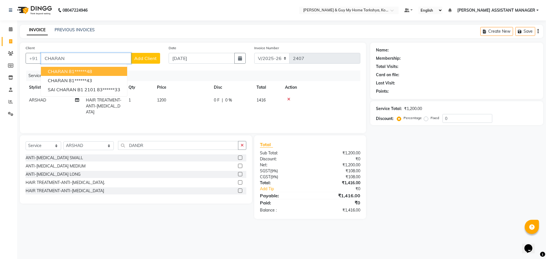
click at [96, 58] on input "CHARAN" at bounding box center [86, 58] width 90 height 11
type input "C"
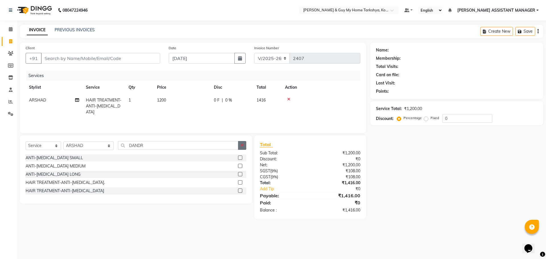
click at [240, 147] on button "button" at bounding box center [242, 145] width 8 height 9
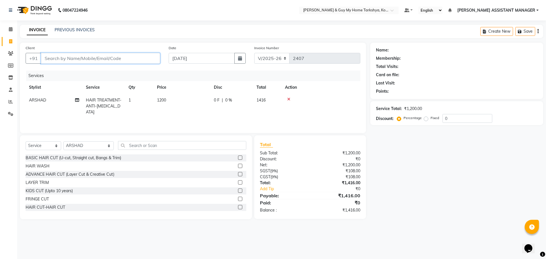
click at [144, 59] on input "Client" at bounding box center [100, 58] width 119 height 11
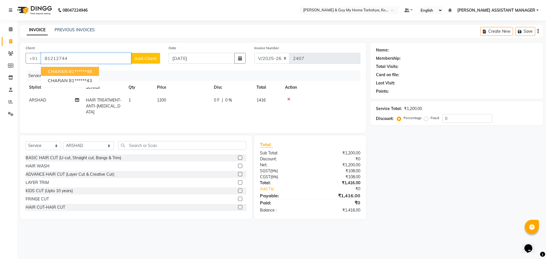
click at [81, 71] on ngb-highlight "81******48" at bounding box center [80, 71] width 23 height 6
type input "81******48"
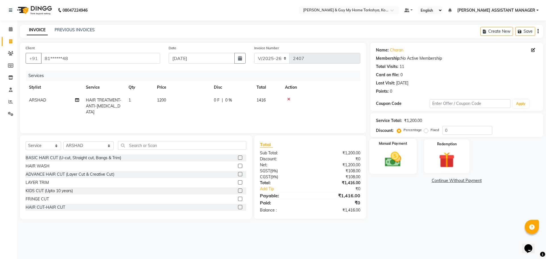
click at [388, 155] on img at bounding box center [392, 159] width 26 height 19
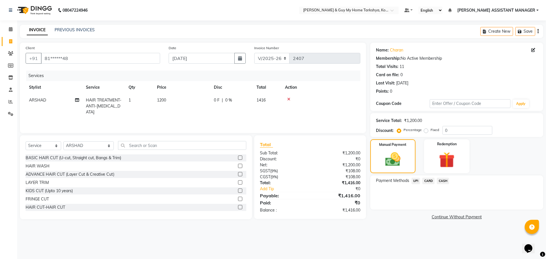
click at [416, 181] on span "UPI" at bounding box center [415, 181] width 9 height 7
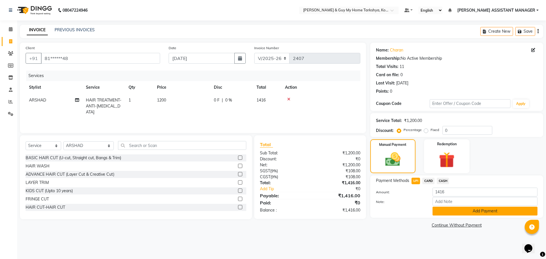
click at [462, 212] on button "Add Payment" at bounding box center [484, 211] width 105 height 9
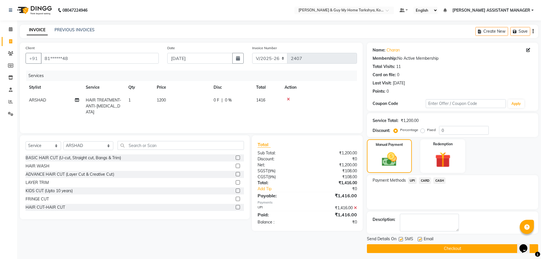
click at [451, 248] on button "Checkout" at bounding box center [452, 248] width 171 height 9
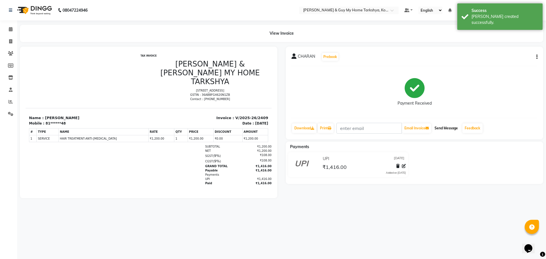
click at [439, 129] on button "Send Message" at bounding box center [446, 128] width 28 height 10
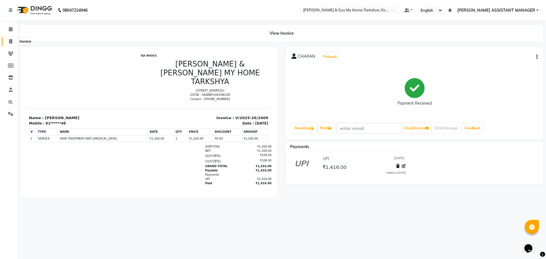
drag, startPoint x: 9, startPoint y: 41, endPoint x: 13, endPoint y: 40, distance: 4.3
click at [9, 41] on icon at bounding box center [10, 41] width 3 height 4
select select "service"
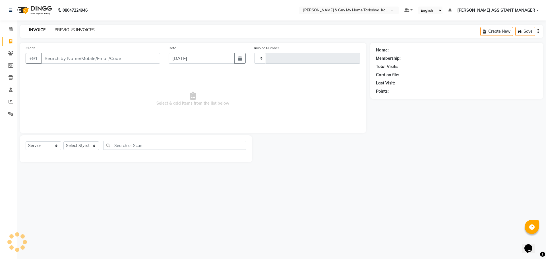
click at [80, 32] on link "PREVIOUS INVOICES" at bounding box center [75, 29] width 40 height 5
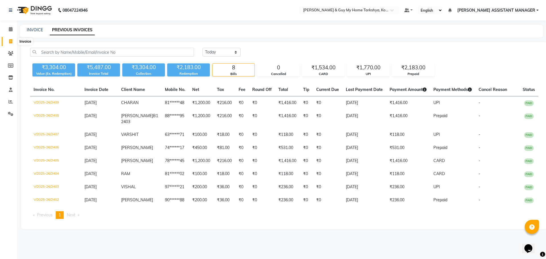
click at [11, 41] on icon at bounding box center [10, 41] width 3 height 4
select select "service"
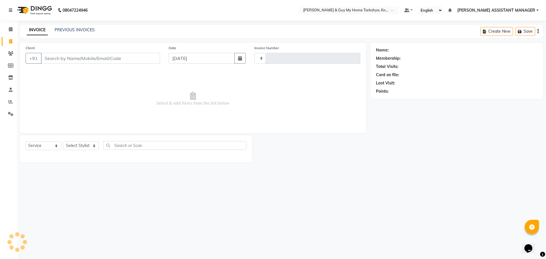
type input "2410"
select select "7902"
click at [110, 57] on input "Client" at bounding box center [100, 58] width 119 height 11
click at [61, 61] on input "990821169" at bounding box center [86, 58] width 90 height 11
click at [82, 57] on input "9908211169" at bounding box center [86, 58] width 90 height 11
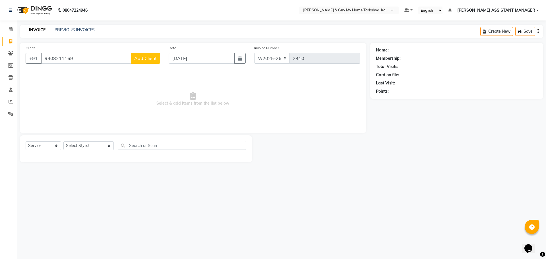
type input "9908211169"
click at [133, 59] on button "Add Client" at bounding box center [145, 58] width 29 height 11
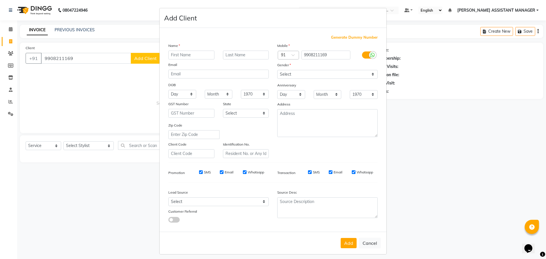
click at [188, 57] on input "text" at bounding box center [191, 55] width 46 height 9
type input "[PERSON_NAME]"
click at [287, 75] on select "Select [DEMOGRAPHIC_DATA] [DEMOGRAPHIC_DATA] Other Prefer Not To Say" at bounding box center [327, 74] width 100 height 9
select select "[DEMOGRAPHIC_DATA]"
click at [277, 70] on select "Select [DEMOGRAPHIC_DATA] [DEMOGRAPHIC_DATA] Other Prefer Not To Say" at bounding box center [327, 74] width 100 height 9
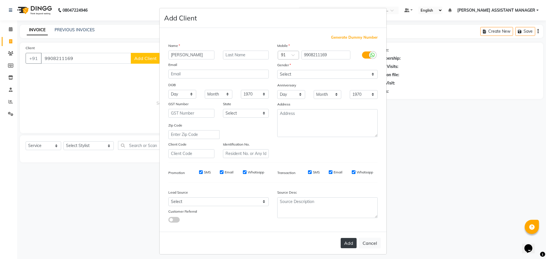
click at [348, 247] on button "Add" at bounding box center [348, 243] width 16 height 10
type input "99******69"
select select
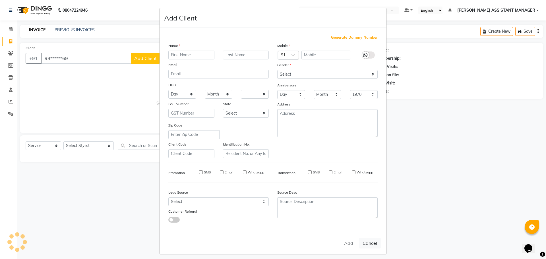
select select
checkbox input "false"
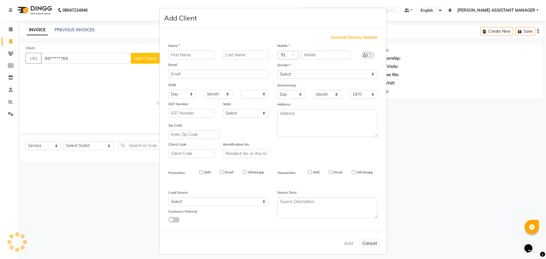
checkbox input "false"
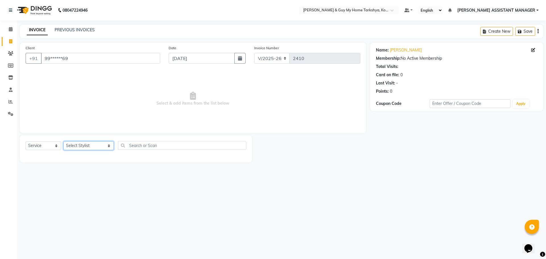
click at [95, 148] on select "Select Stylist [PERSON_NAME] [PERSON_NAME] [PERSON_NAME] GLORY [PERSON_NAME] JI…" at bounding box center [88, 145] width 50 height 9
drag, startPoint x: 86, startPoint y: 146, endPoint x: 86, endPoint y: 142, distance: 3.7
click at [86, 146] on select "Select Stylist [PERSON_NAME] [PERSON_NAME] [PERSON_NAME] GLORY [PERSON_NAME] JI…" at bounding box center [88, 145] width 50 height 9
select select "71412"
click at [63, 141] on select "Select Stylist [PERSON_NAME] [PERSON_NAME] [PERSON_NAME] GLORY [PERSON_NAME] JI…" at bounding box center [88, 145] width 50 height 9
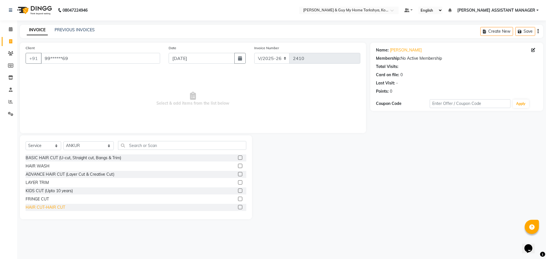
click at [40, 209] on div "HAIR CUT-HAIR CUT" at bounding box center [46, 207] width 40 height 6
checkbox input "false"
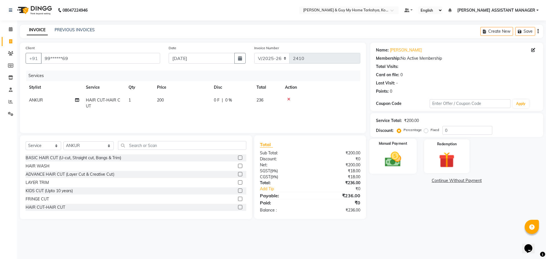
click at [385, 153] on img at bounding box center [392, 159] width 26 height 19
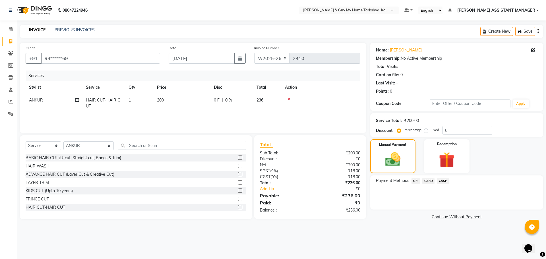
click at [415, 181] on span "UPI" at bounding box center [415, 181] width 9 height 7
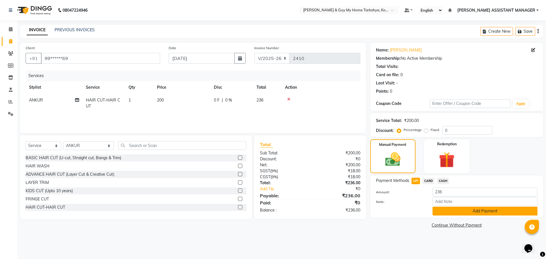
click at [447, 207] on button "Add Payment" at bounding box center [484, 211] width 105 height 9
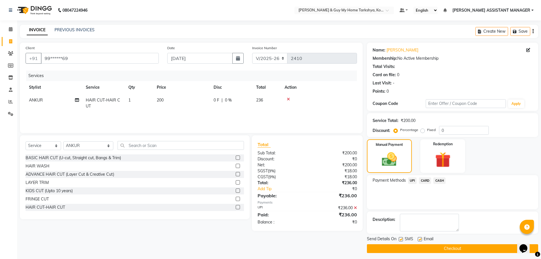
click at [449, 246] on button "Checkout" at bounding box center [452, 248] width 171 height 9
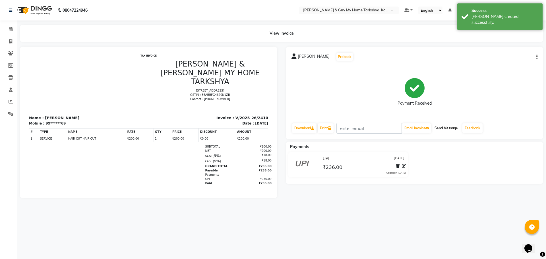
click at [448, 124] on button "Send Message" at bounding box center [446, 128] width 28 height 10
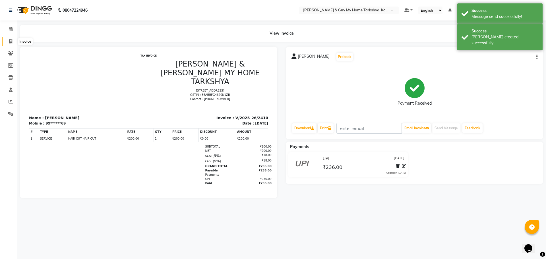
click at [9, 42] on icon at bounding box center [10, 41] width 3 height 4
select select "7902"
select select "service"
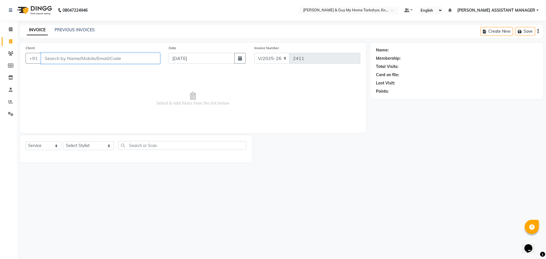
click at [85, 60] on input "Client" at bounding box center [100, 58] width 119 height 11
click at [126, 55] on input "Client" at bounding box center [100, 58] width 119 height 11
paste input "7032716100"
type input "7032716100"
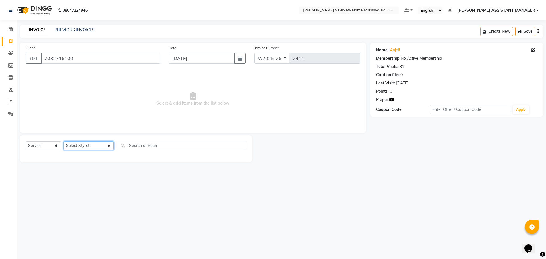
click at [92, 147] on select "Select Stylist [PERSON_NAME] [PERSON_NAME] [PERSON_NAME] GLORY [PERSON_NAME] JI…" at bounding box center [88, 145] width 50 height 9
select select "71411"
click at [63, 141] on select "Select Stylist [PERSON_NAME] [PERSON_NAME] [PERSON_NAME] GLORY [PERSON_NAME] JI…" at bounding box center [88, 145] width 50 height 9
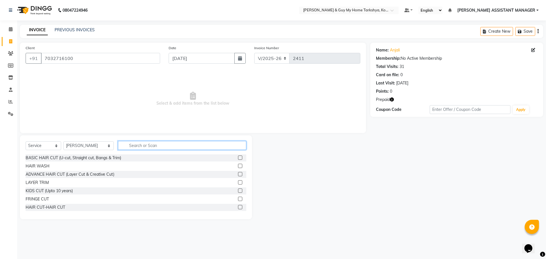
click at [135, 149] on input "text" at bounding box center [182, 145] width 128 height 9
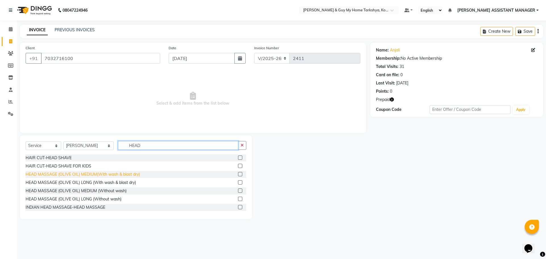
type input "HEAD"
click at [113, 172] on div "HEAD MASSAGE (OLIVE OIL) MEDIUM(With wash & blast dry)" at bounding box center [83, 174] width 114 height 6
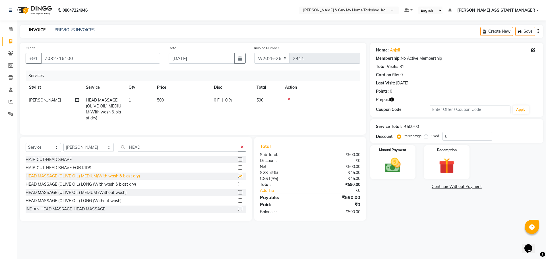
checkbox input "false"
click at [244, 149] on icon "button" at bounding box center [241, 147] width 3 height 4
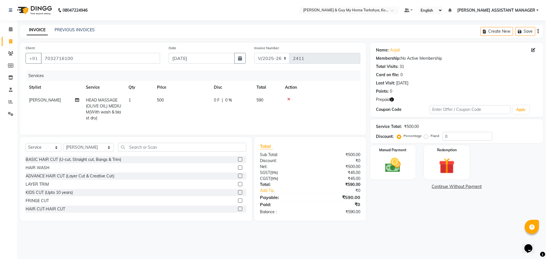
click at [408, 215] on div "Name: Anjali Membership: No Active Membership Total Visits: 31 Card on file: 0 …" at bounding box center [458, 132] width 177 height 178
click at [431, 177] on div "Redemption" at bounding box center [446, 162] width 47 height 35
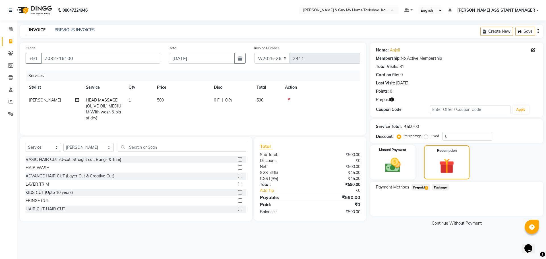
click at [419, 188] on span "Prepaid 1" at bounding box center [420, 187] width 18 height 7
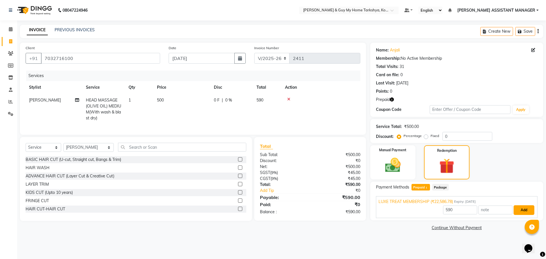
click at [523, 210] on button "Add" at bounding box center [523, 210] width 21 height 10
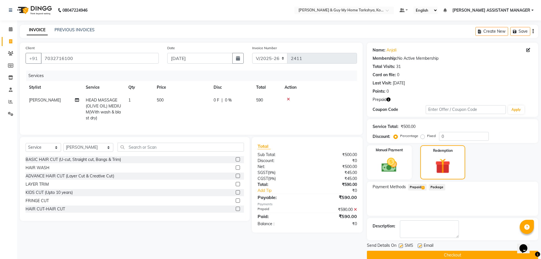
click at [452, 255] on button "Checkout" at bounding box center [452, 255] width 171 height 9
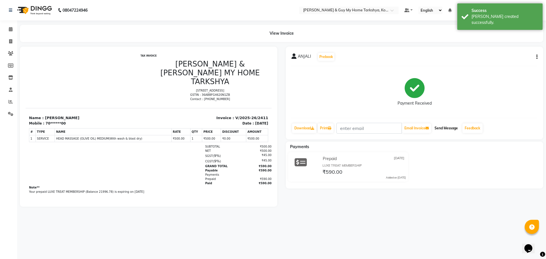
click at [453, 131] on button "Send Message" at bounding box center [446, 128] width 28 height 10
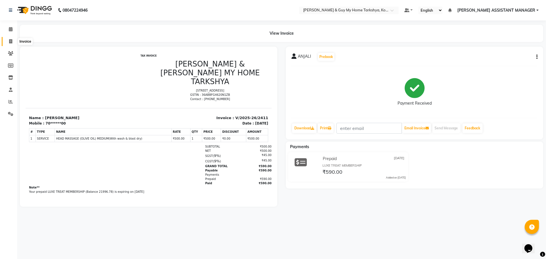
click at [9, 42] on icon at bounding box center [10, 41] width 3 height 4
select select "service"
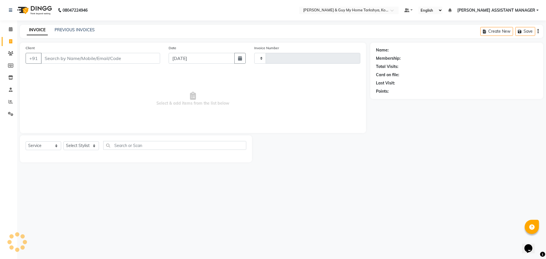
type input "2412"
select select "7902"
click at [82, 31] on link "PREVIOUS INVOICES" at bounding box center [75, 29] width 40 height 5
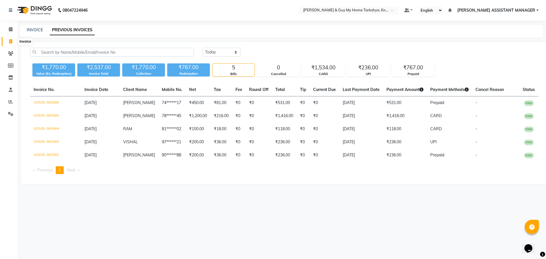
click at [10, 41] on icon at bounding box center [10, 41] width 3 height 4
select select "7902"
select select "service"
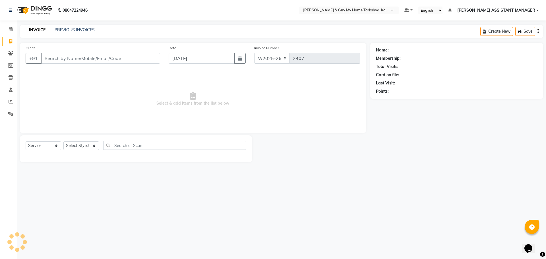
click at [83, 150] on div "Select Service Product Membership Package Voucher Prepaid Gift Card Select Styl…" at bounding box center [136, 147] width 221 height 13
click at [84, 149] on select "Select Stylist" at bounding box center [81, 145] width 36 height 9
select select "90423"
click at [63, 141] on select "Select Stylist [PERSON_NAME] [PERSON_NAME] [PERSON_NAME] GLORY [PERSON_NAME] JI…" at bounding box center [88, 145] width 50 height 9
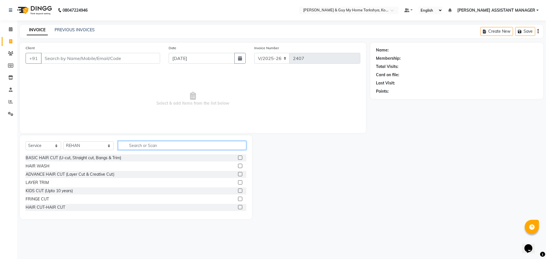
click at [128, 146] on input "text" at bounding box center [182, 145] width 128 height 9
type input "TR"
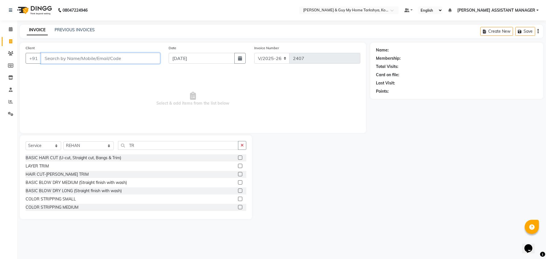
click at [143, 59] on input "Client" at bounding box center [100, 58] width 119 height 11
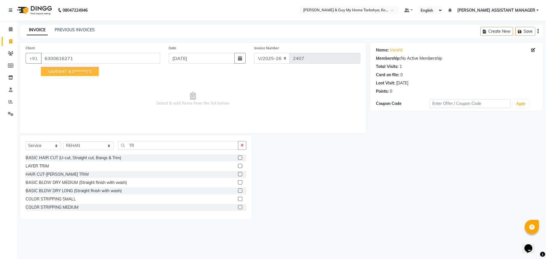
click at [64, 73] on span "VARSHIT" at bounding box center [58, 71] width 20 height 6
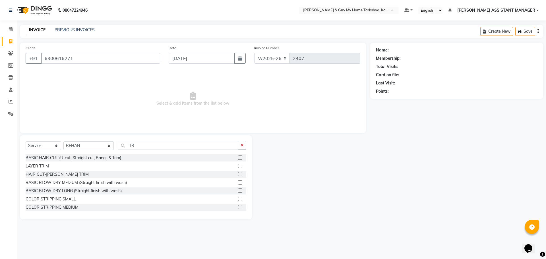
type input "63******71"
click at [65, 174] on div "HAIR CUT-[PERSON_NAME] TRIM" at bounding box center [57, 174] width 63 height 6
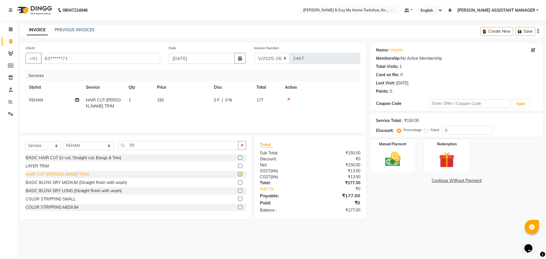
checkbox input "false"
click at [169, 100] on td "150" at bounding box center [181, 103] width 57 height 19
select select "90423"
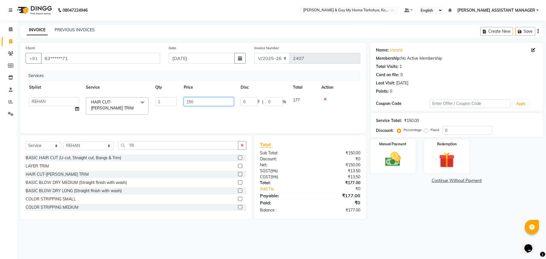
drag, startPoint x: 189, startPoint y: 104, endPoint x: 162, endPoint y: 101, distance: 27.4
click at [170, 103] on tr "ANKUR ANSHU ARCHANA ARSHAD ELVINA GANESH GLORY IRFAN JIYA KRISHNA MARIYA MOUNIK…" at bounding box center [193, 106] width 335 height 24
type input "100"
click at [407, 158] on div "Manual Payment" at bounding box center [392, 156] width 47 height 35
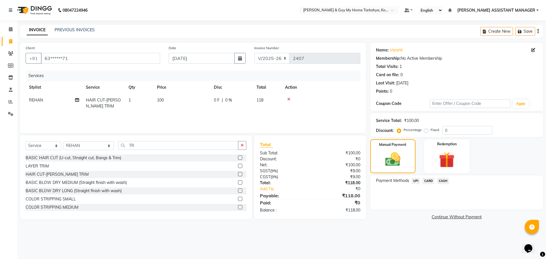
click at [413, 180] on span "UPI" at bounding box center [415, 181] width 9 height 7
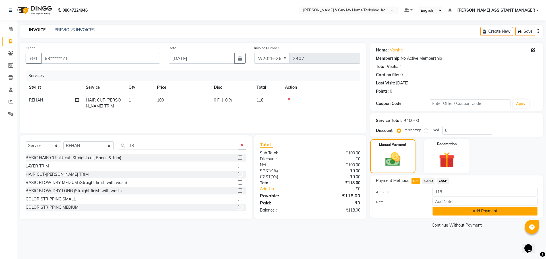
click at [457, 212] on button "Add Payment" at bounding box center [484, 211] width 105 height 9
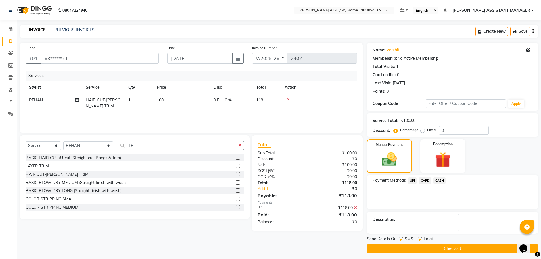
click at [454, 248] on button "Checkout" at bounding box center [452, 248] width 171 height 9
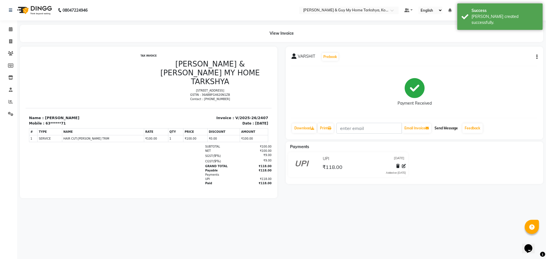
click at [446, 129] on button "Send Message" at bounding box center [446, 128] width 28 height 10
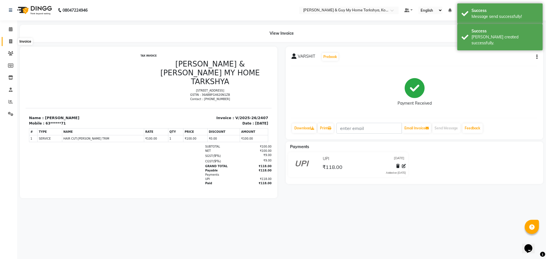
click at [8, 43] on span at bounding box center [11, 41] width 10 height 7
select select "7902"
select select "service"
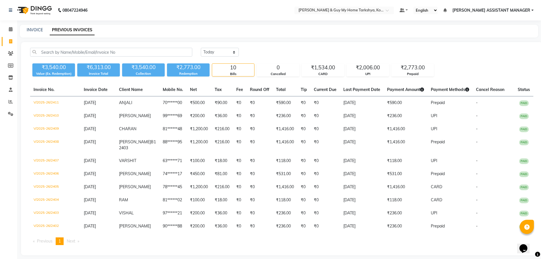
click at [10, 36] on li "Invoice" at bounding box center [8, 42] width 17 height 12
click at [10, 39] on span at bounding box center [11, 41] width 10 height 7
select select "7902"
select select "service"
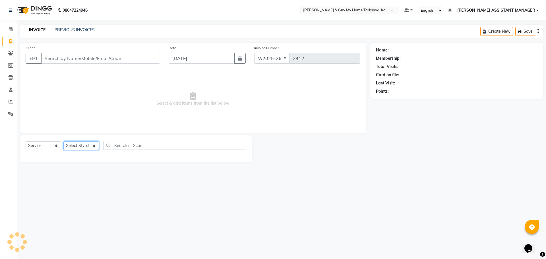
click at [83, 145] on select "Select Stylist" at bounding box center [81, 145] width 36 height 9
click at [220, 197] on div "08047224946 Select Location × [PERSON_NAME] & Guy My Home Tarkshya, Kokapet Def…" at bounding box center [273, 129] width 546 height 259
click at [97, 151] on div "Select Service Product Membership Package Voucher Prepaid Gift Card Select Styl…" at bounding box center [136, 147] width 221 height 13
click at [96, 144] on select "Select Stylist ANKUR ANSHU ARCHANA ARSHAD ELVINA GANESH GLORY IRFAN JIYA KRISHN…" at bounding box center [88, 145] width 50 height 9
select select "71871"
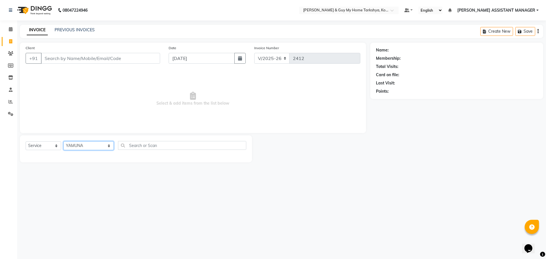
click at [63, 141] on select "Select Stylist ANKUR ANSHU ARCHANA ARSHAD ELVINA GANESH GLORY IRFAN JIYA KRISHN…" at bounding box center [88, 145] width 50 height 9
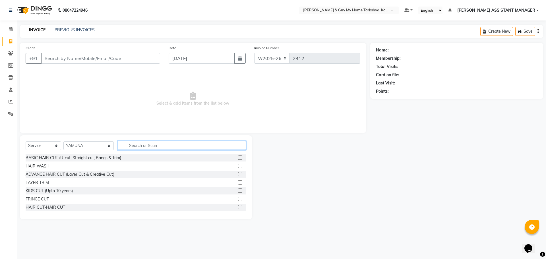
click at [134, 145] on input "text" at bounding box center [182, 145] width 128 height 9
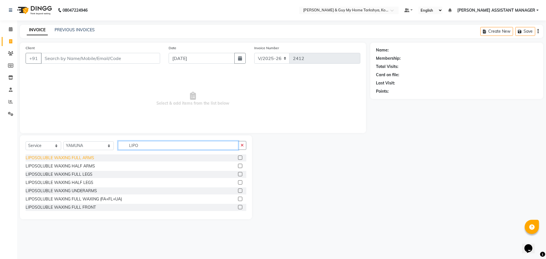
type input "LIPO"
click at [66, 158] on div "LIPOSOLUBLE WAXING FULL ARMS" at bounding box center [60, 158] width 68 height 6
checkbox input "false"
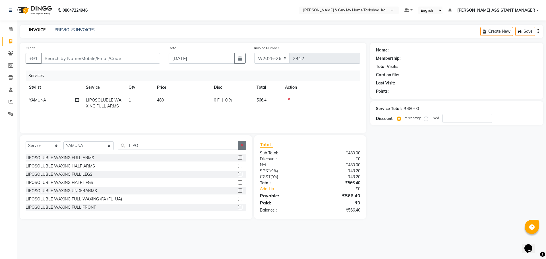
click at [243, 146] on icon "button" at bounding box center [241, 145] width 3 height 4
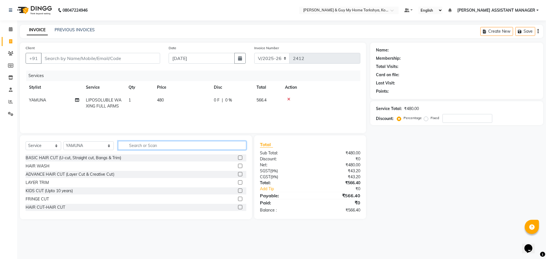
click at [123, 145] on input "text" at bounding box center [182, 145] width 128 height 9
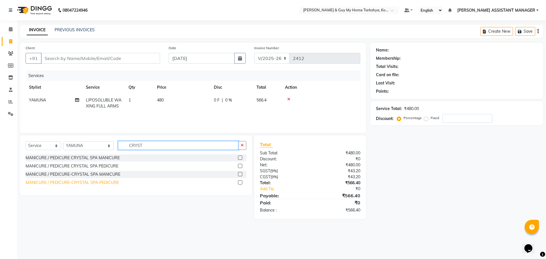
type input "CRYST"
click at [107, 182] on div "MANICURE / PEDICURE-CRYSTAL SPA PEDICURE" at bounding box center [72, 183] width 93 height 6
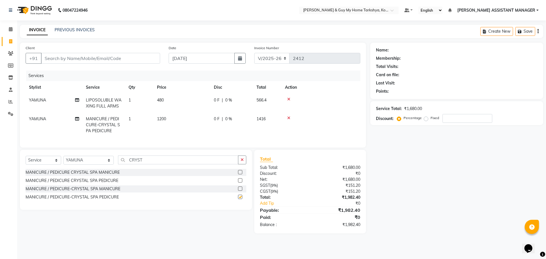
checkbox input "false"
click at [114, 184] on div "MANICURE / PEDICURE CRYSTAL SPA PEDICURE" at bounding box center [72, 181] width 93 height 6
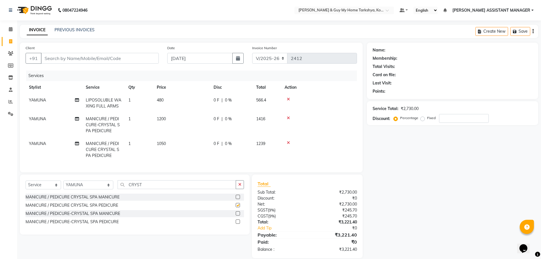
checkbox input "false"
click at [288, 118] on icon at bounding box center [288, 118] width 3 height 4
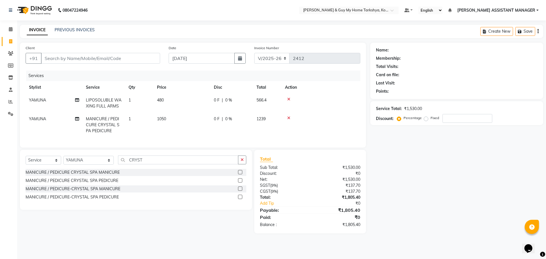
drag, startPoint x: 91, startPoint y: 30, endPoint x: 97, endPoint y: 33, distance: 6.8
click at [97, 33] on div "INVOICE PREVIOUS INVOICES" at bounding box center [61, 30] width 82 height 7
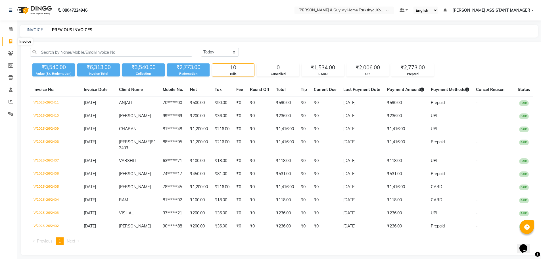
click at [14, 44] on span at bounding box center [11, 41] width 10 height 7
select select "service"
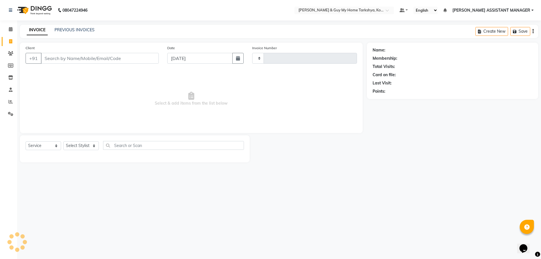
type input "2413"
select select "7902"
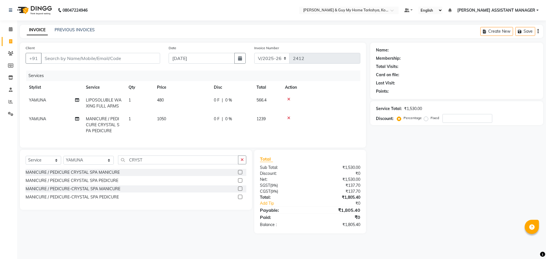
select select "7902"
select select "service"
select select "71871"
click at [133, 60] on input "Client" at bounding box center [100, 58] width 119 height 11
click at [111, 107] on span "LIPOSOLUBLE WAXING FULL ARMS" at bounding box center [104, 102] width 36 height 11
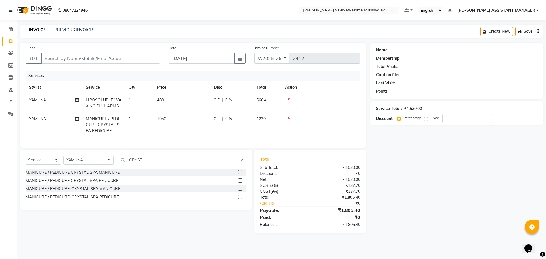
select select "71871"
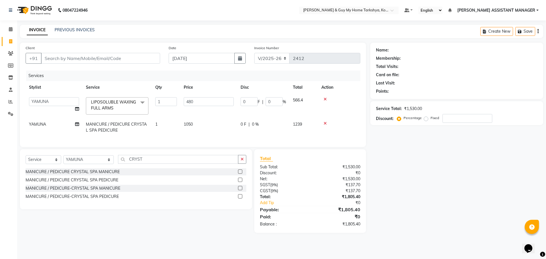
click at [115, 106] on link "x" at bounding box center [114, 107] width 3 height 5
checkbox input "false"
type input "0"
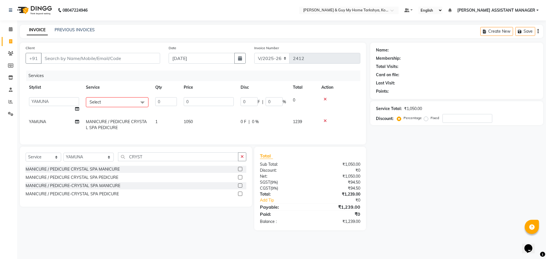
click at [119, 105] on span "Select" at bounding box center [117, 102] width 63 height 10
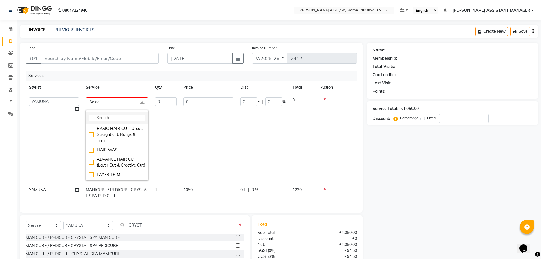
click at [113, 116] on input "multiselect-search" at bounding box center [117, 118] width 56 height 6
type input "LIPO"
click at [90, 162] on div "LIPOSOLUBLE WAXING FULL LEGS" at bounding box center [117, 162] width 56 height 12
checkbox input "true"
type input "1"
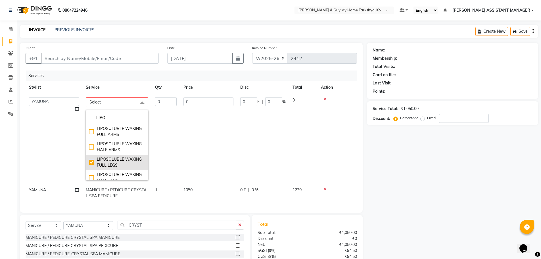
type input "680"
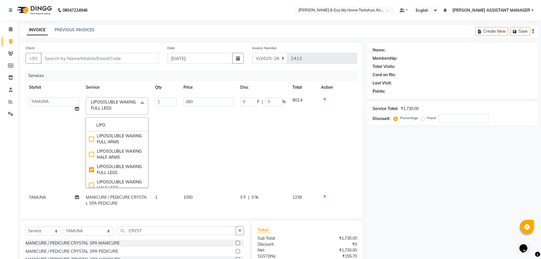
click at [213, 153] on td "680" at bounding box center [208, 142] width 57 height 97
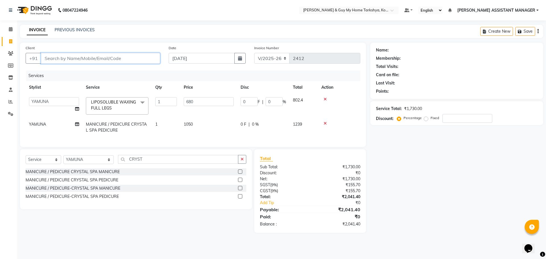
click at [135, 57] on input "Client" at bounding box center [100, 58] width 119 height 11
type input "7"
type input "0"
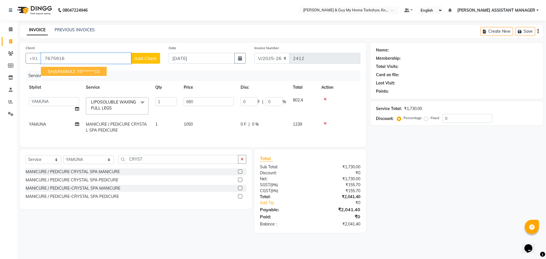
click at [87, 71] on ngb-highlight "76******33" at bounding box center [87, 71] width 23 height 6
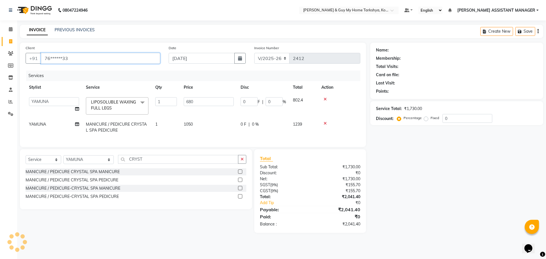
type input "76******33"
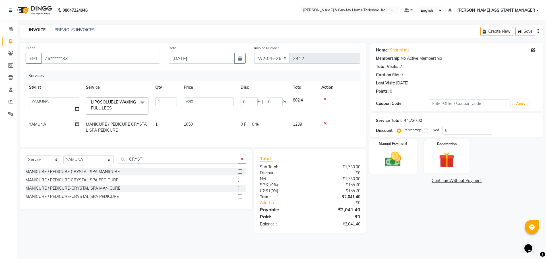
click at [393, 165] on img at bounding box center [392, 159] width 26 height 19
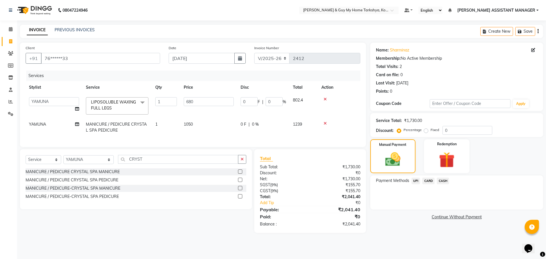
click at [413, 180] on span "UPI" at bounding box center [415, 181] width 9 height 7
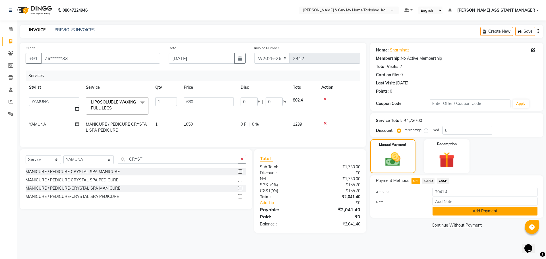
click at [449, 213] on button "Add Payment" at bounding box center [484, 211] width 105 height 9
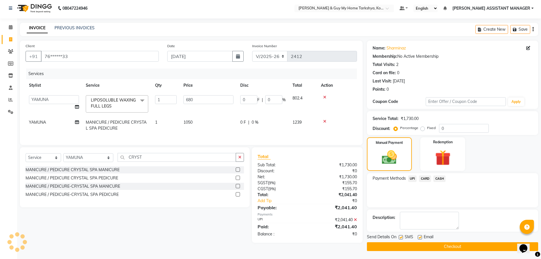
scroll to position [3, 0]
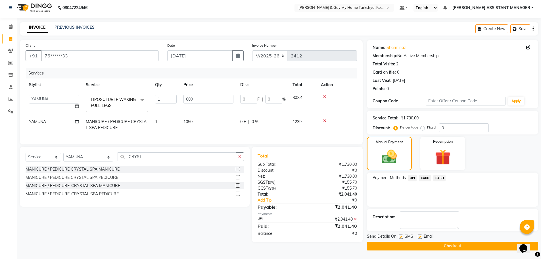
click at [446, 246] on button "Checkout" at bounding box center [452, 246] width 171 height 9
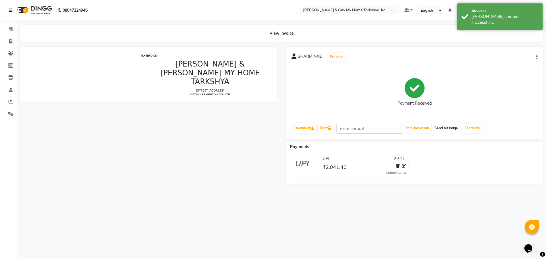
click at [449, 128] on button "Send Message" at bounding box center [446, 128] width 28 height 10
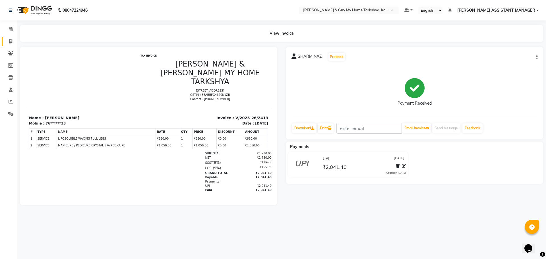
click at [12, 41] on icon at bounding box center [10, 41] width 3 height 4
select select "service"
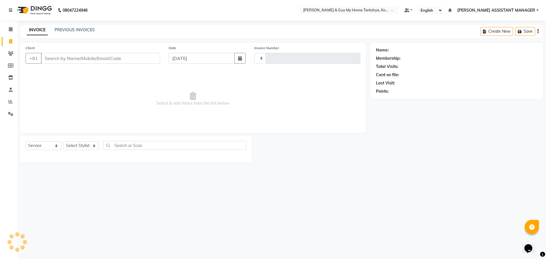
type input "2414"
select select "7902"
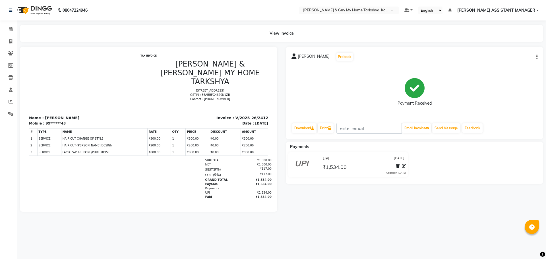
click at [536, 57] on icon "button" at bounding box center [536, 57] width 1 height 0
click at [506, 63] on div "Edit Invoice" at bounding box center [508, 64] width 39 height 7
select select "service"
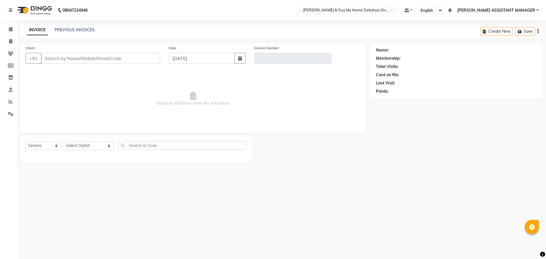
type input "99******43"
type input "V/2025-26/2412"
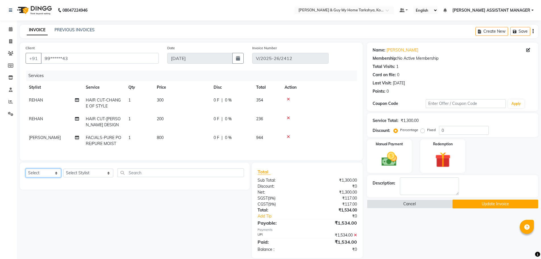
click at [41, 177] on select "Select Service Product Membership Package Voucher Prepaid Gift Card" at bounding box center [44, 173] width 36 height 9
select select "service"
click at [26, 173] on select "Select Service Product Membership Package Voucher Prepaid Gift Card" at bounding box center [44, 173] width 36 height 9
click at [80, 171] on div "Select Service Product Membership Package Voucher Prepaid Gift Card Select Styl…" at bounding box center [135, 176] width 230 height 27
click at [79, 177] on select "Select Stylist [PERSON_NAME] [PERSON_NAME] [PERSON_NAME] GLORY [PERSON_NAME] JI…" at bounding box center [88, 173] width 50 height 9
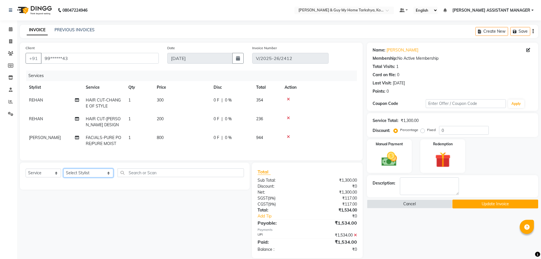
select select "90423"
click at [63, 173] on select "Select Stylist [PERSON_NAME] [PERSON_NAME] [PERSON_NAME] GLORY [PERSON_NAME] JI…" at bounding box center [88, 173] width 50 height 9
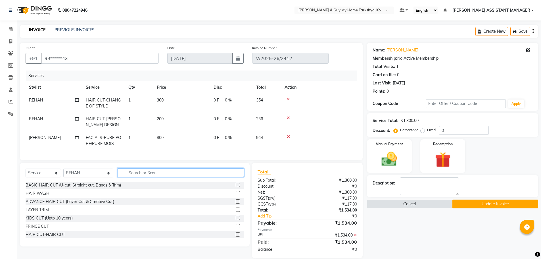
click at [149, 174] on input "text" at bounding box center [181, 172] width 127 height 9
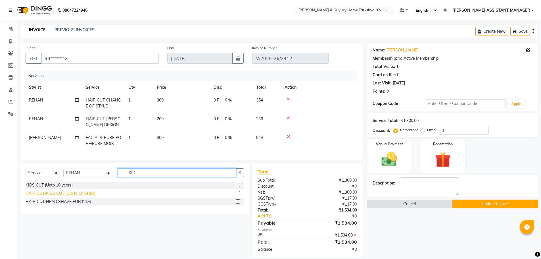
type input "KID"
click at [82, 196] on div "HAIR CUT-KIDS CUT ((Up to 10 years)" at bounding box center [61, 193] width 70 height 6
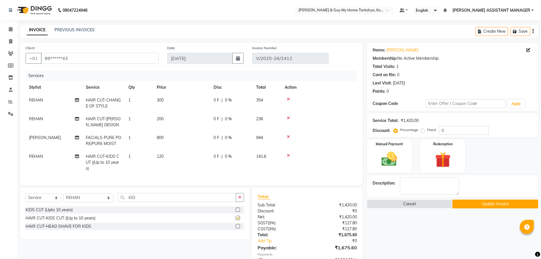
checkbox input "false"
click at [238, 200] on button "button" at bounding box center [240, 197] width 8 height 9
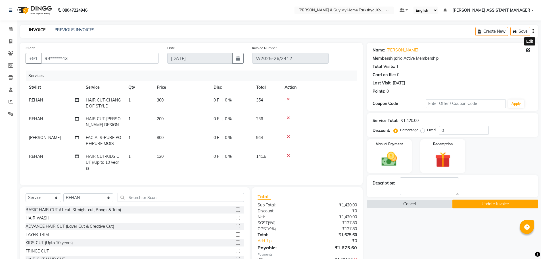
click at [528, 51] on icon at bounding box center [529, 50] width 4 height 4
select select "male"
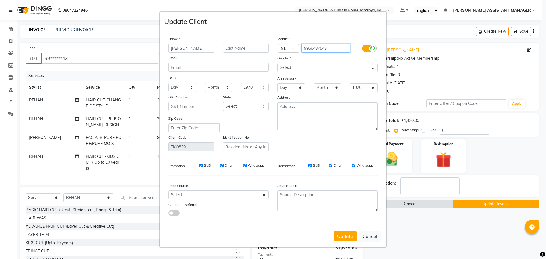
drag, startPoint x: 321, startPoint y: 50, endPoint x: 275, endPoint y: 53, distance: 46.4
click at [275, 53] on div "Country Code × 91 9966487543" at bounding box center [327, 48] width 109 height 9
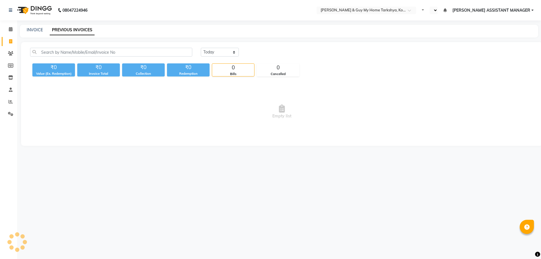
select select "en"
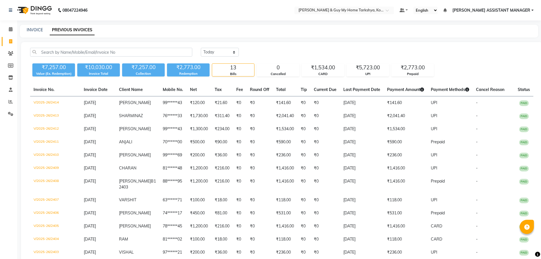
click at [9, 40] on span at bounding box center [11, 41] width 10 height 7
select select "service"
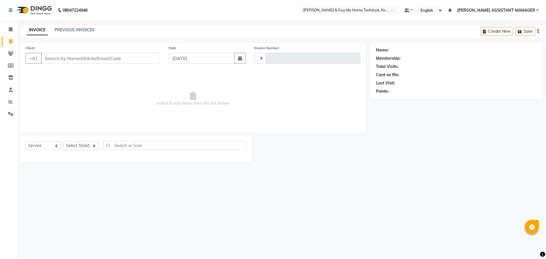
type input "2415"
select select "7902"
click at [83, 147] on select "Select Stylist ANKUR ANSHU ARCHANA ARSHAD ELVINA GANESH GLORY IRFAN JIYA KRISHN…" at bounding box center [88, 145] width 50 height 9
select select "89496"
click at [63, 141] on select "Select Stylist ANKUR ANSHU ARCHANA ARSHAD ELVINA GANESH GLORY IRFAN JIYA KRISHN…" at bounding box center [88, 145] width 50 height 9
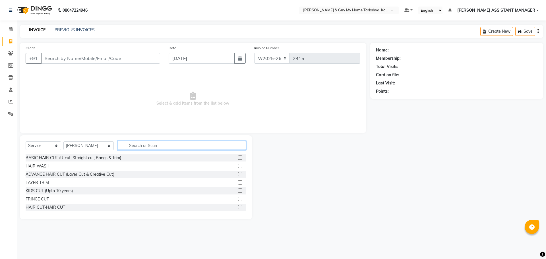
click at [146, 145] on input "text" at bounding box center [182, 145] width 128 height 9
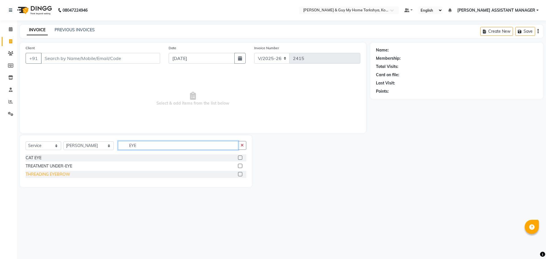
type input "EYE"
click at [51, 173] on div "THREADING EYEBROW" at bounding box center [48, 174] width 45 height 6
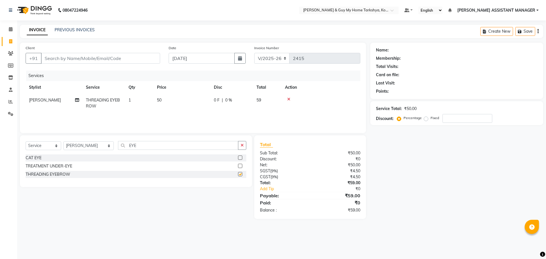
checkbox input "false"
click at [239, 144] on button "button" at bounding box center [242, 145] width 8 height 9
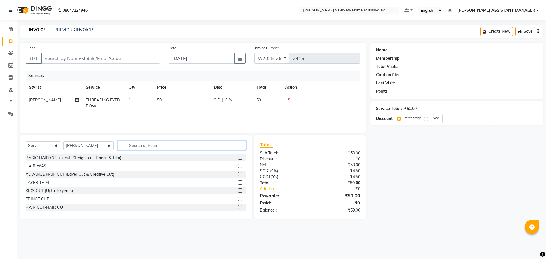
click at [146, 147] on input "text" at bounding box center [182, 145] width 128 height 9
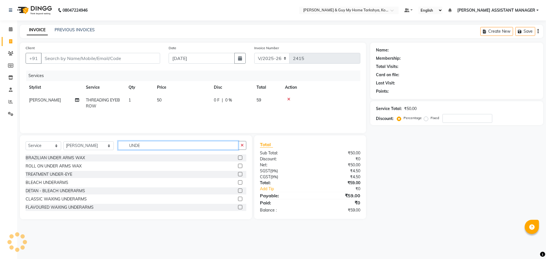
type input "UNDE"
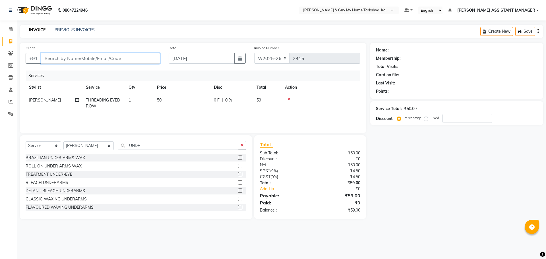
click at [151, 54] on input "Client" at bounding box center [100, 58] width 119 height 11
click at [239, 146] on button "button" at bounding box center [242, 145] width 8 height 9
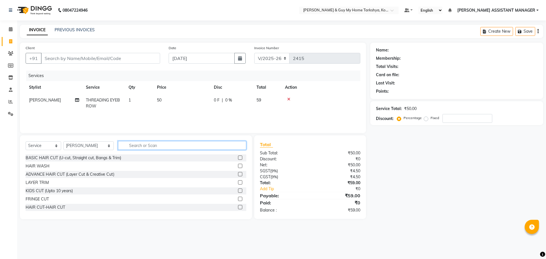
click at [216, 145] on input "text" at bounding box center [182, 145] width 128 height 9
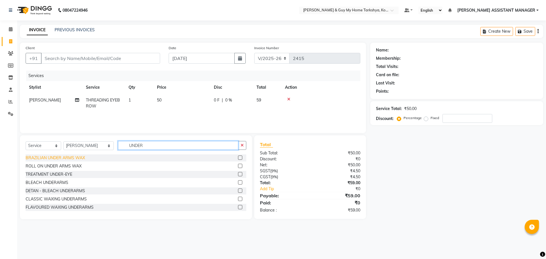
type input "UNDER"
click at [70, 157] on div "BRAZILIAN UNDER ARMS WAX" at bounding box center [55, 158] width 59 height 6
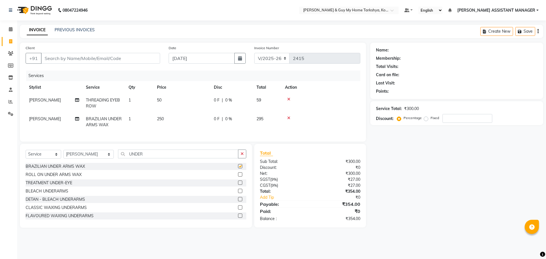
checkbox input "false"
click at [100, 58] on input "Client" at bounding box center [100, 58] width 119 height 11
type input "8"
type input "0"
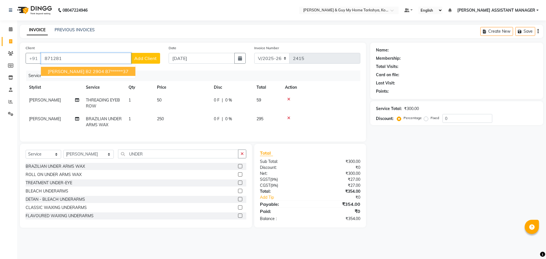
click at [106, 72] on ngb-highlight "87******37" at bounding box center [116, 71] width 23 height 6
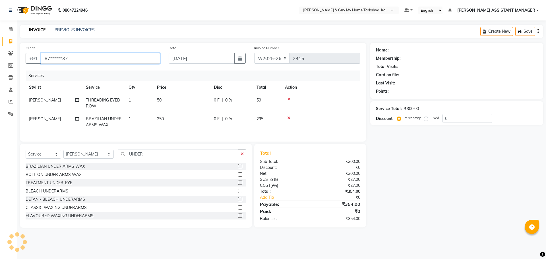
type input "87******37"
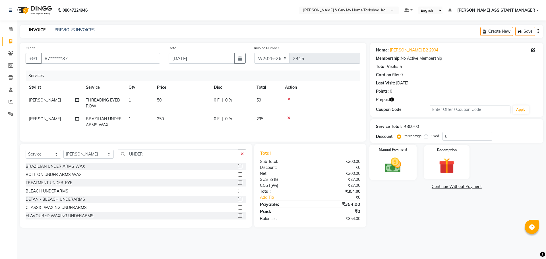
click at [400, 169] on img at bounding box center [392, 165] width 26 height 19
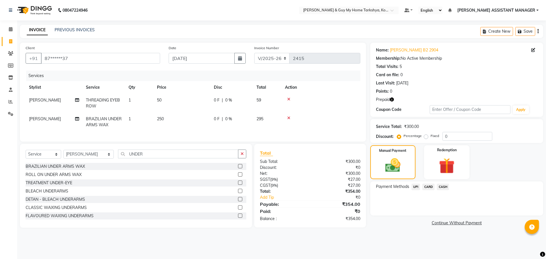
click at [416, 186] on span "UPI" at bounding box center [415, 187] width 9 height 7
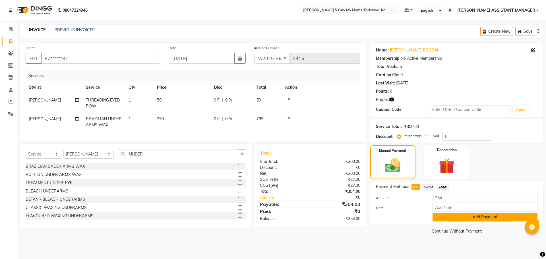
click at [448, 215] on button "Add Payment" at bounding box center [484, 217] width 105 height 9
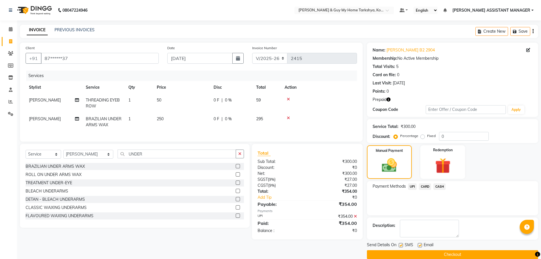
click at [448, 255] on button "Checkout" at bounding box center [452, 254] width 171 height 9
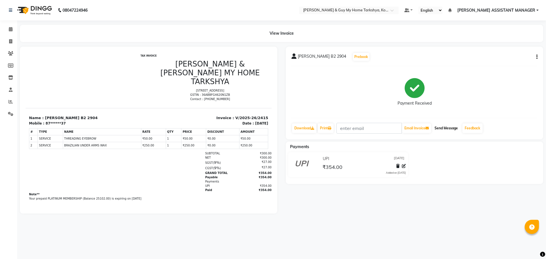
click at [450, 130] on button "Send Message" at bounding box center [446, 128] width 28 height 10
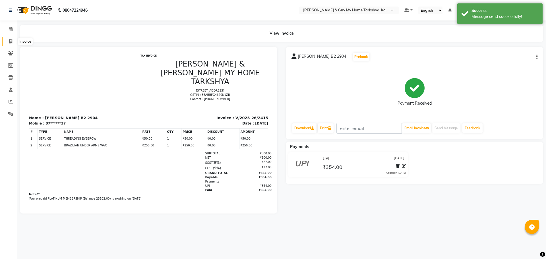
click at [9, 40] on span at bounding box center [11, 41] width 10 height 7
select select "7902"
select select "service"
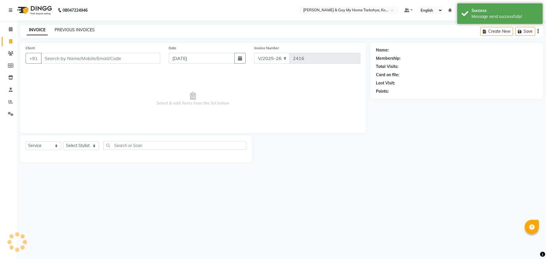
click at [74, 28] on link "PREVIOUS INVOICES" at bounding box center [75, 29] width 40 height 5
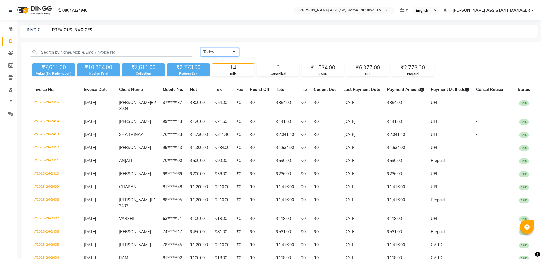
click at [230, 51] on select "Today Yesterday Custom Range" at bounding box center [220, 52] width 38 height 9
click at [201, 48] on select "Today Yesterday Custom Range" at bounding box center [220, 52] width 38 height 9
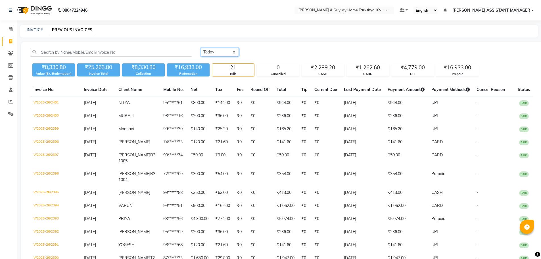
click at [221, 56] on select "Today Yesterday Custom Range" at bounding box center [220, 52] width 38 height 9
select select "today"
click at [201, 48] on select "Today Yesterday Custom Range" at bounding box center [220, 52] width 38 height 9
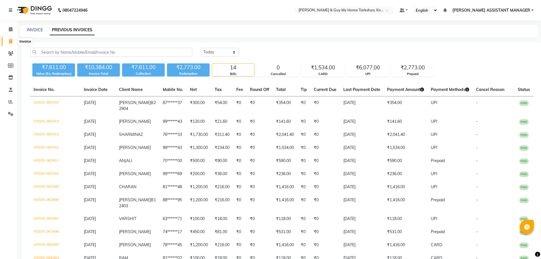
drag, startPoint x: 8, startPoint y: 41, endPoint x: 11, endPoint y: 45, distance: 5.5
click at [8, 41] on span at bounding box center [11, 41] width 10 height 7
select select "7902"
select select "service"
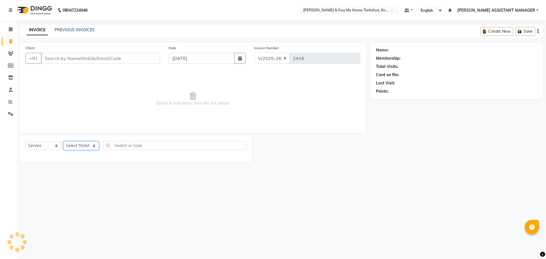
click at [86, 144] on select "Select Stylist" at bounding box center [81, 145] width 36 height 9
select select "71872"
click at [63, 141] on select "Select Stylist ANKUR ANSHU ARCHANA ARSHAD ELVINA GANESH GLORY IRFAN JIYA KRISHN…" at bounding box center [88, 145] width 50 height 9
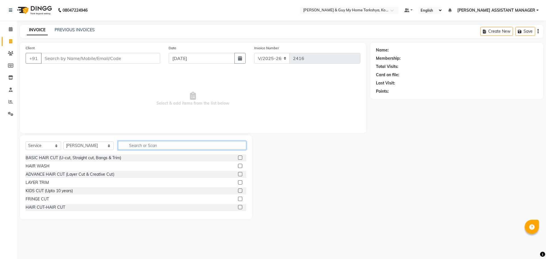
click at [137, 147] on input "text" at bounding box center [182, 145] width 128 height 9
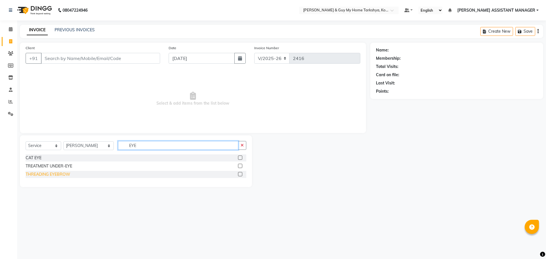
type input "EYE"
click at [61, 175] on div "THREADING EYEBROW" at bounding box center [48, 174] width 45 height 6
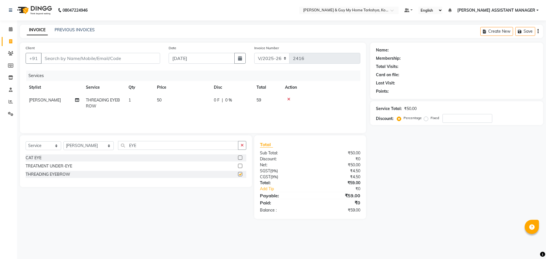
checkbox input "false"
click at [240, 148] on button "button" at bounding box center [242, 145] width 8 height 9
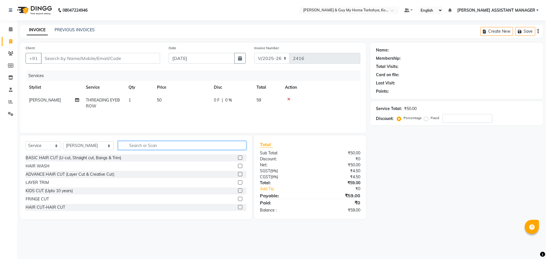
click at [223, 146] on input "text" at bounding box center [182, 145] width 128 height 9
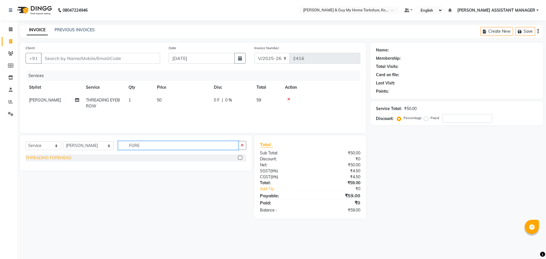
type input "FORE"
click at [53, 156] on div "THREADING FOREHEAD" at bounding box center [49, 158] width 46 height 6
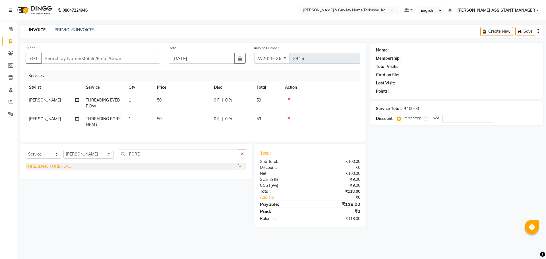
checkbox input "false"
click at [287, 119] on div at bounding box center [321, 118] width 72 height 4
click at [243, 156] on icon "button" at bounding box center [241, 154] width 3 height 4
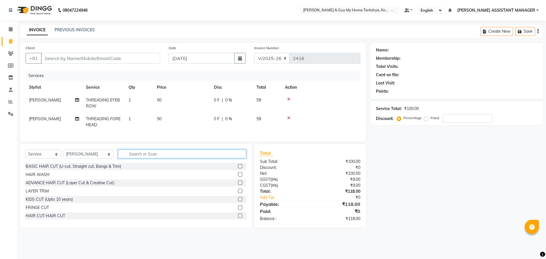
click at [216, 158] on input "text" at bounding box center [182, 153] width 128 height 9
type input "UPPER"
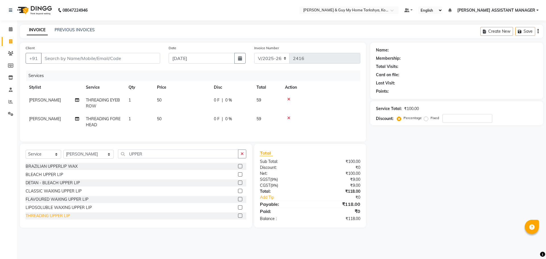
click at [63, 219] on div "THREADING UPPER LIP" at bounding box center [48, 216] width 44 height 6
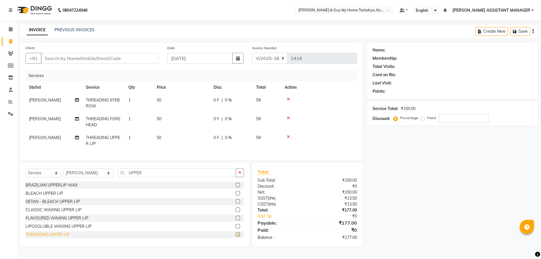
checkbox input "false"
click at [289, 117] on icon at bounding box center [288, 118] width 3 height 4
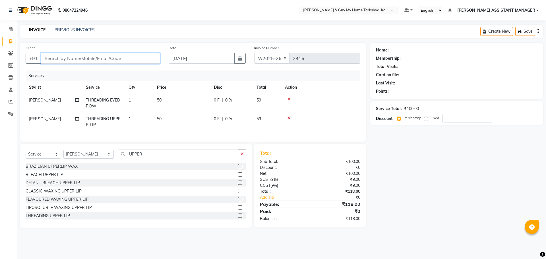
click at [130, 54] on input "Client" at bounding box center [100, 58] width 119 height 11
type input "6"
type input "0"
type input "6301137814"
click at [135, 59] on span "Add Client" at bounding box center [145, 58] width 22 height 6
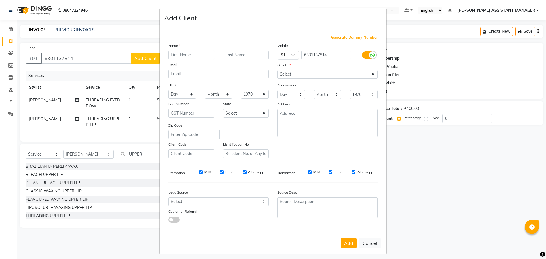
click at [183, 56] on input "text" at bounding box center [191, 55] width 46 height 9
type input "J"
type input "JHANSI"
click at [328, 78] on select "Select Male Female Other Prefer Not To Say" at bounding box center [327, 74] width 100 height 9
select select "female"
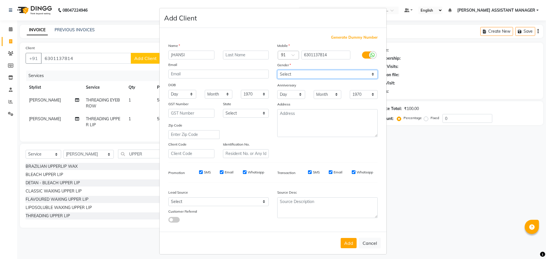
click at [277, 70] on select "Select Male Female Other Prefer Not To Say" at bounding box center [327, 74] width 100 height 9
drag, startPoint x: 346, startPoint y: 245, endPoint x: 348, endPoint y: 242, distance: 3.8
click at [348, 242] on button "Add" at bounding box center [348, 243] width 16 height 10
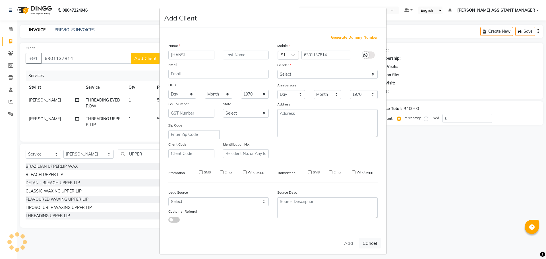
type input "63******14"
select select
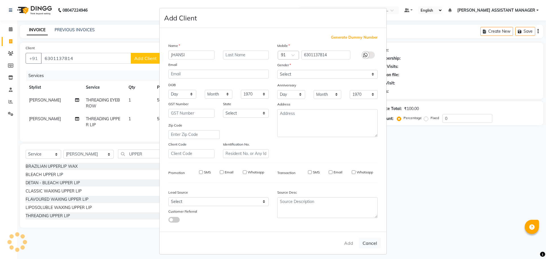
select select
checkbox input "false"
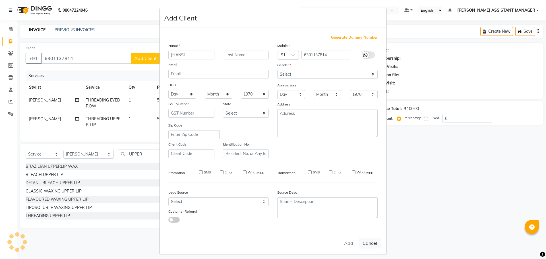
checkbox input "false"
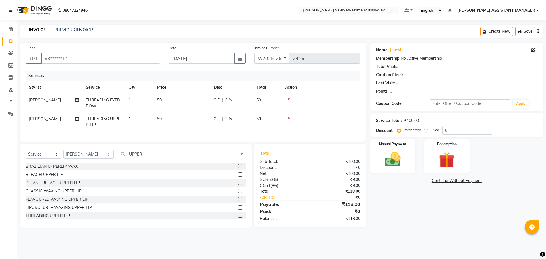
click at [418, 158] on div "Manual Payment Redemption" at bounding box center [456, 156] width 181 height 34
click at [406, 169] on img at bounding box center [392, 159] width 26 height 19
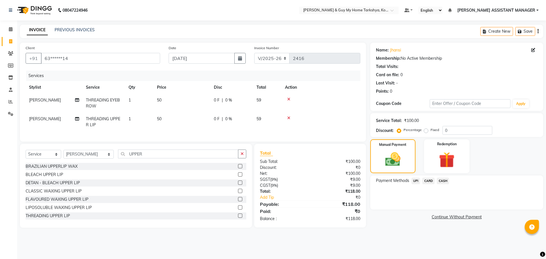
click at [414, 180] on span "UPI" at bounding box center [415, 181] width 9 height 7
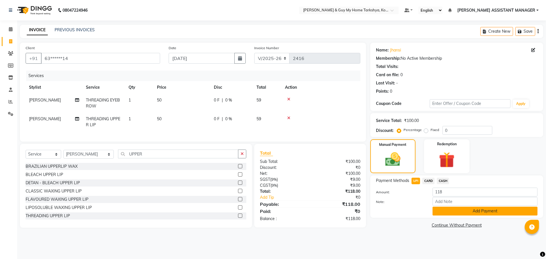
click at [443, 207] on button "Add Payment" at bounding box center [484, 211] width 105 height 9
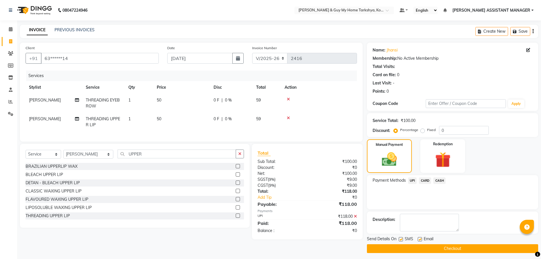
click at [446, 249] on button "Checkout" at bounding box center [452, 248] width 171 height 9
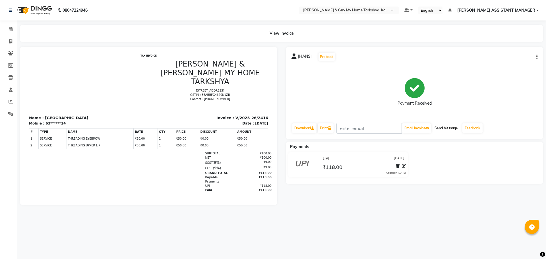
click at [447, 128] on button "Send Message" at bounding box center [446, 128] width 28 height 10
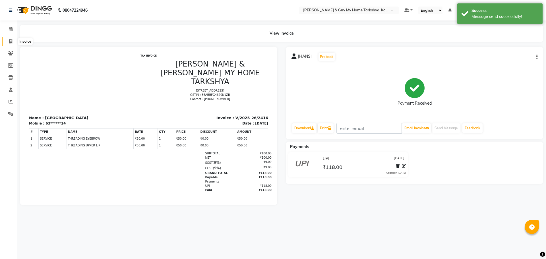
click at [13, 40] on span at bounding box center [11, 41] width 10 height 7
select select "7902"
select select "service"
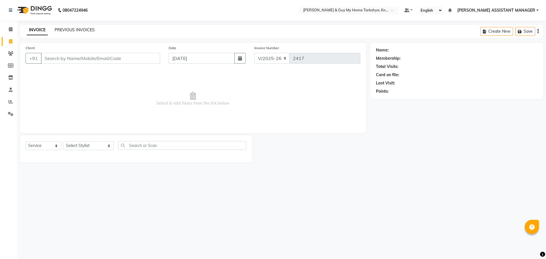
click at [72, 29] on link "PREVIOUS INVOICES" at bounding box center [75, 29] width 40 height 5
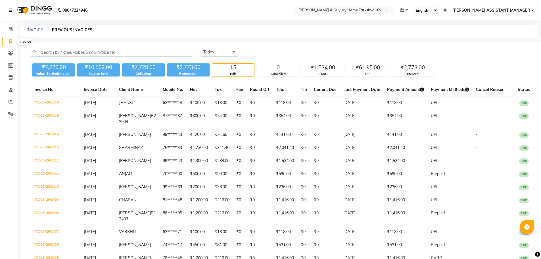
click at [13, 42] on span at bounding box center [11, 41] width 10 height 7
select select "7902"
select select "service"
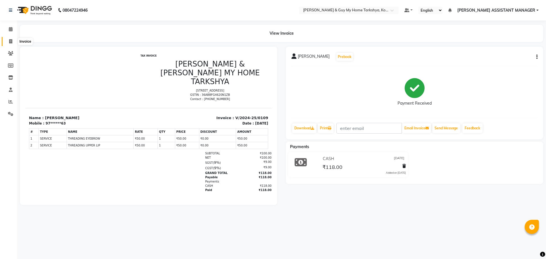
click at [8, 41] on span at bounding box center [11, 41] width 10 height 7
select select "7902"
select select "service"
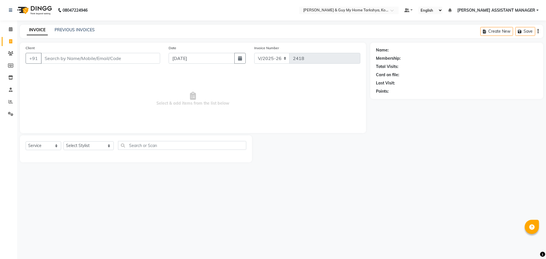
click at [71, 58] on input "Client" at bounding box center [100, 58] width 119 height 11
click at [10, 99] on span at bounding box center [11, 102] width 10 height 7
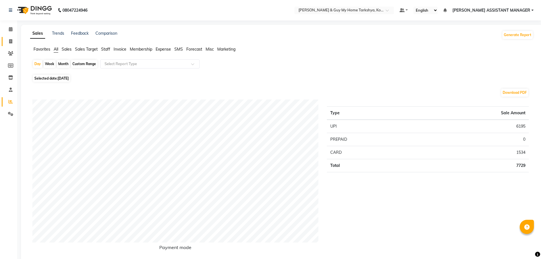
click at [11, 38] on link "Invoice" at bounding box center [9, 41] width 14 height 9
select select "7902"
select select "service"
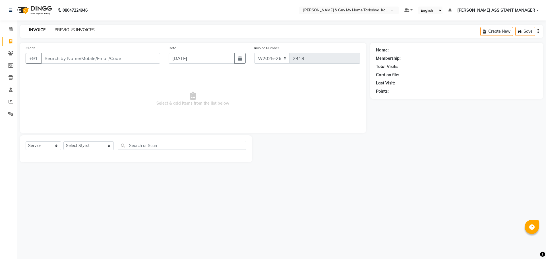
click at [74, 29] on link "PREVIOUS INVOICES" at bounding box center [75, 29] width 40 height 5
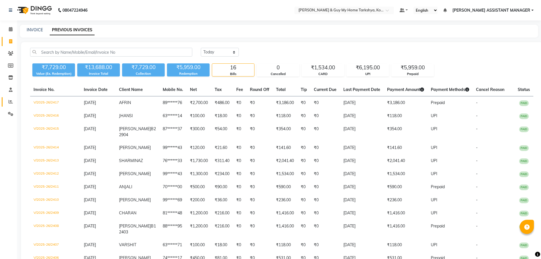
click at [5, 103] on link "Reports" at bounding box center [9, 101] width 14 height 9
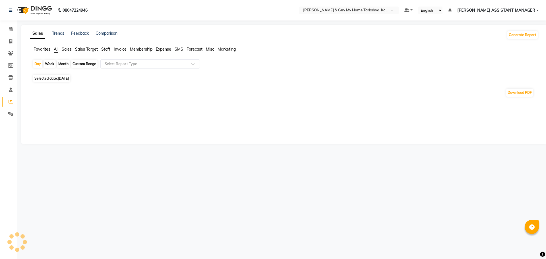
click at [102, 29] on div "Sales Trends Feedback Comparison Generate Report Favorites All Sales Sales Targ…" at bounding box center [284, 84] width 526 height 119
click at [102, 32] on link "Comparison" at bounding box center [106, 33] width 22 height 5
select select "single_date"
select select "single_date_dash"
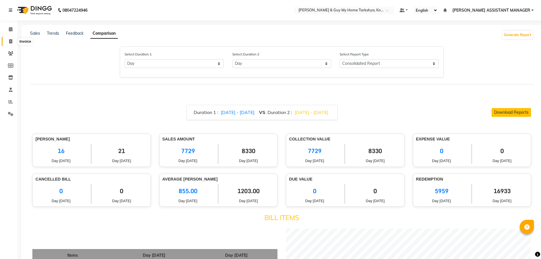
click at [9, 42] on span at bounding box center [11, 41] width 10 height 7
select select "service"
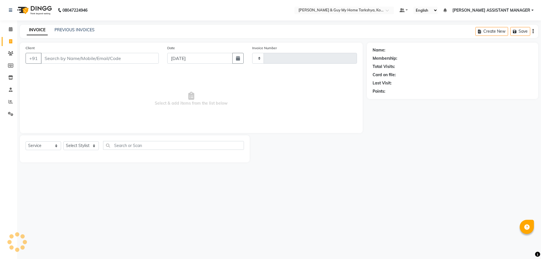
type input "2418"
select select "7902"
click at [84, 29] on link "PREVIOUS INVOICES" at bounding box center [75, 29] width 40 height 5
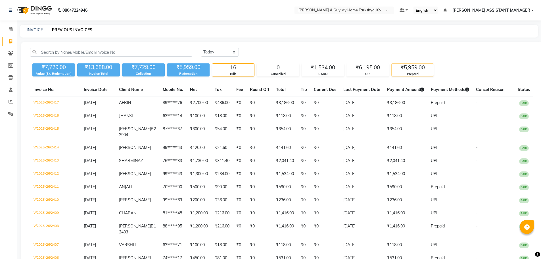
click at [417, 73] on div "Prepaid" at bounding box center [413, 74] width 42 height 5
